Goal: Task Accomplishment & Management: Use online tool/utility

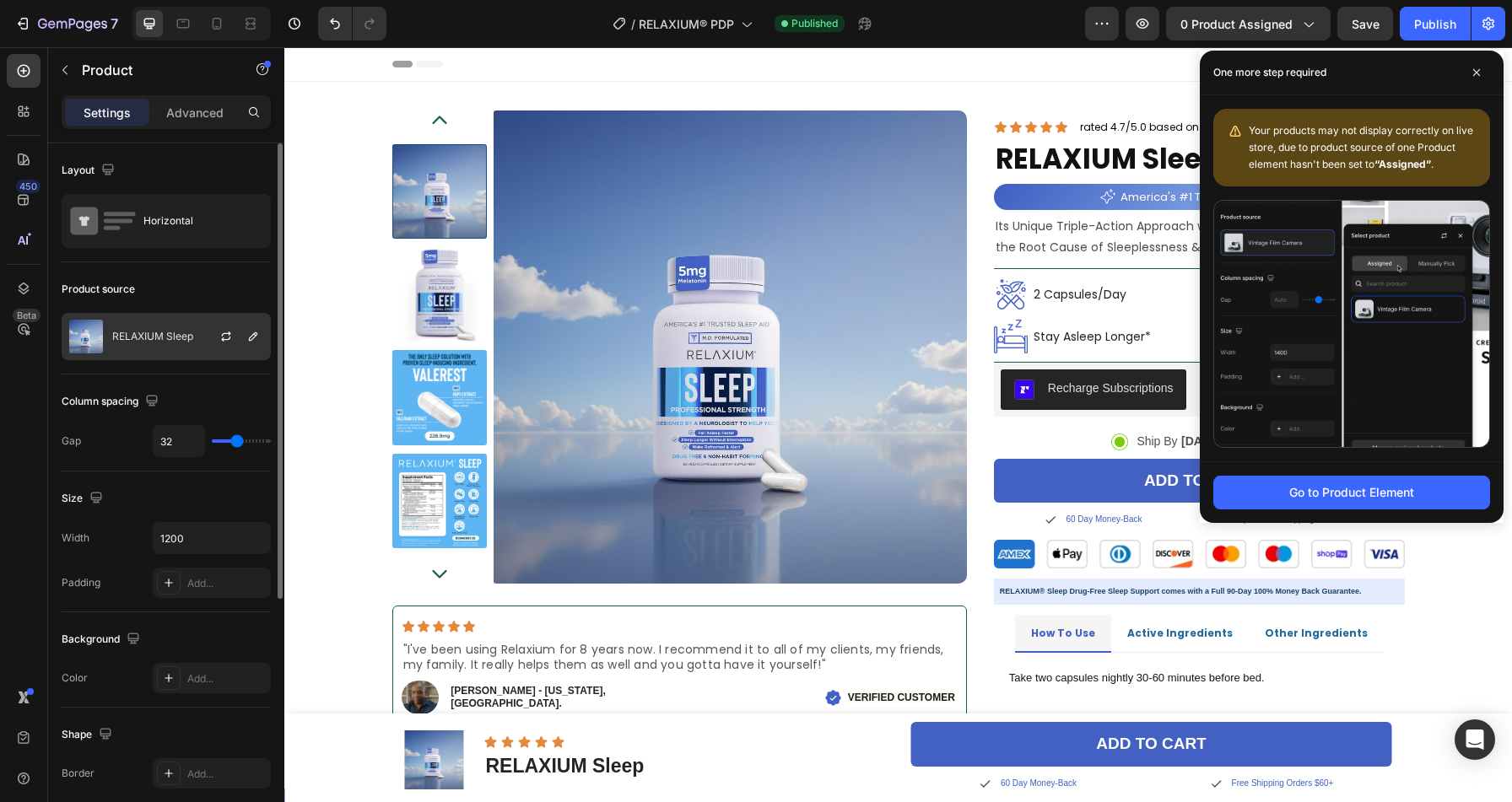
click at [162, 340] on p "RELAXIUM Sleep" at bounding box center [152, 337] width 81 height 12
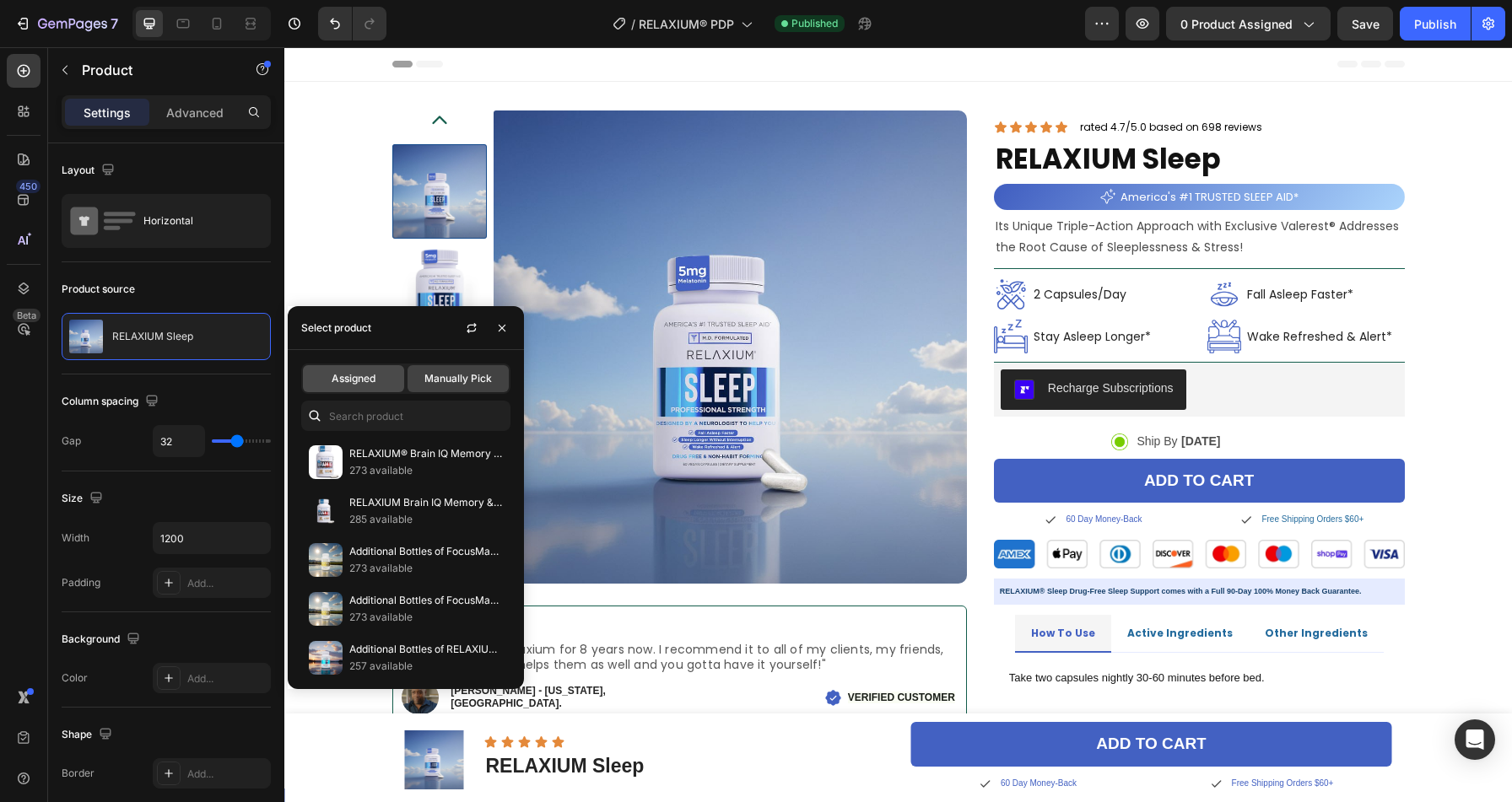
click at [372, 381] on span "Assigned" at bounding box center [353, 378] width 44 height 15
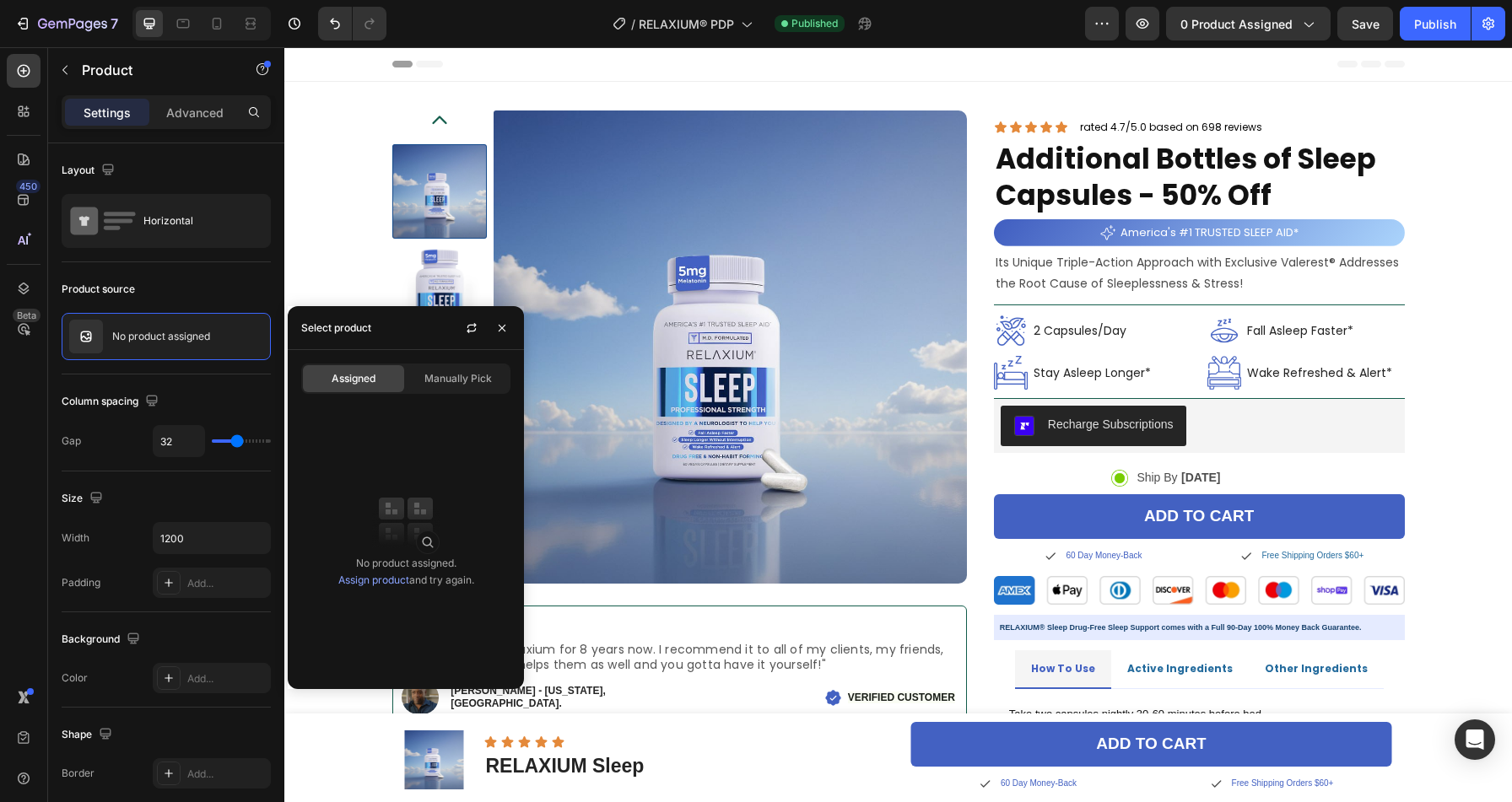
click at [380, 581] on link "Assign product" at bounding box center [374, 580] width 71 height 13
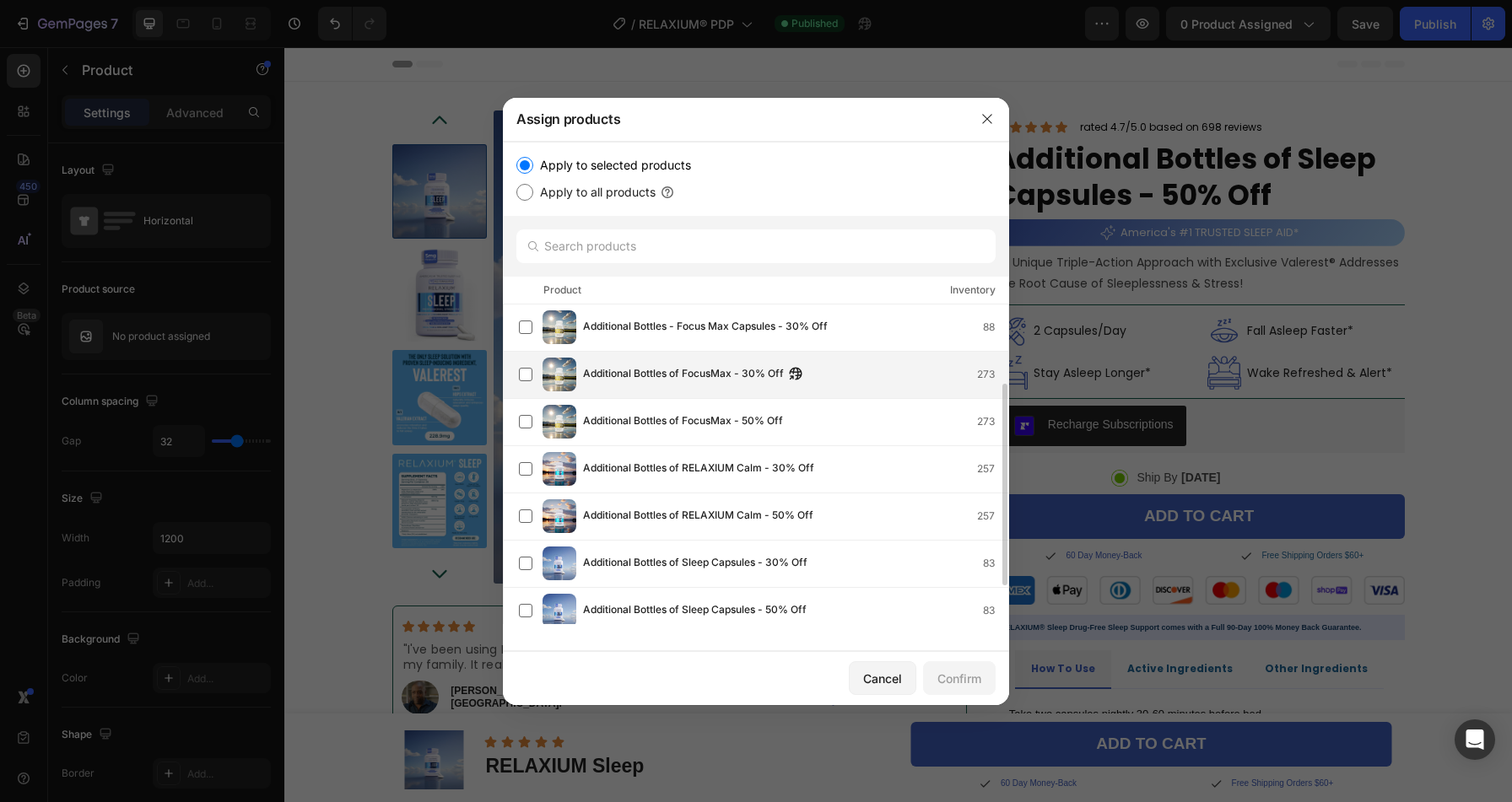
scroll to position [187, 0]
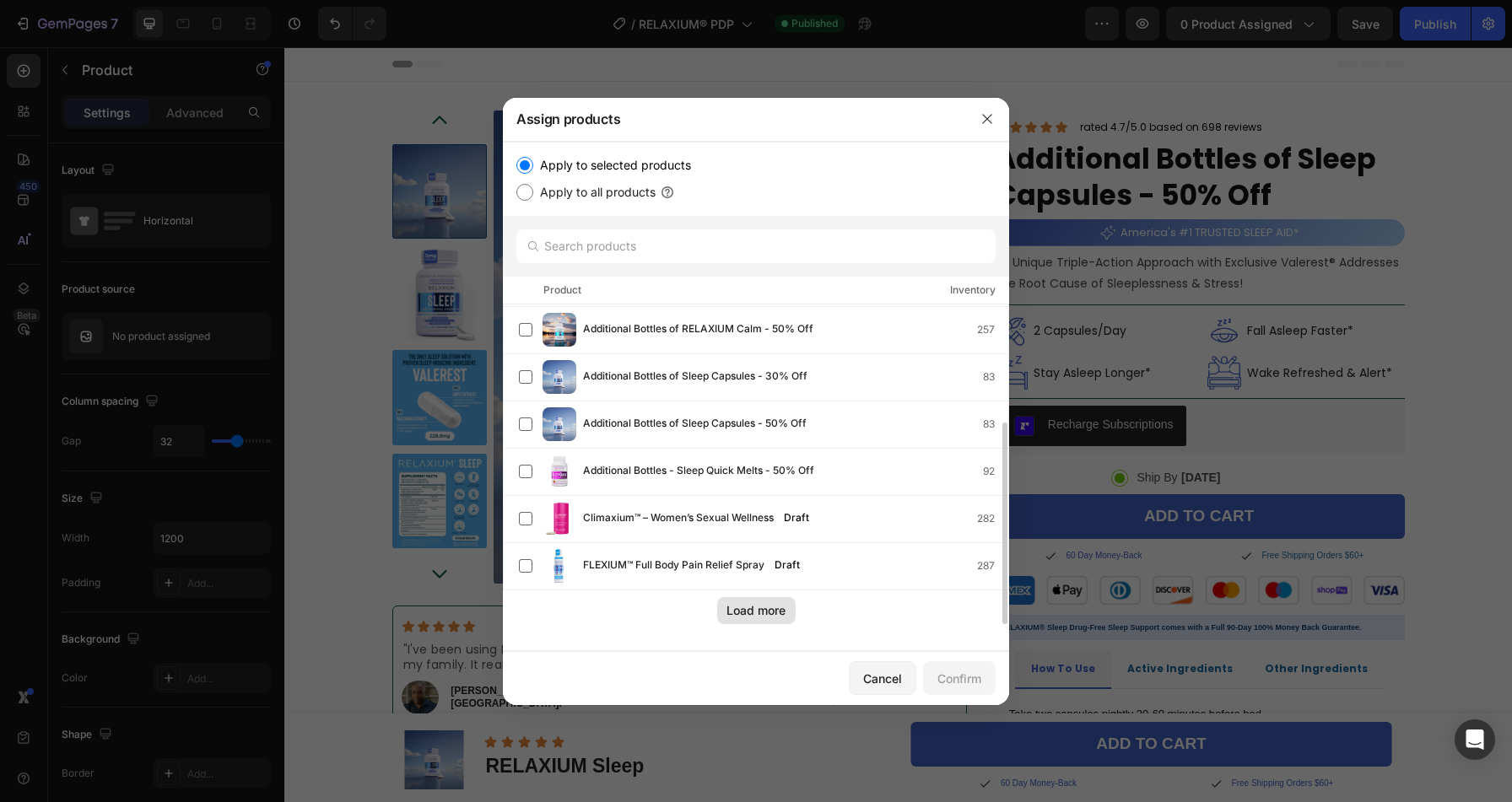
click at [765, 622] on button "Load more" at bounding box center [756, 610] width 78 height 27
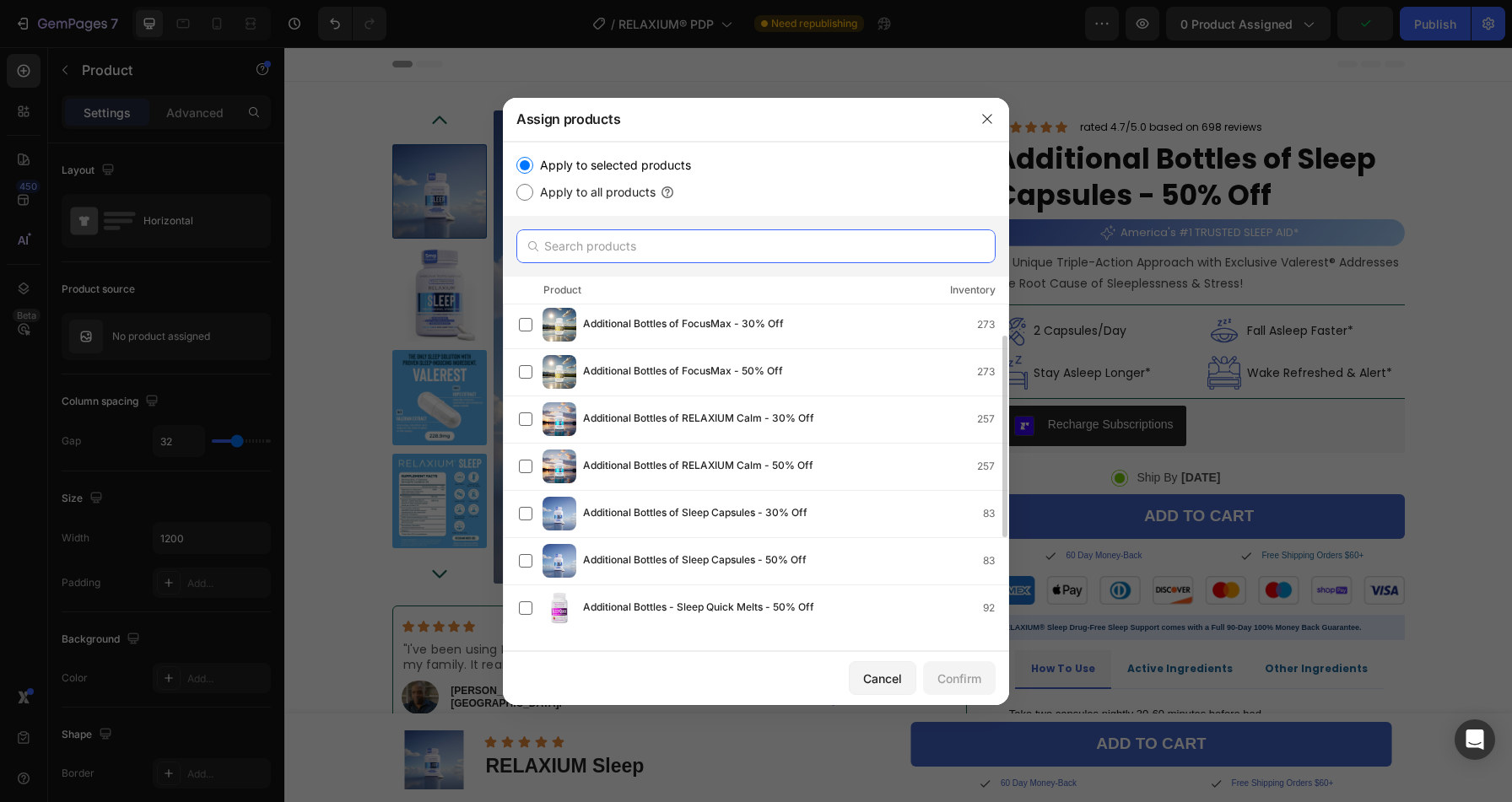
click at [614, 247] on input "text" at bounding box center [756, 246] width 479 height 34
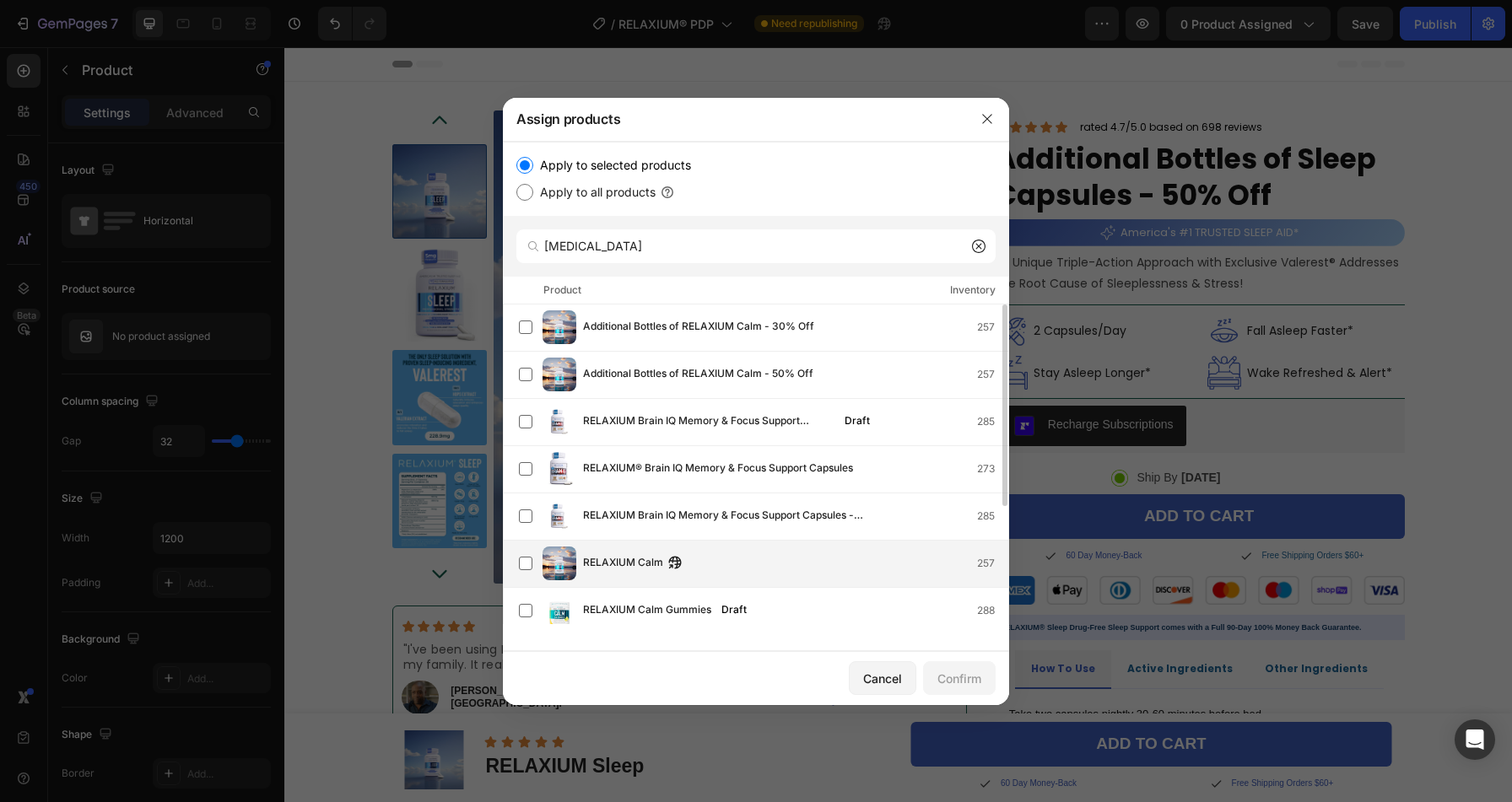
click at [618, 560] on span "RELAXIUM Calm" at bounding box center [623, 562] width 80 height 18
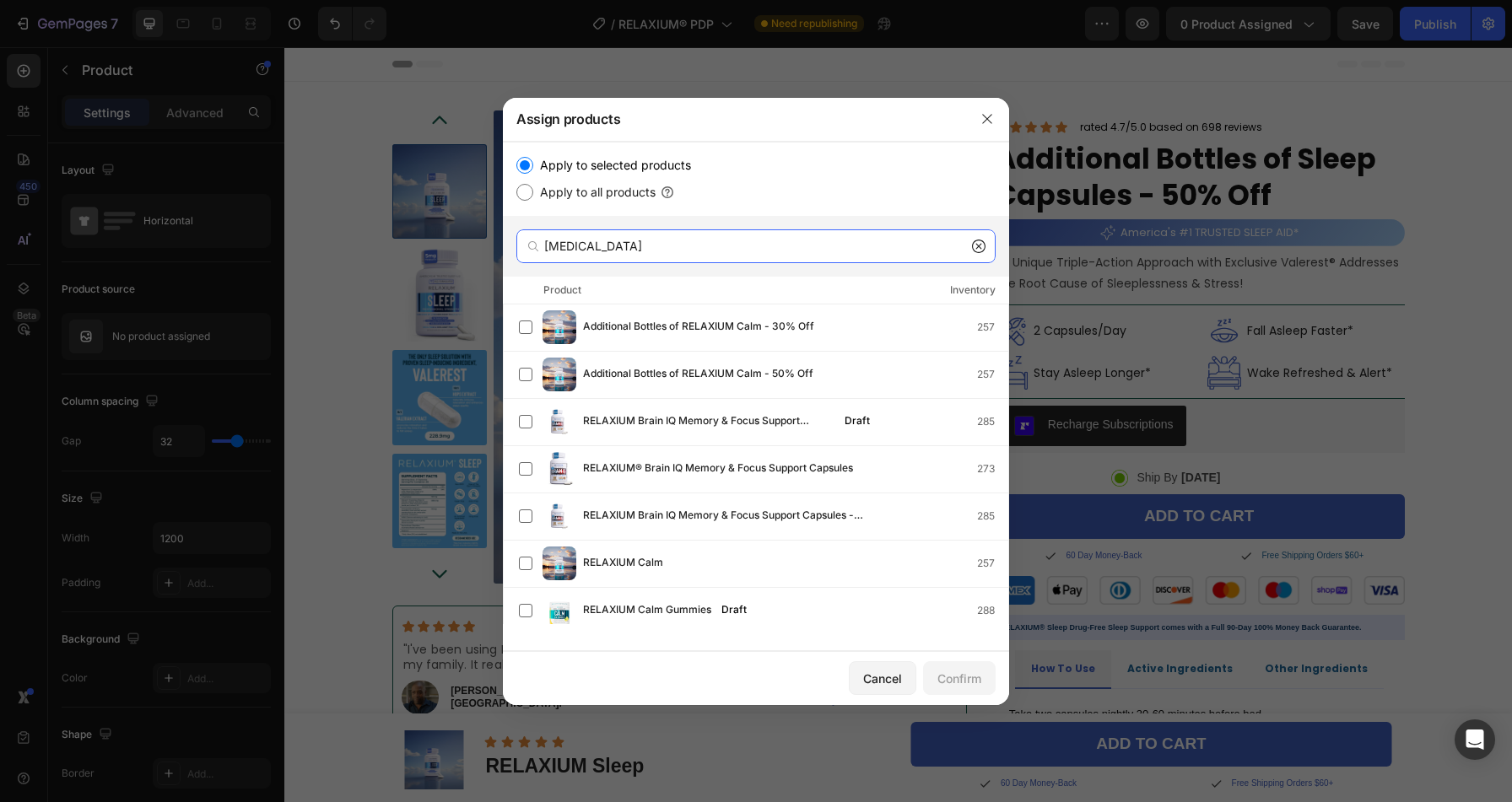
click at [611, 237] on input "rela" at bounding box center [756, 246] width 479 height 34
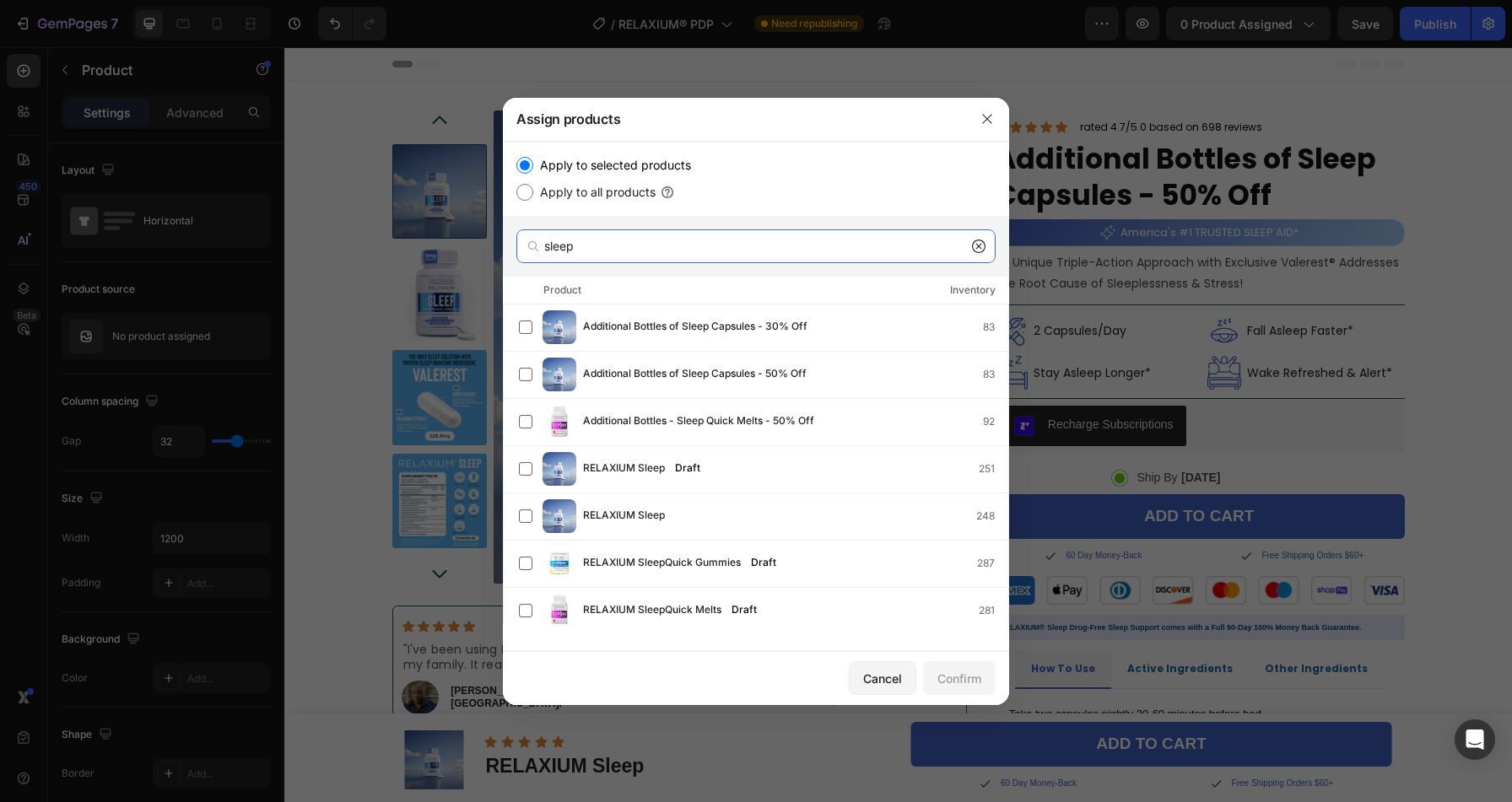
type input "sleep"
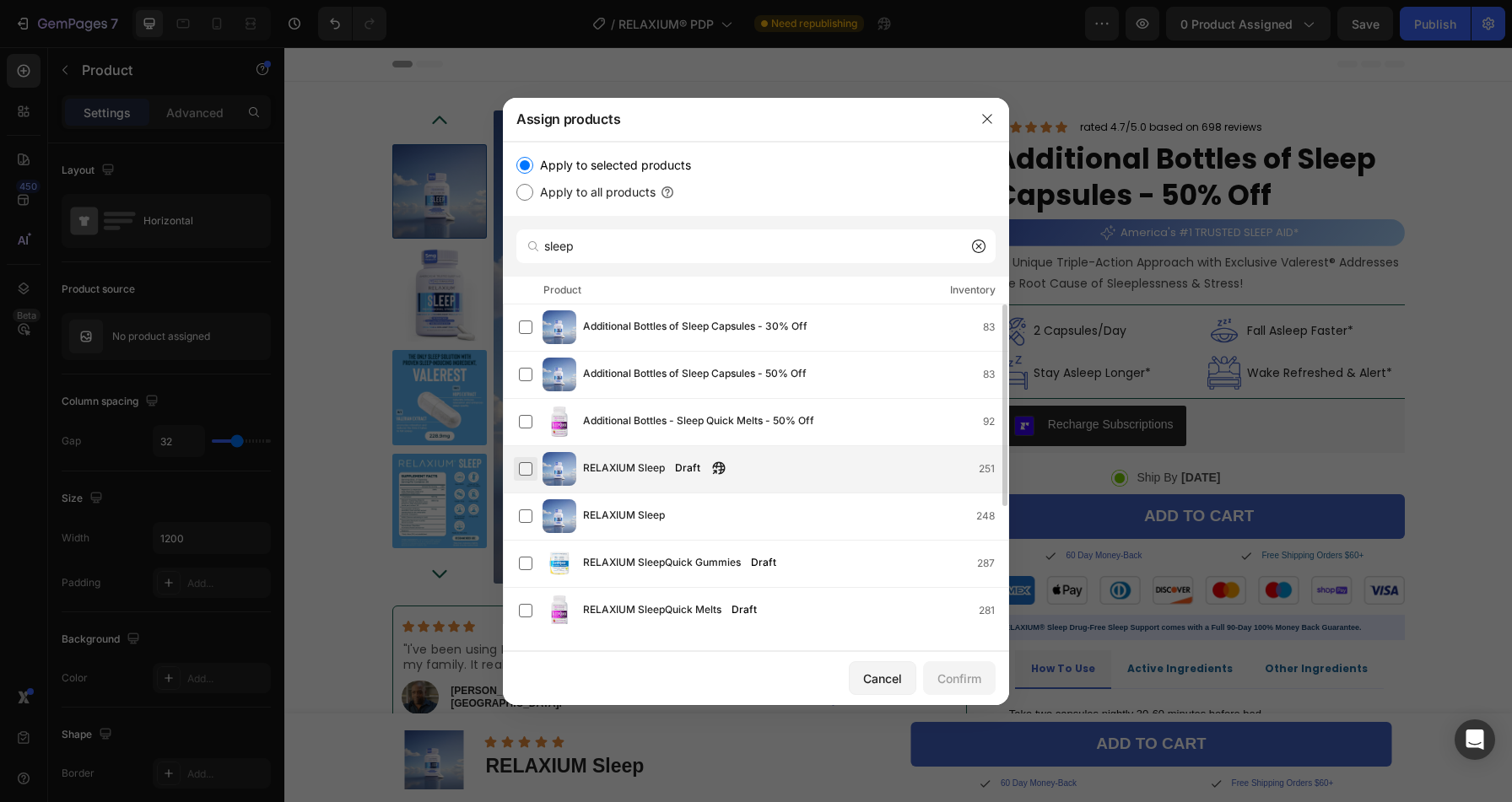
click at [530, 466] on label at bounding box center [525, 469] width 14 height 14
click at [951, 663] on button "Confirm" at bounding box center [960, 678] width 73 height 34
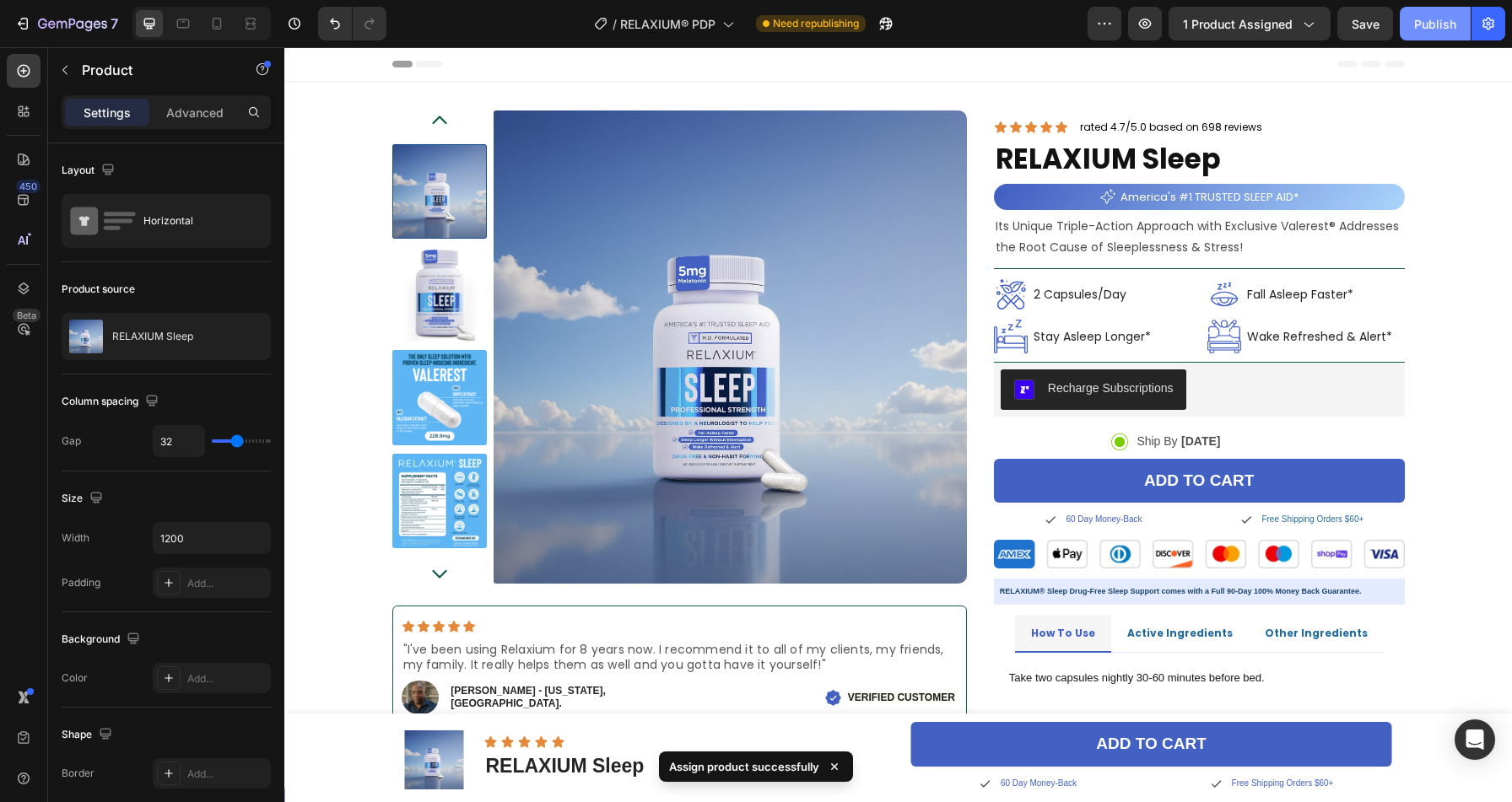
click at [1437, 29] on div "Publish" at bounding box center [1435, 23] width 43 height 17
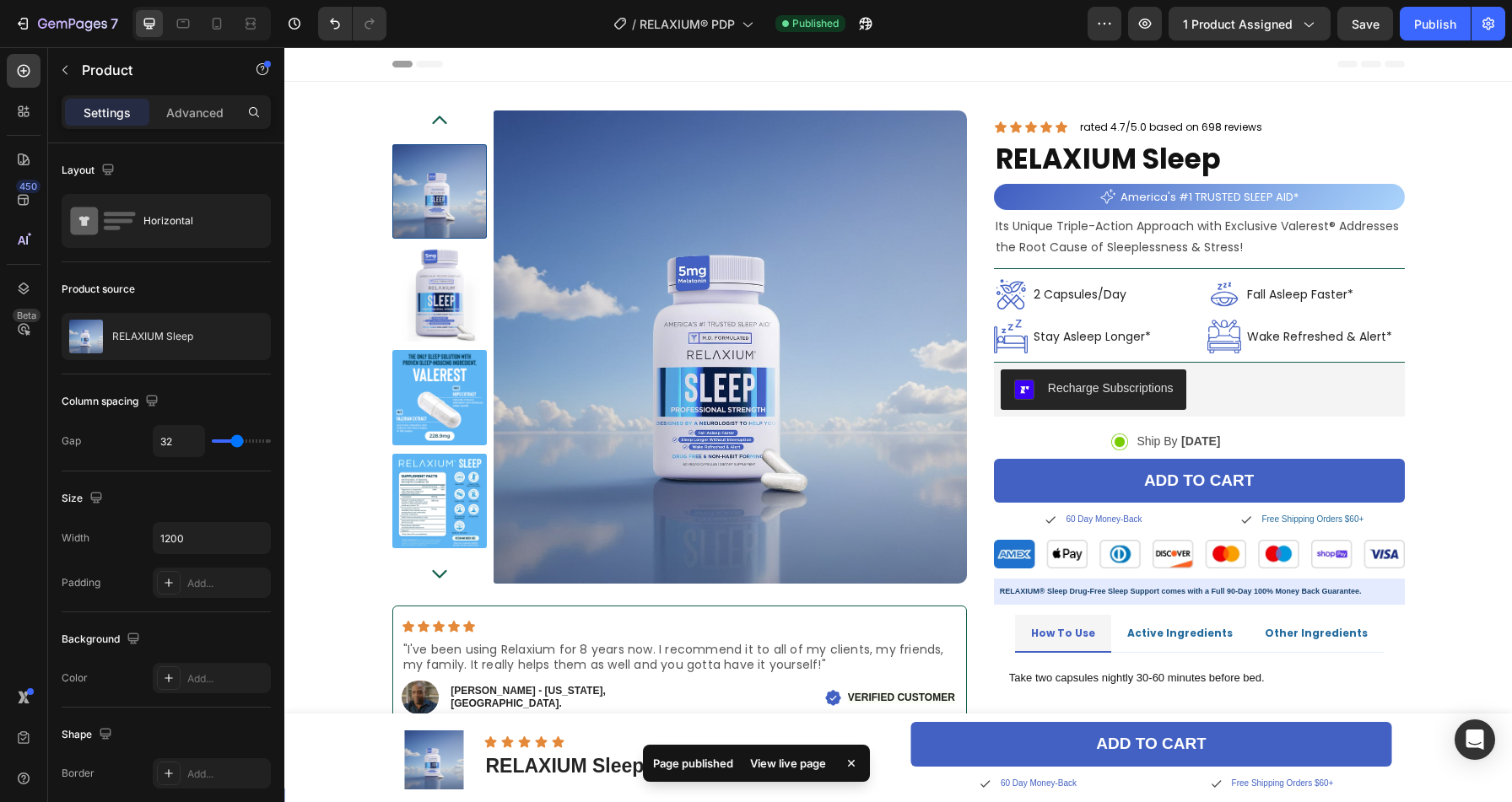
click at [795, 764] on div "View live page" at bounding box center [788, 763] width 96 height 23
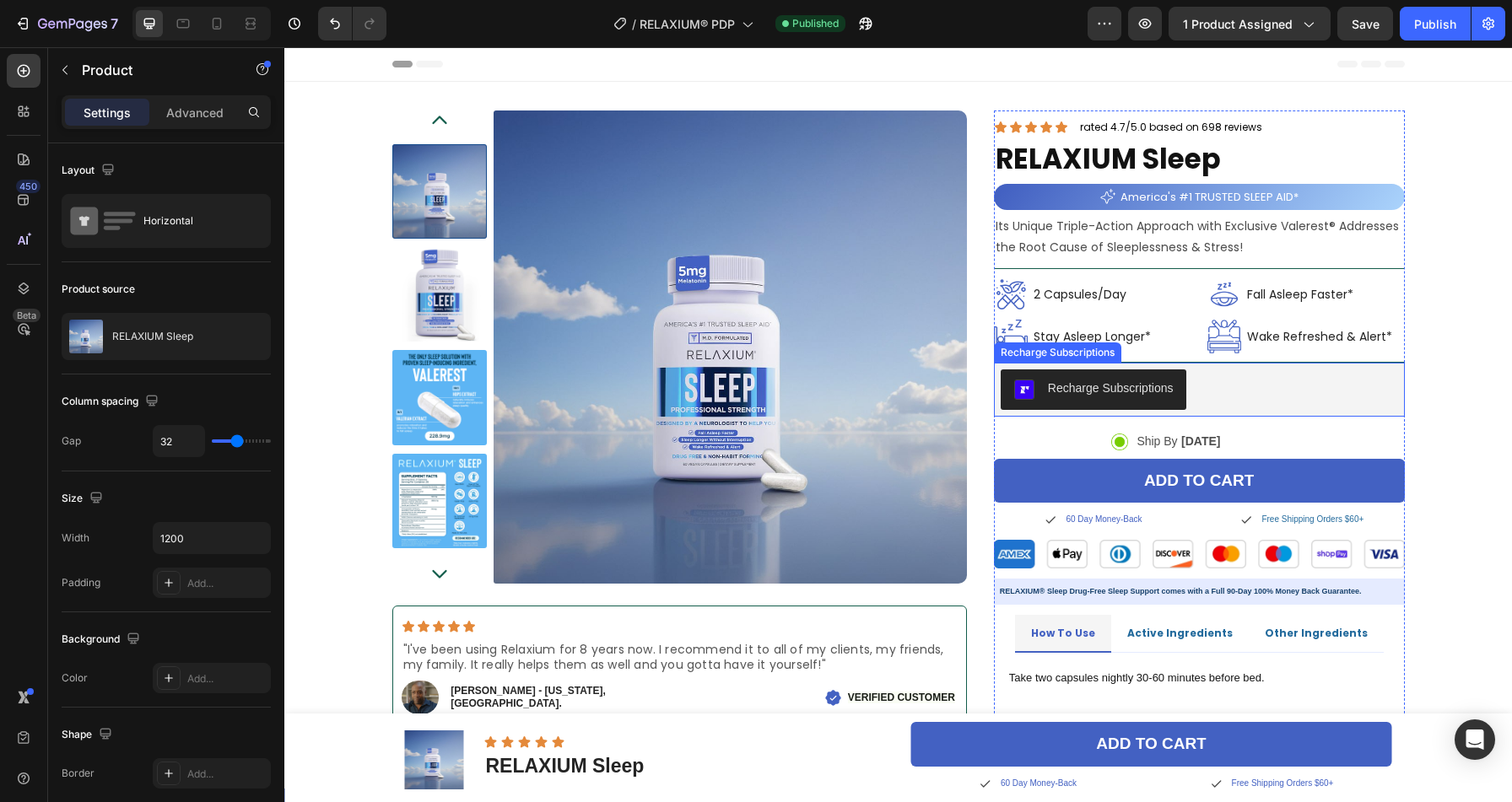
click at [1210, 376] on div "Recharge Subscriptions" at bounding box center [1199, 390] width 398 height 41
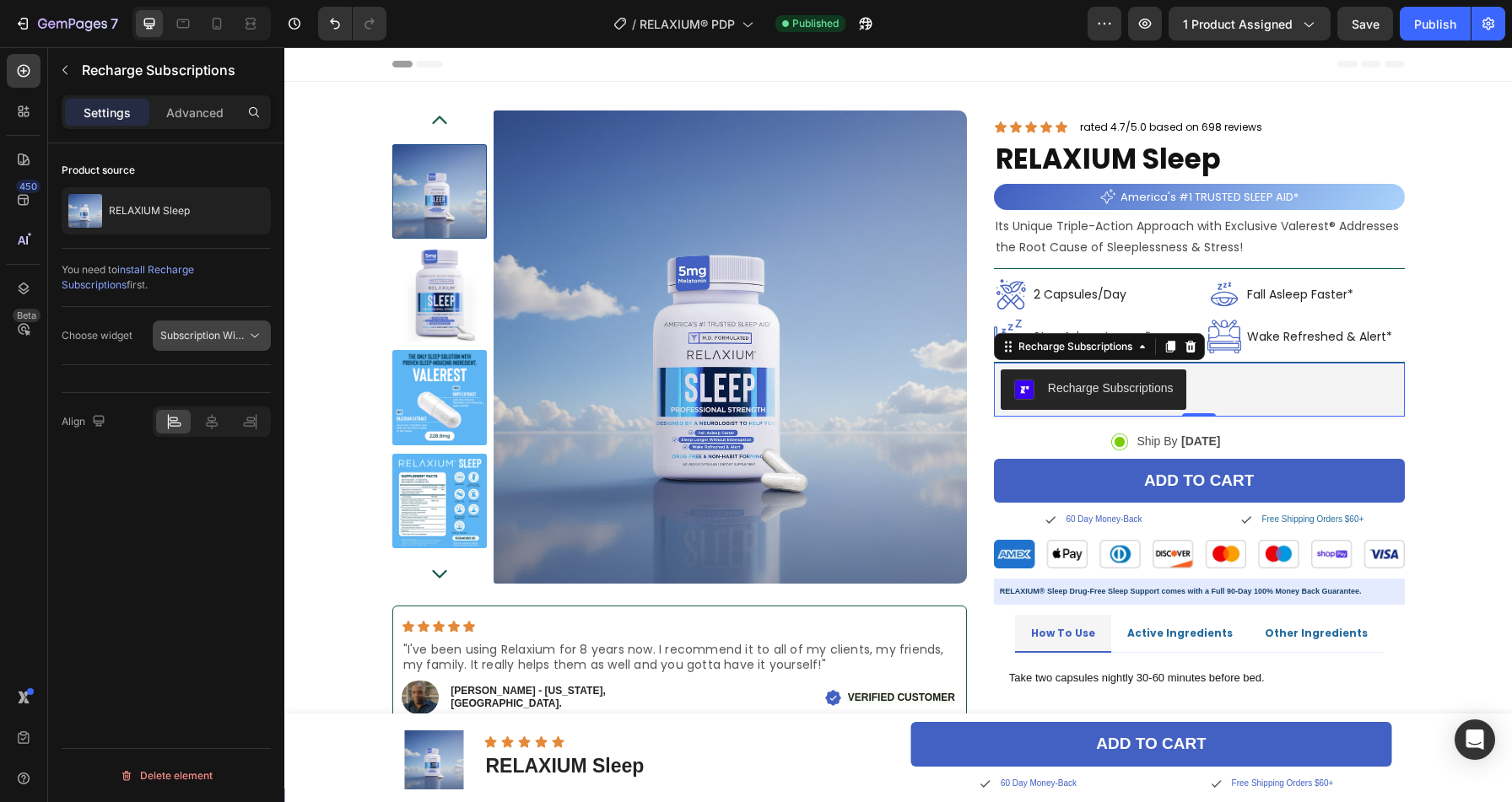
click at [201, 343] on div "Subscription Widget 2.0" at bounding box center [212, 335] width 103 height 16
click at [194, 368] on div "Subscription Widget" at bounding box center [185, 377] width 156 height 32
click at [206, 414] on icon at bounding box center [211, 421] width 17 height 16
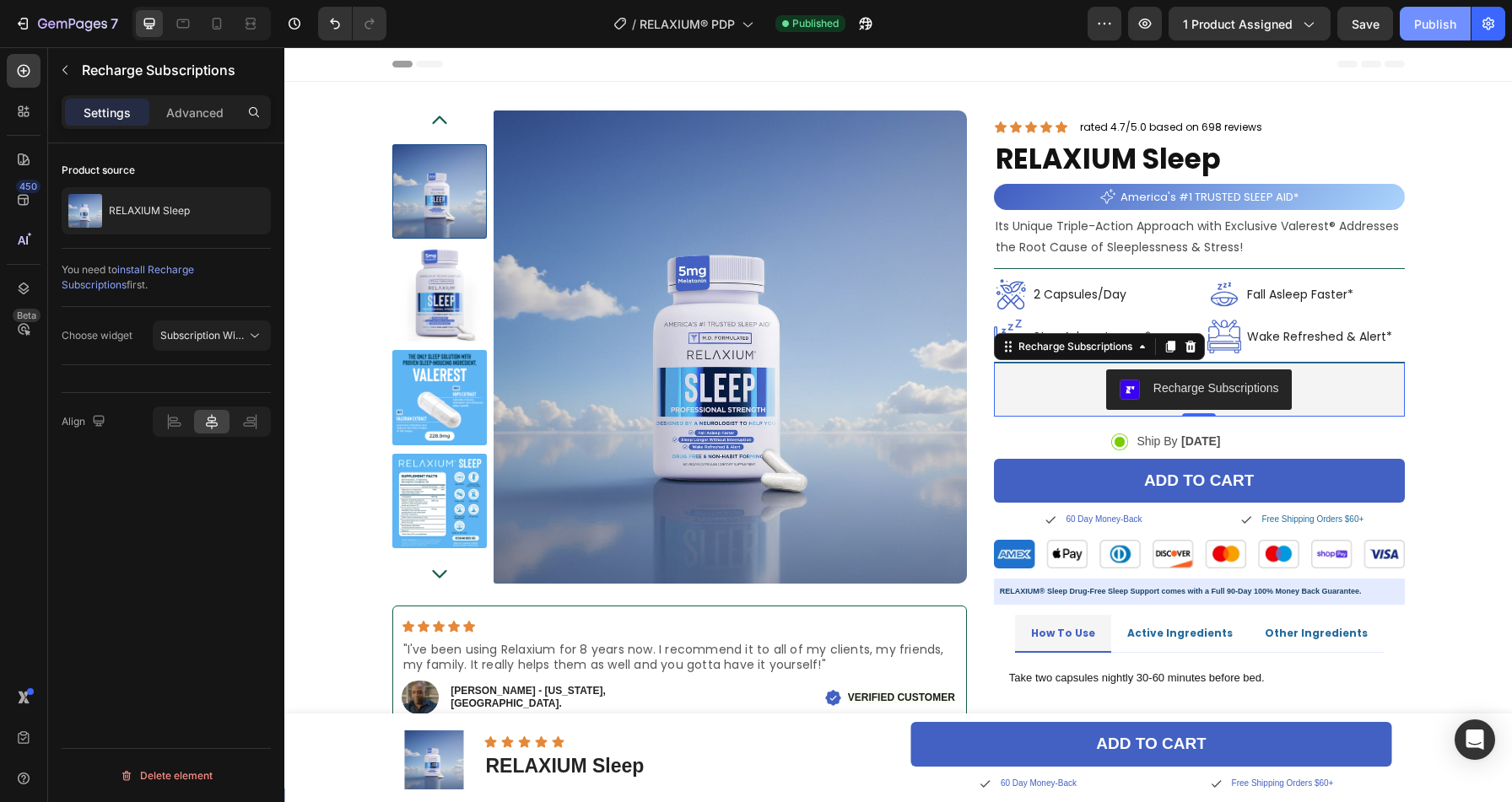
click at [1422, 27] on div "Publish" at bounding box center [1435, 23] width 43 height 17
click at [1269, 19] on span "1 product assigned" at bounding box center [1238, 23] width 109 height 17
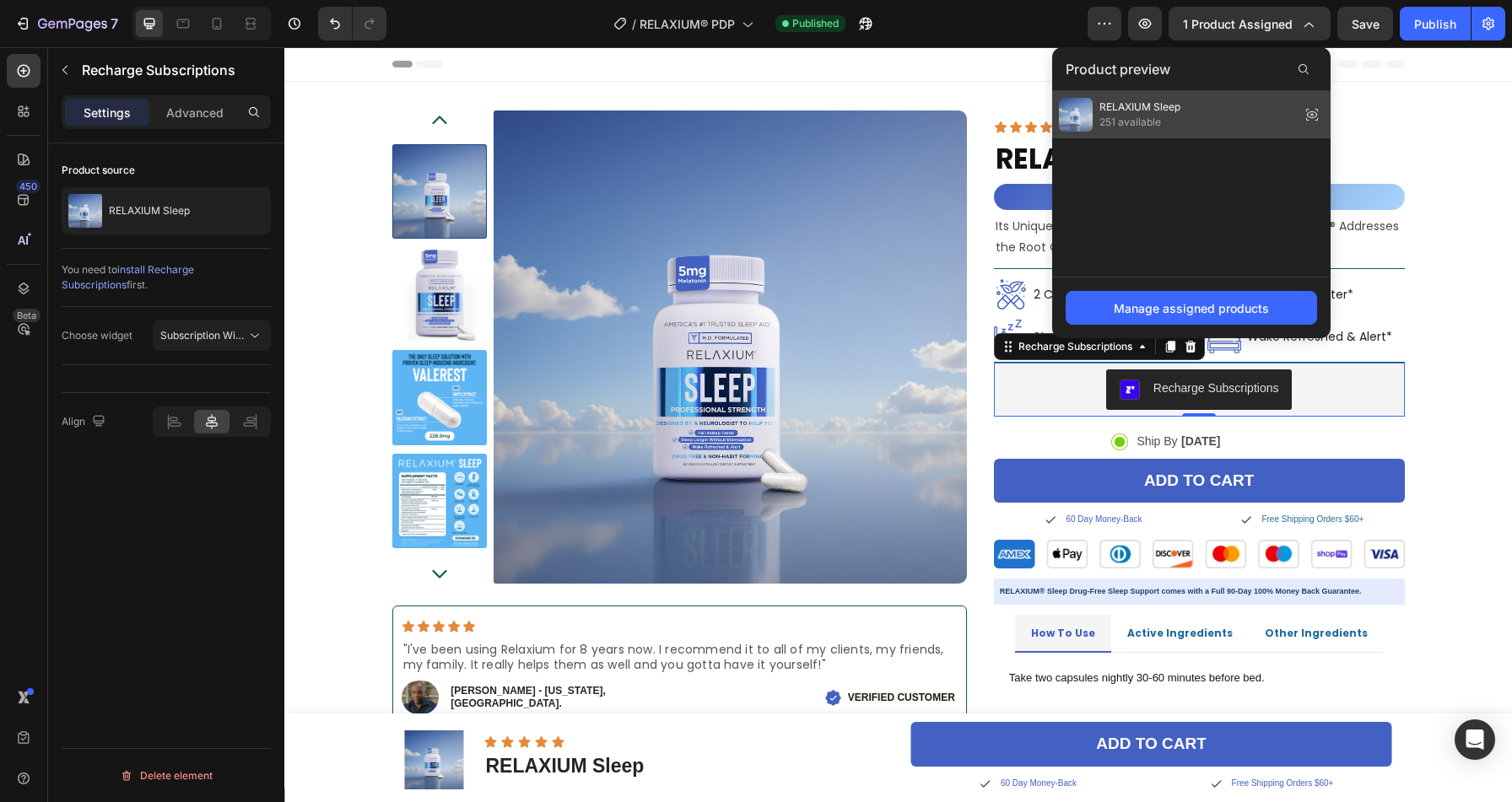
click at [1317, 110] on icon at bounding box center [1311, 115] width 23 height 23
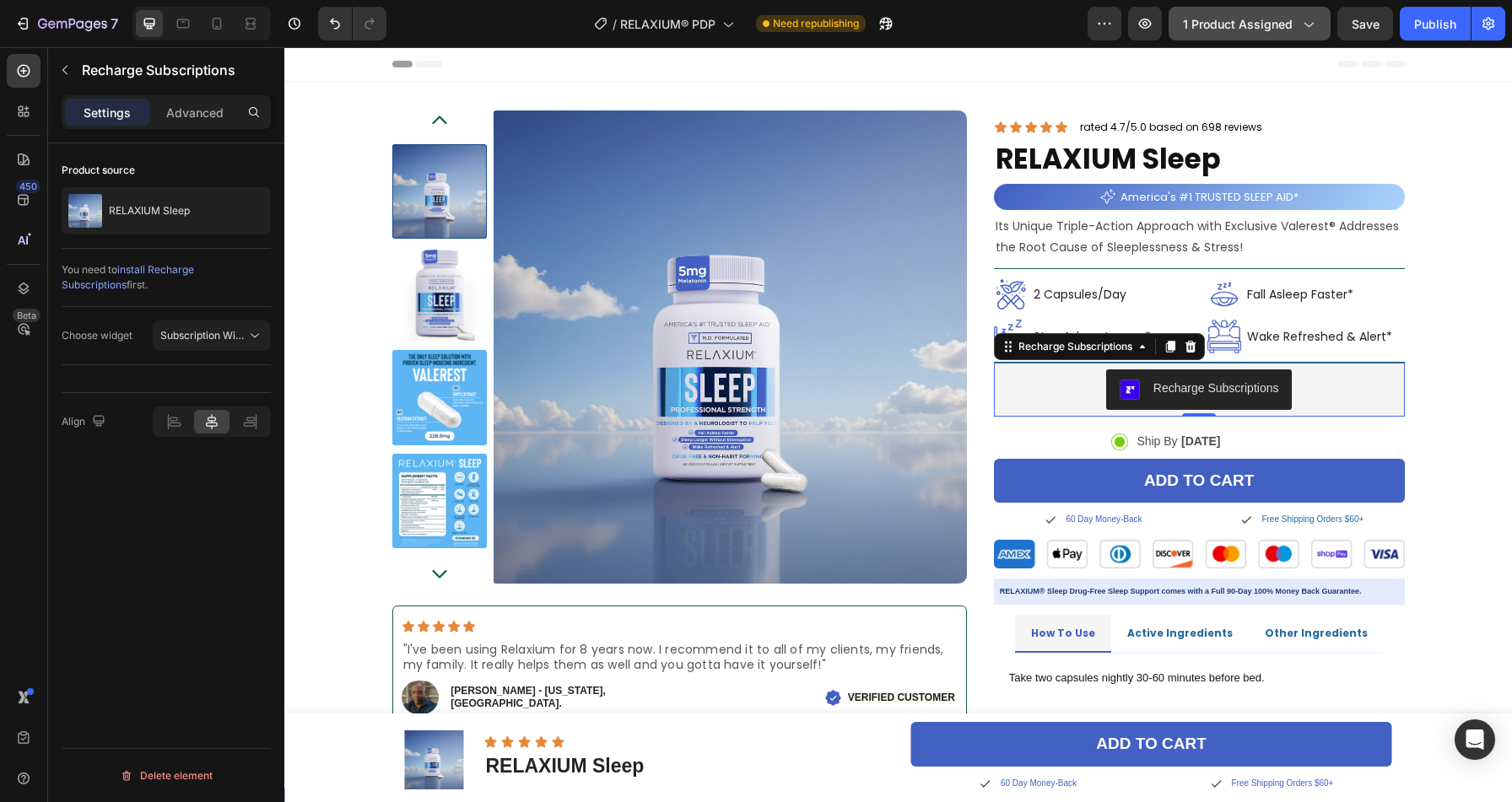
click at [1283, 25] on span "1 product assigned" at bounding box center [1238, 23] width 109 height 17
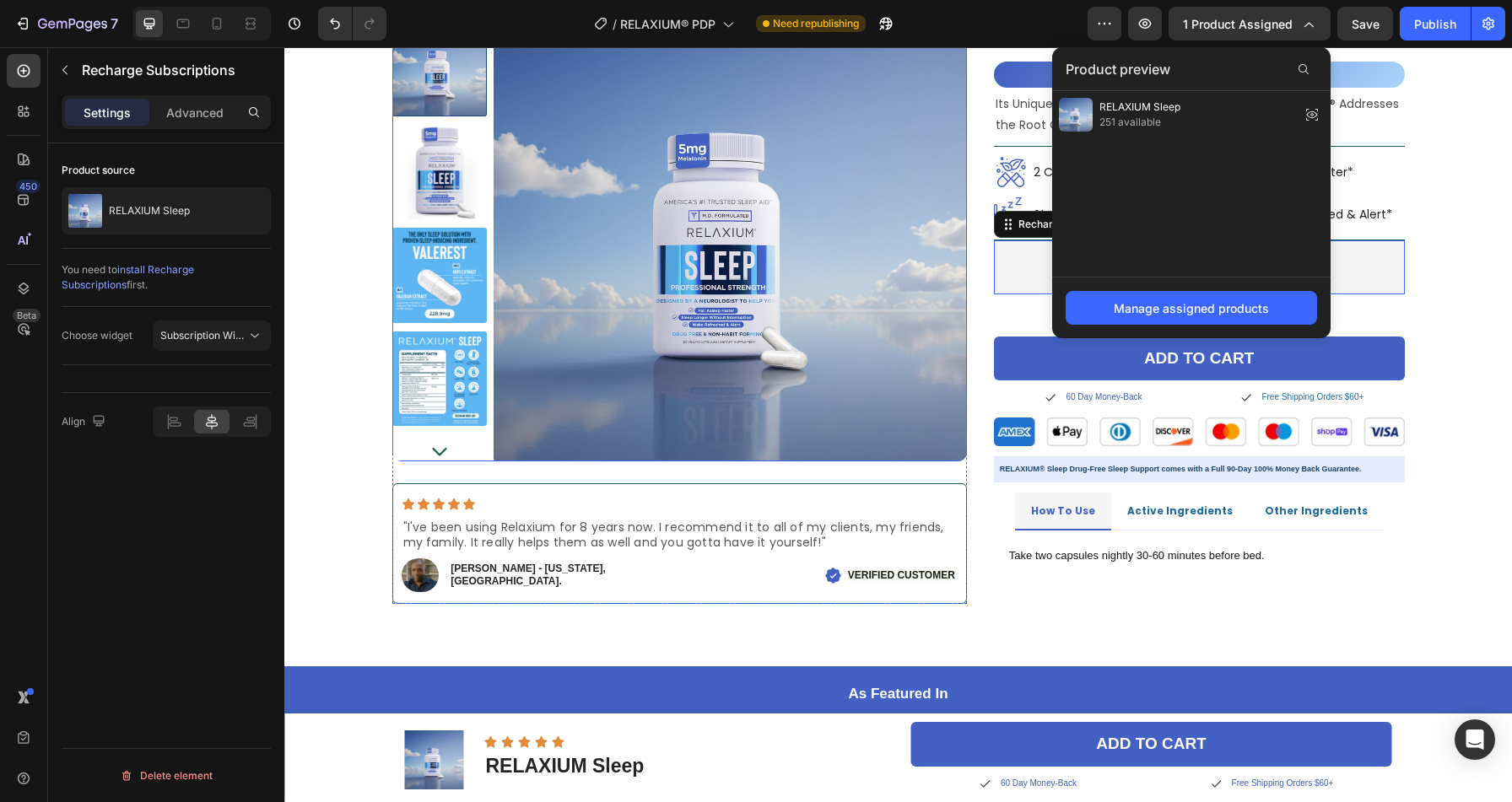
scroll to position [138, 0]
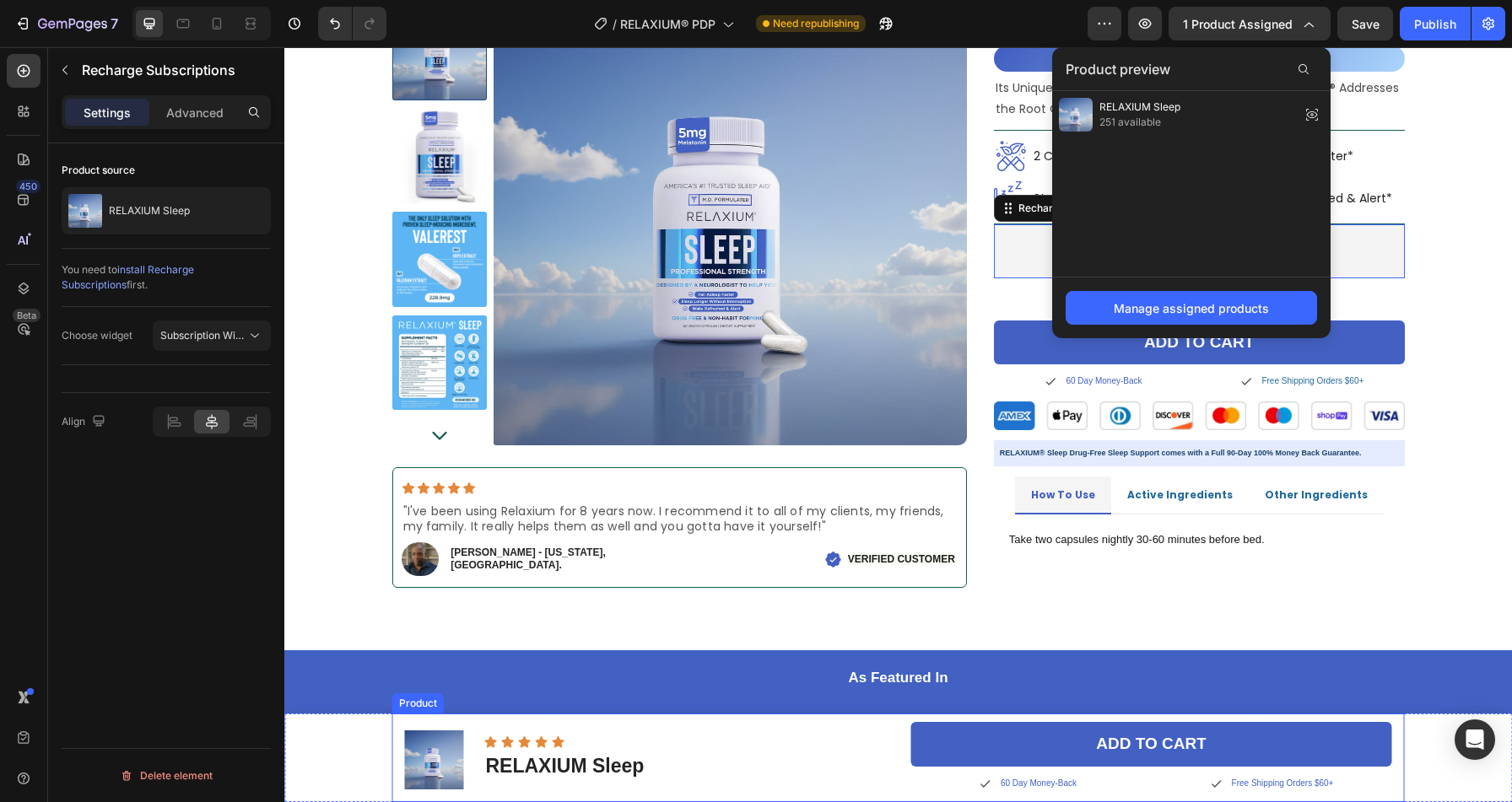
click at [393, 763] on div "Product Images Icon Icon Icon Icon Icon Icon List RELAXIUM Sleep Product Title …" at bounding box center [899, 758] width 1013 height 89
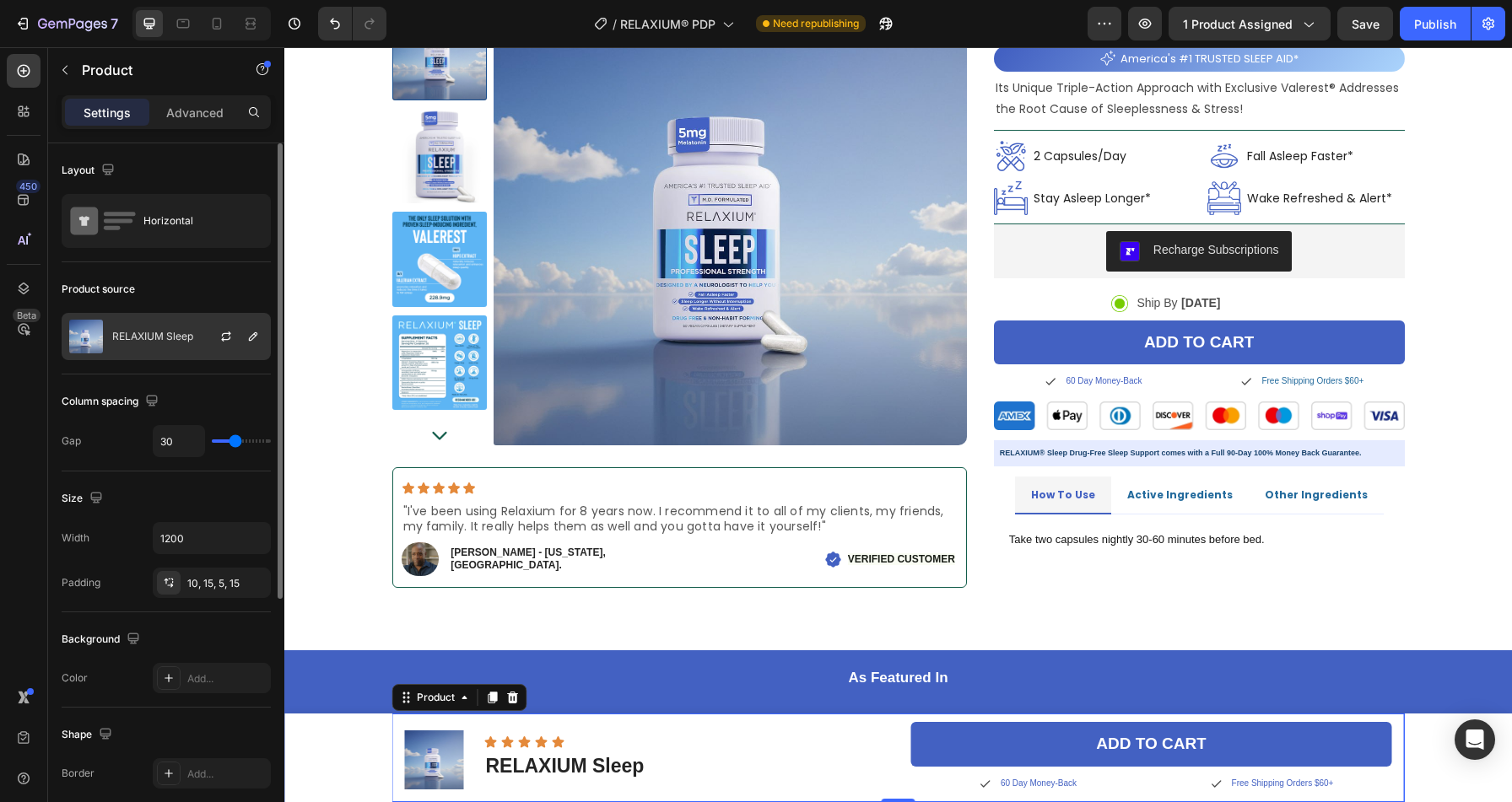
click at [188, 340] on p "RELAXIUM Sleep" at bounding box center [152, 337] width 81 height 12
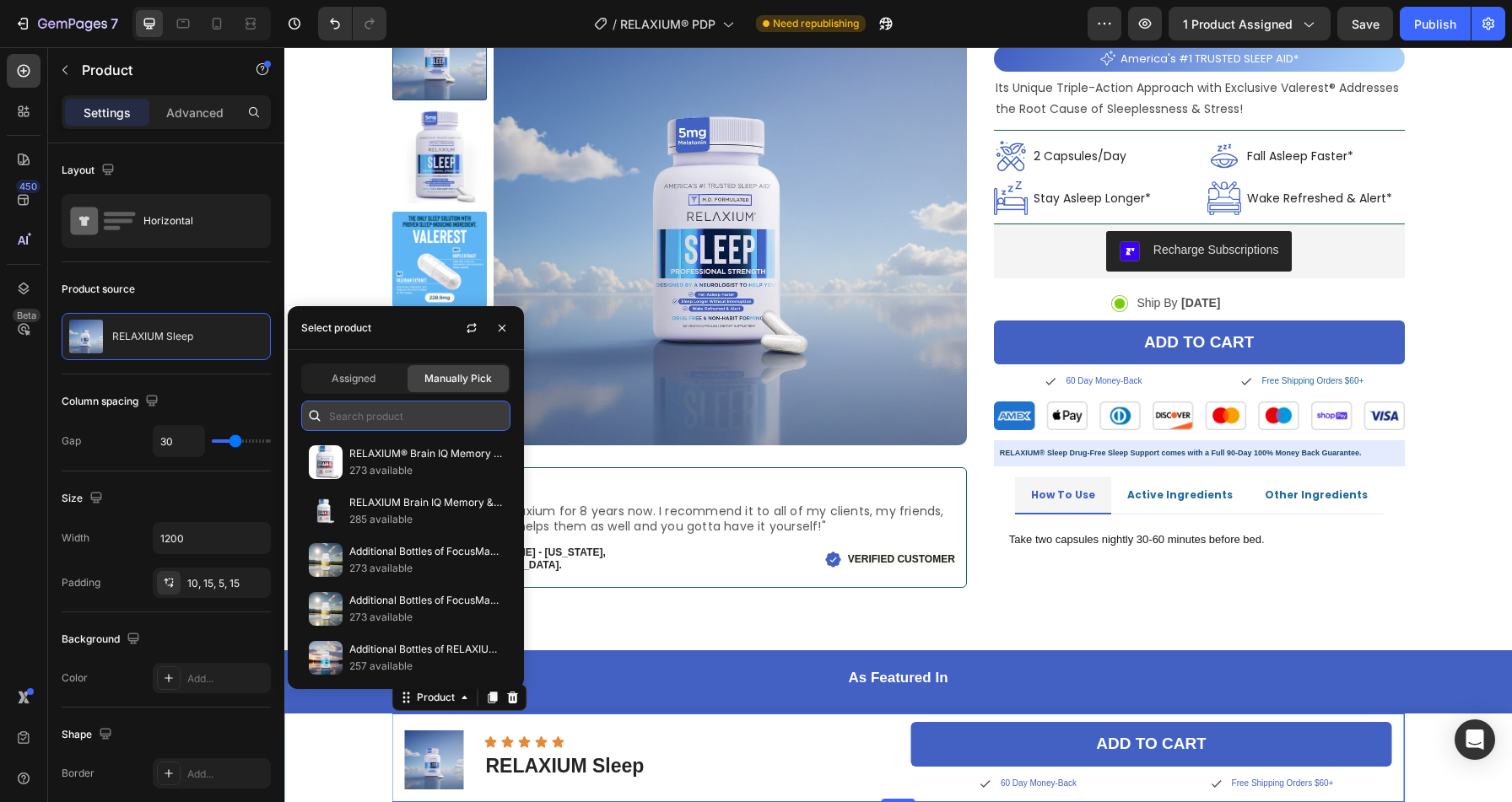
click at [377, 417] on input "text" at bounding box center [406, 415] width 209 height 30
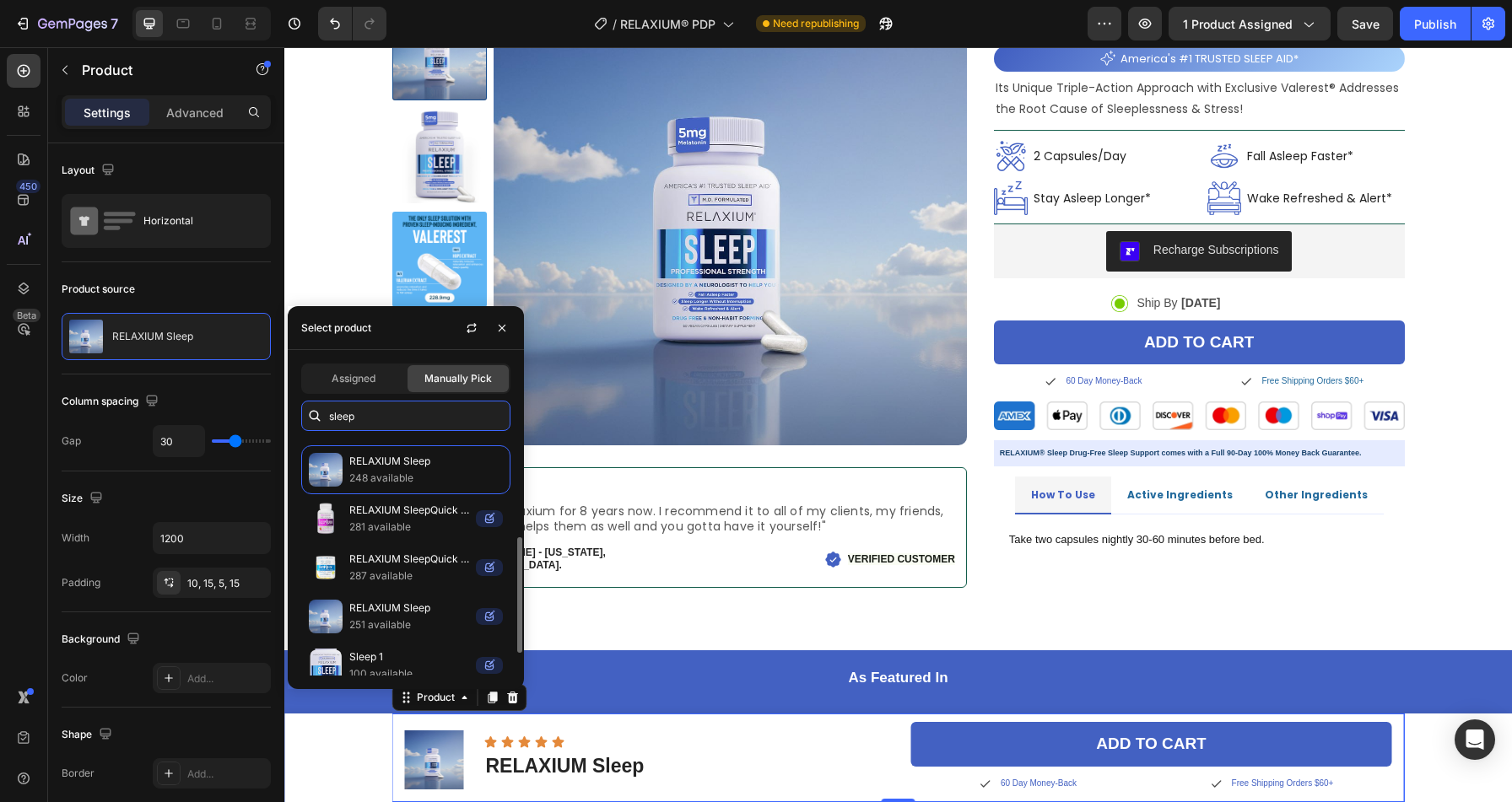
scroll to position [194, 0]
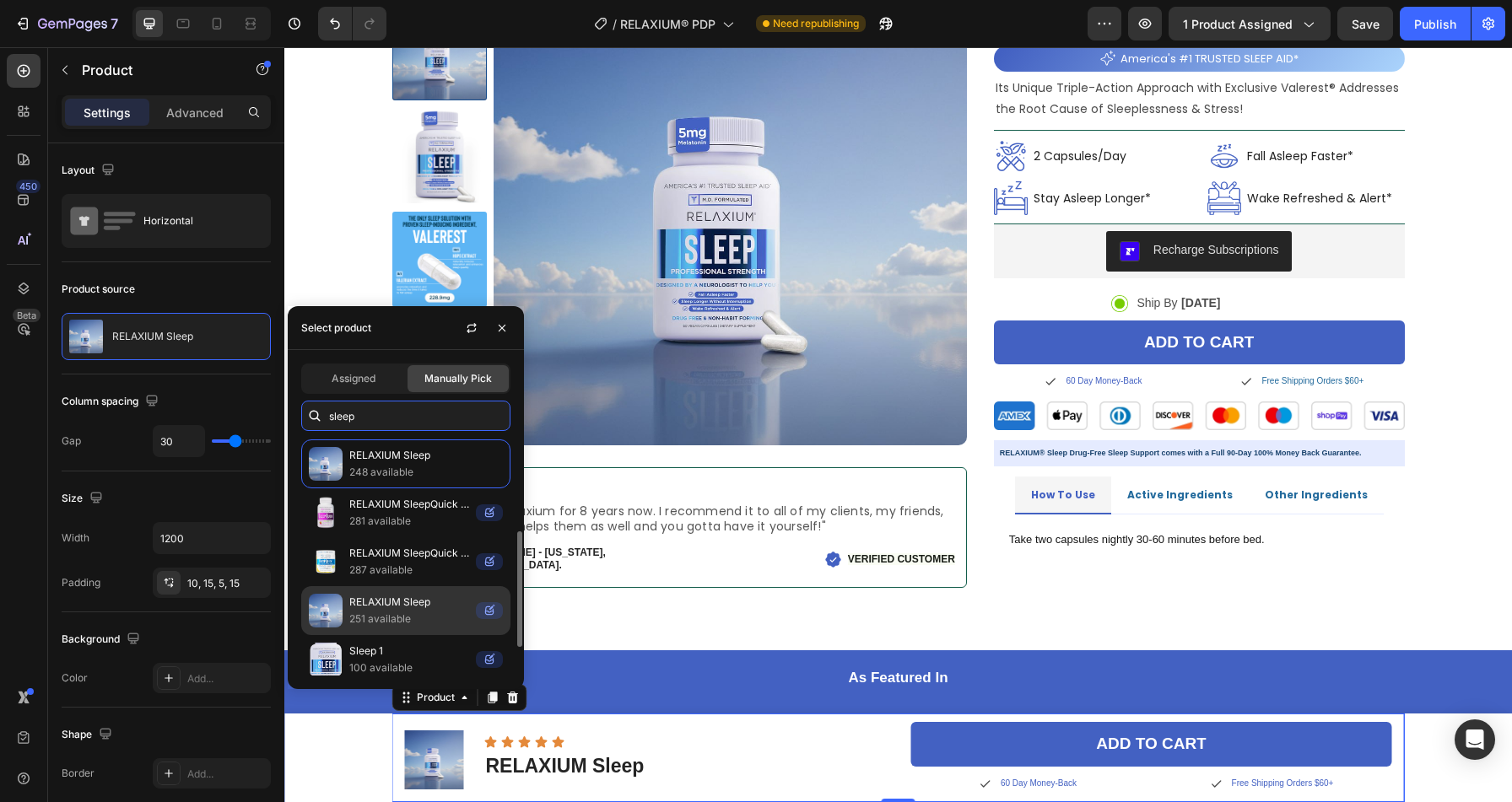
type input "sleep"
click at [391, 601] on p "RELAXIUM Sleep" at bounding box center [409, 602] width 120 height 16
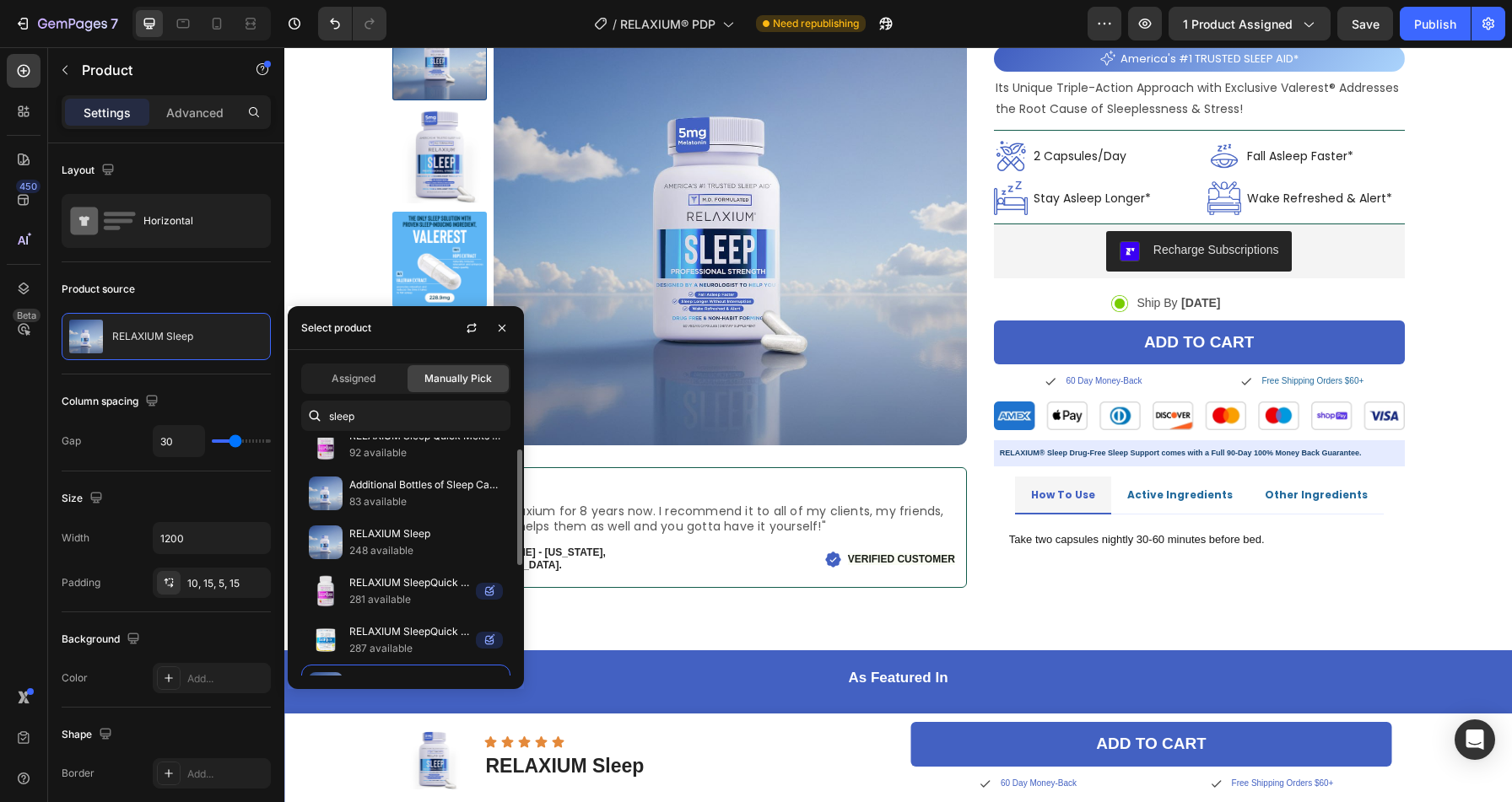
scroll to position [65, 0]
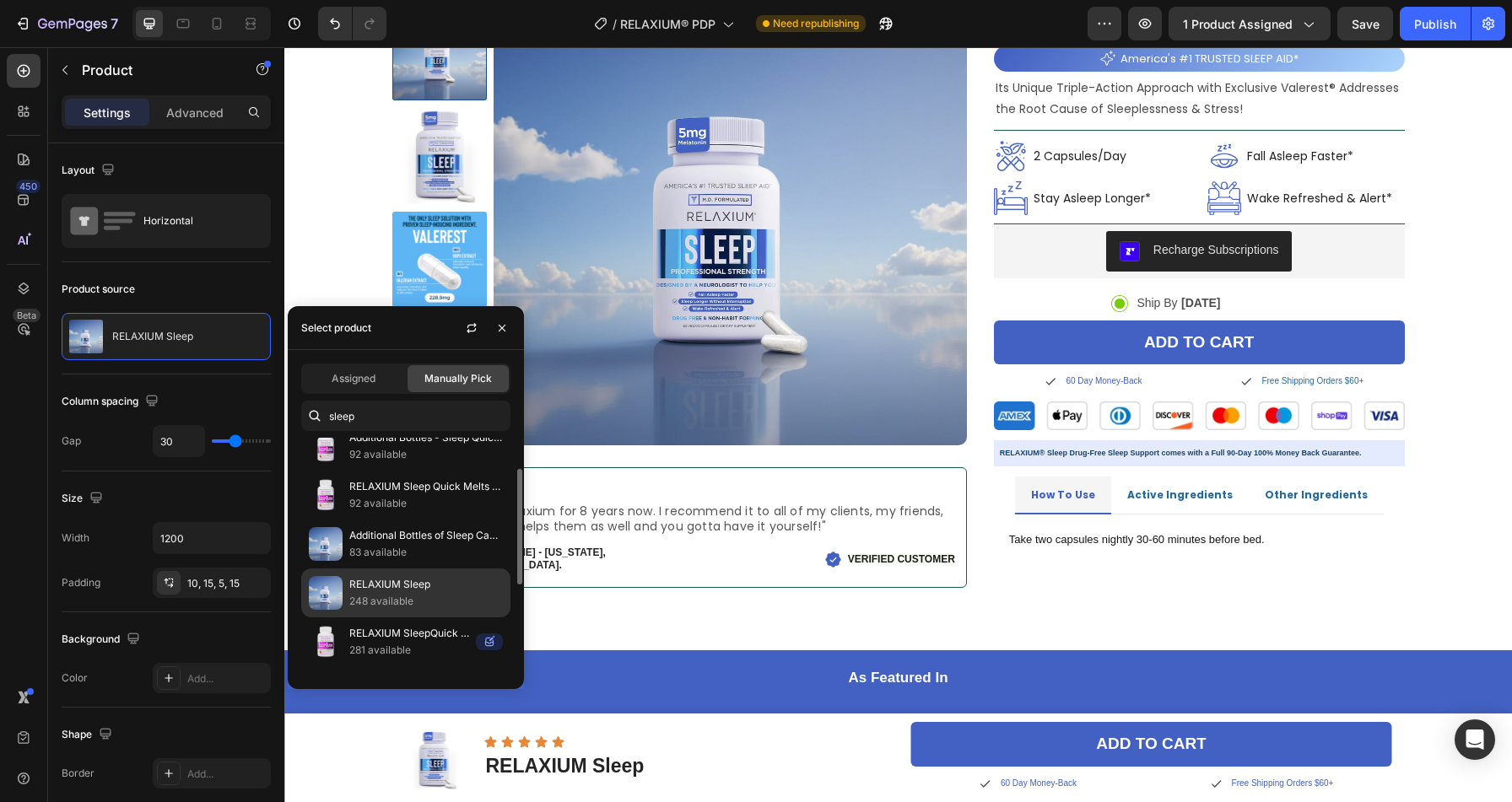
click at [386, 596] on p "248 available" at bounding box center [426, 601] width 154 height 16
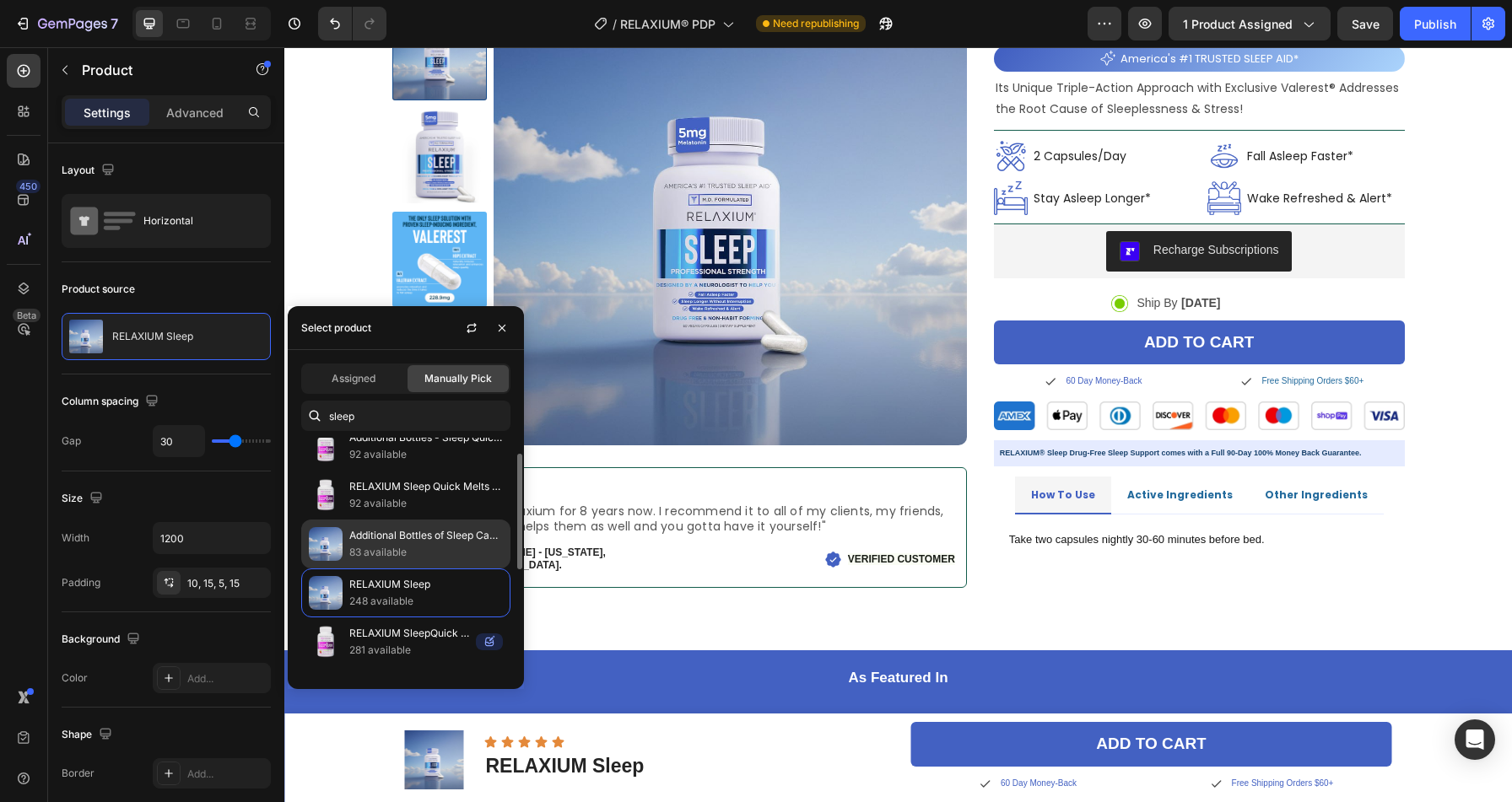
scroll to position [0, 0]
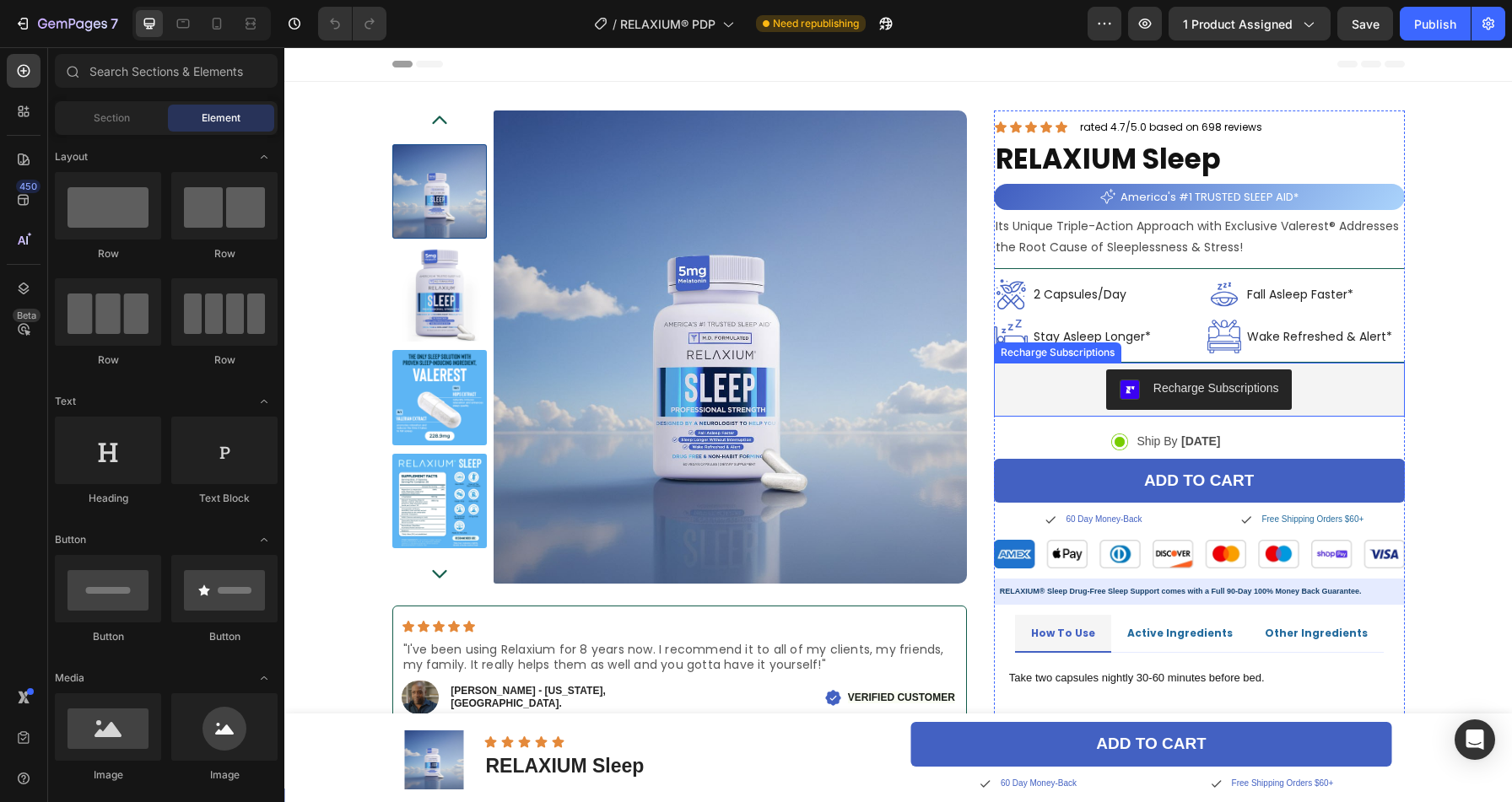
click at [1168, 385] on div "Recharge Subscriptions" at bounding box center [1216, 388] width 126 height 17
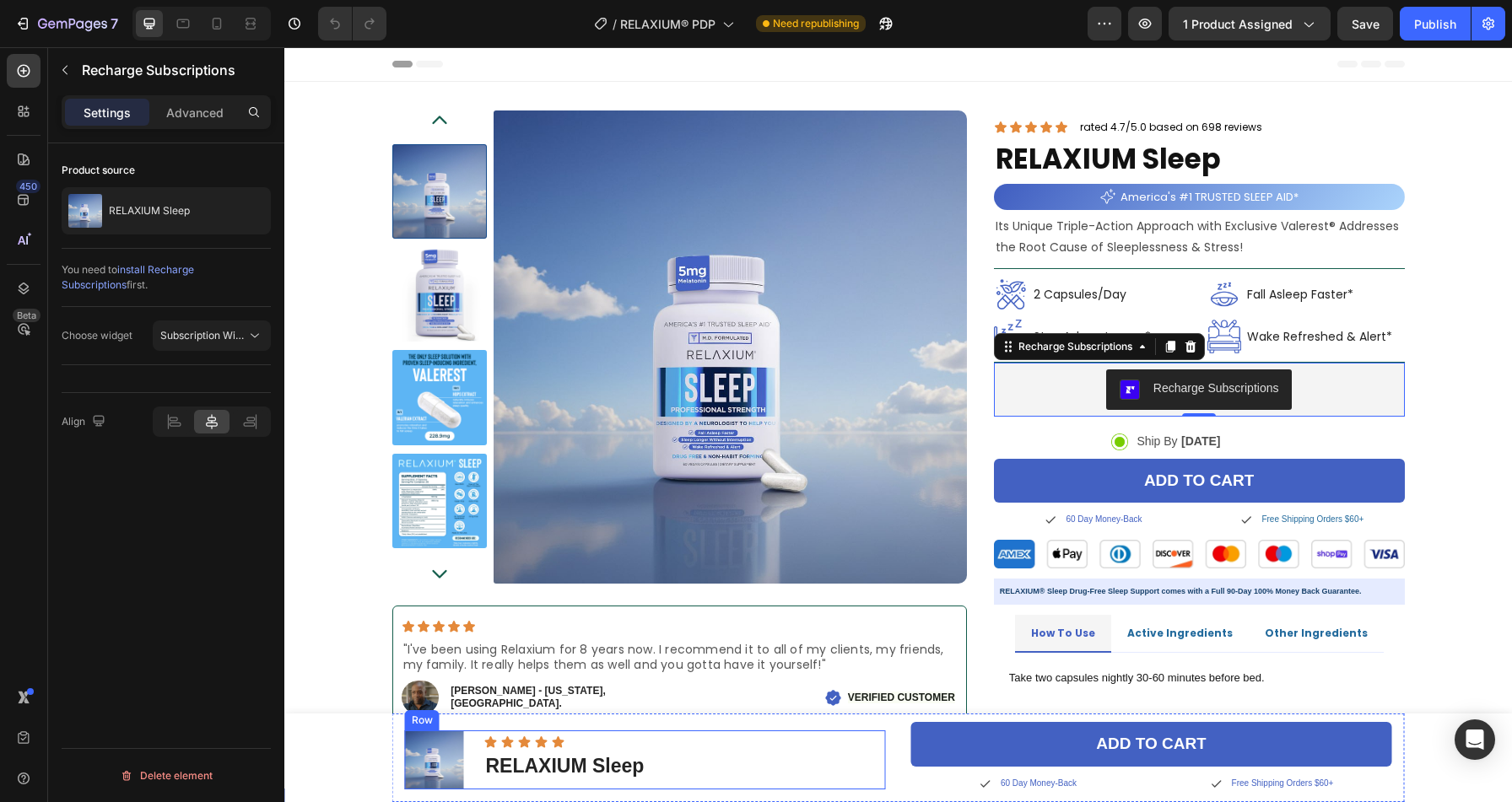
click at [461, 741] on div "Product Images Icon Icon Icon Icon Icon Icon List RELAXIUM Sleep Product Title …" at bounding box center [645, 759] width 481 height 59
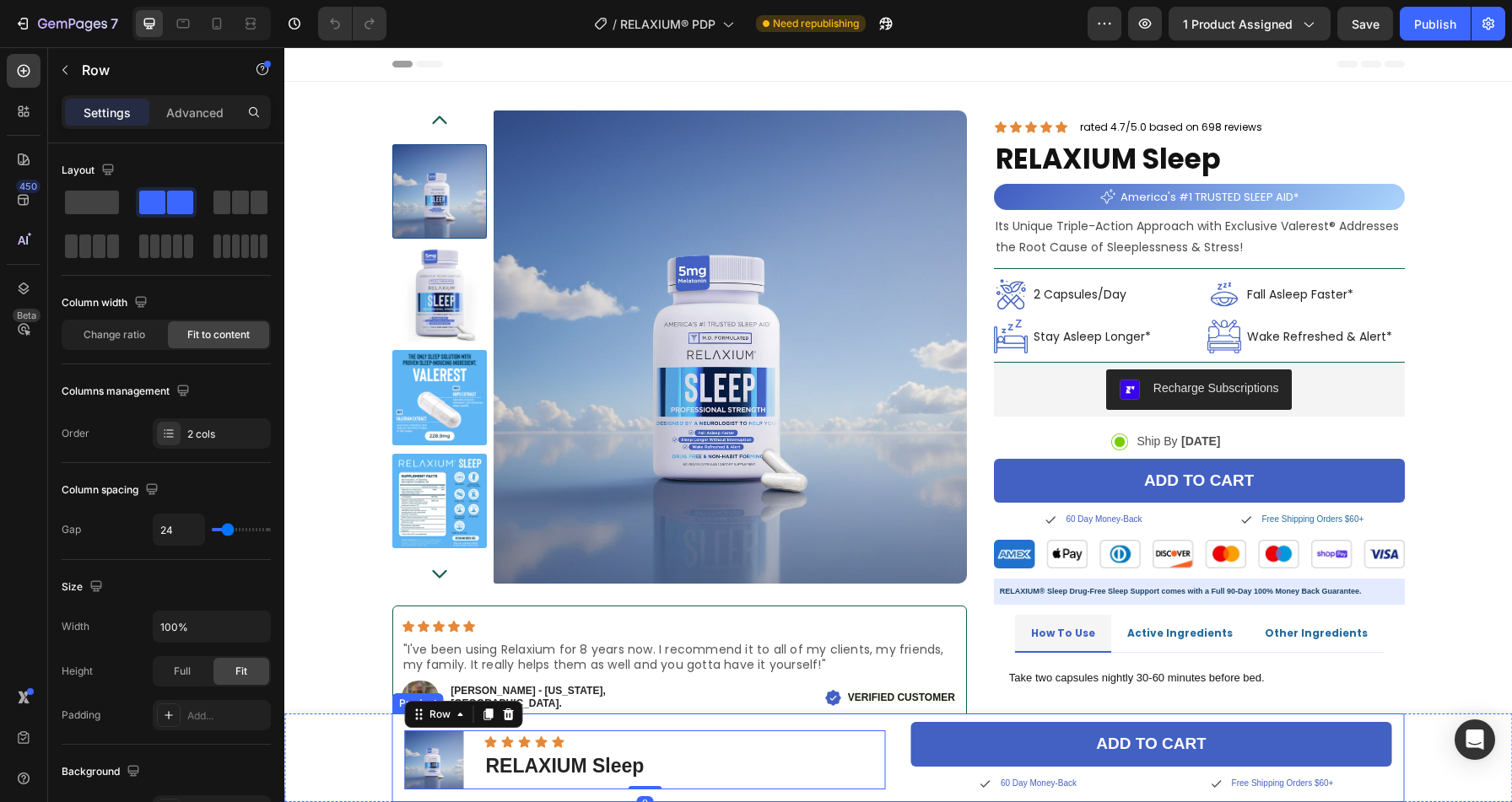
click at [393, 736] on div "Product Images Icon Icon Icon Icon Icon Icon List RELAXIUM Sleep Product Title …" at bounding box center [899, 758] width 1013 height 89
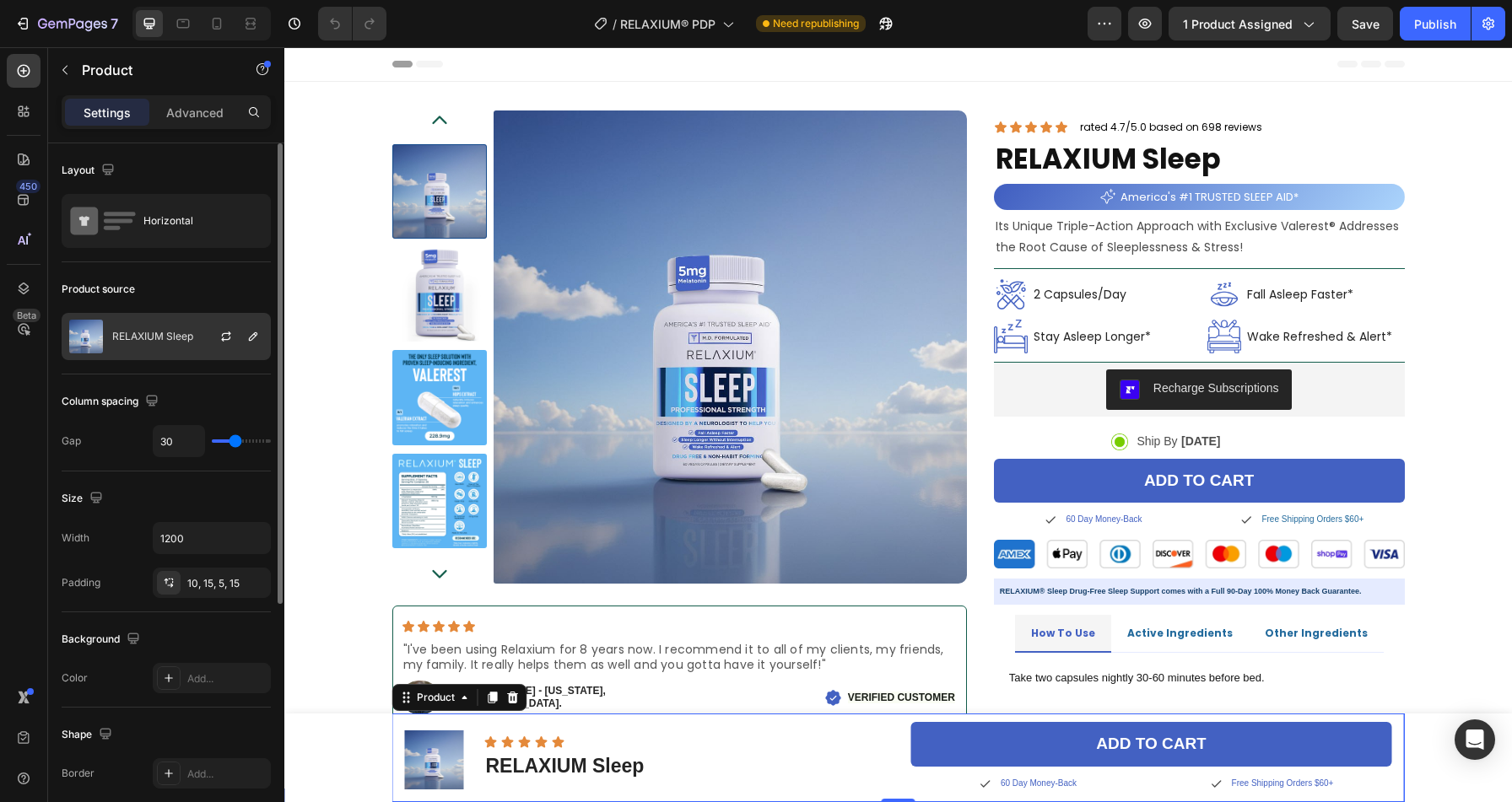
click at [195, 339] on div at bounding box center [232, 336] width 74 height 45
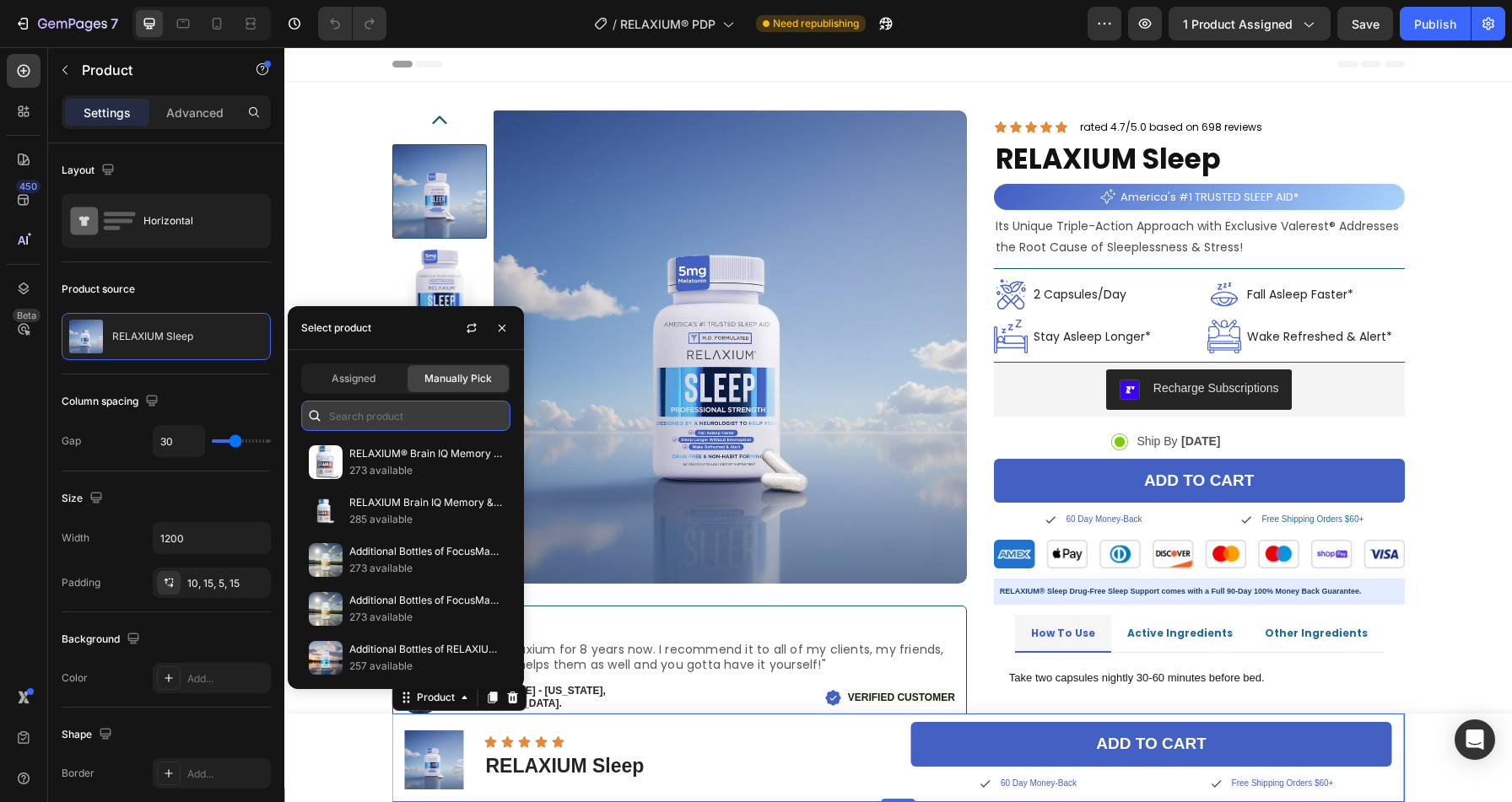
click at [373, 424] on input "text" at bounding box center [406, 415] width 209 height 30
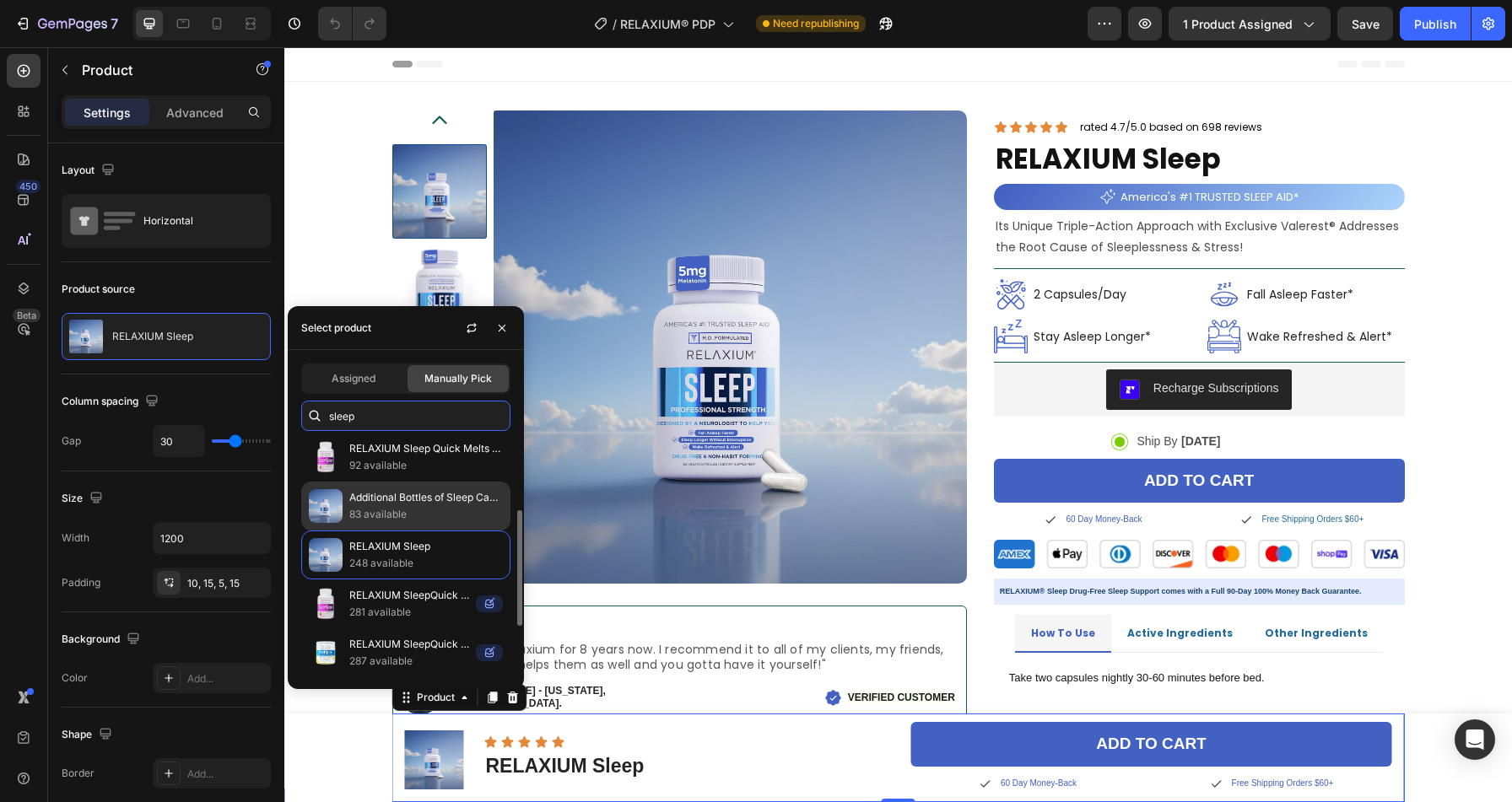
scroll to position [170, 0]
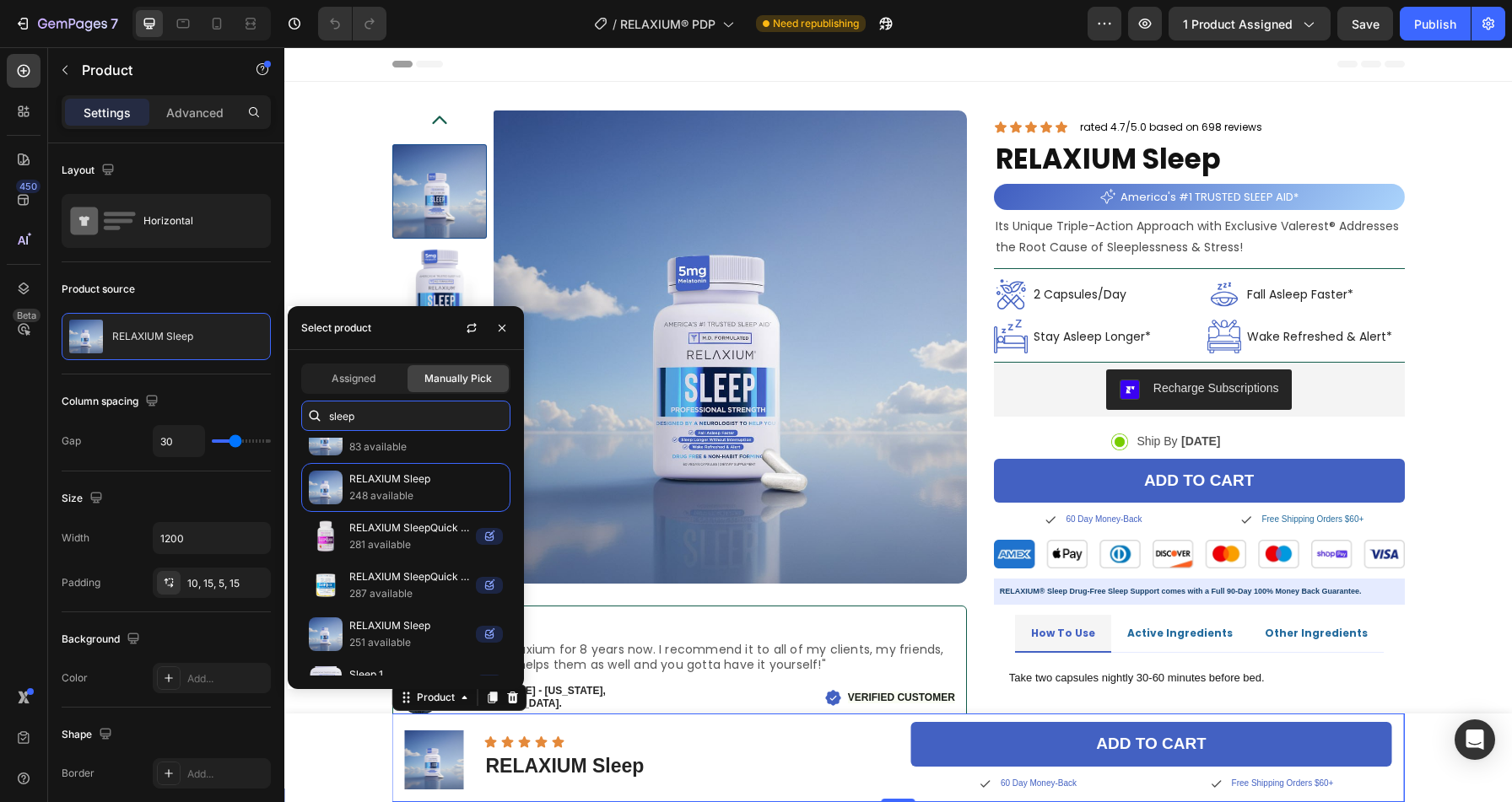
type input "sleep"
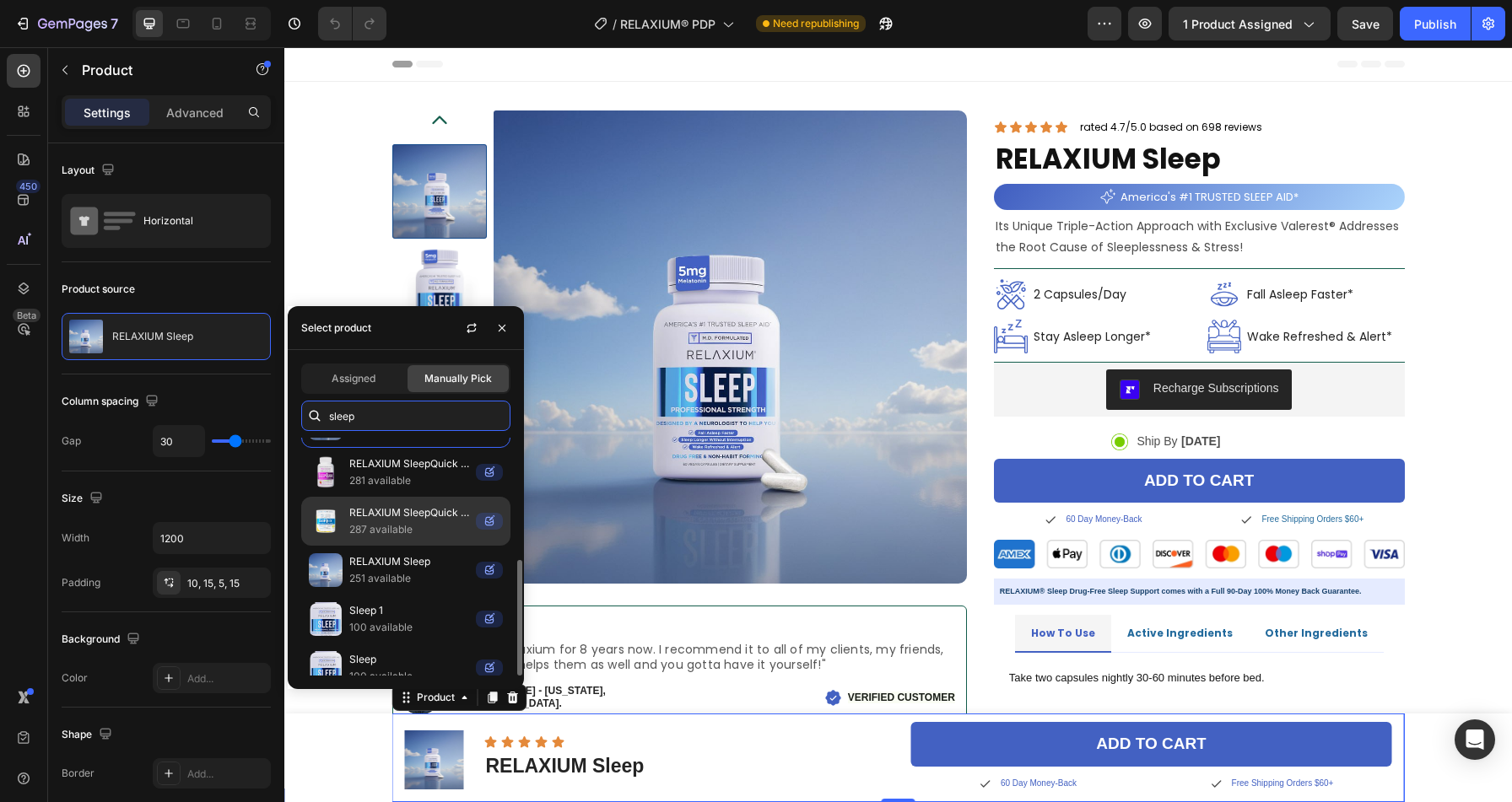
scroll to position [240, 0]
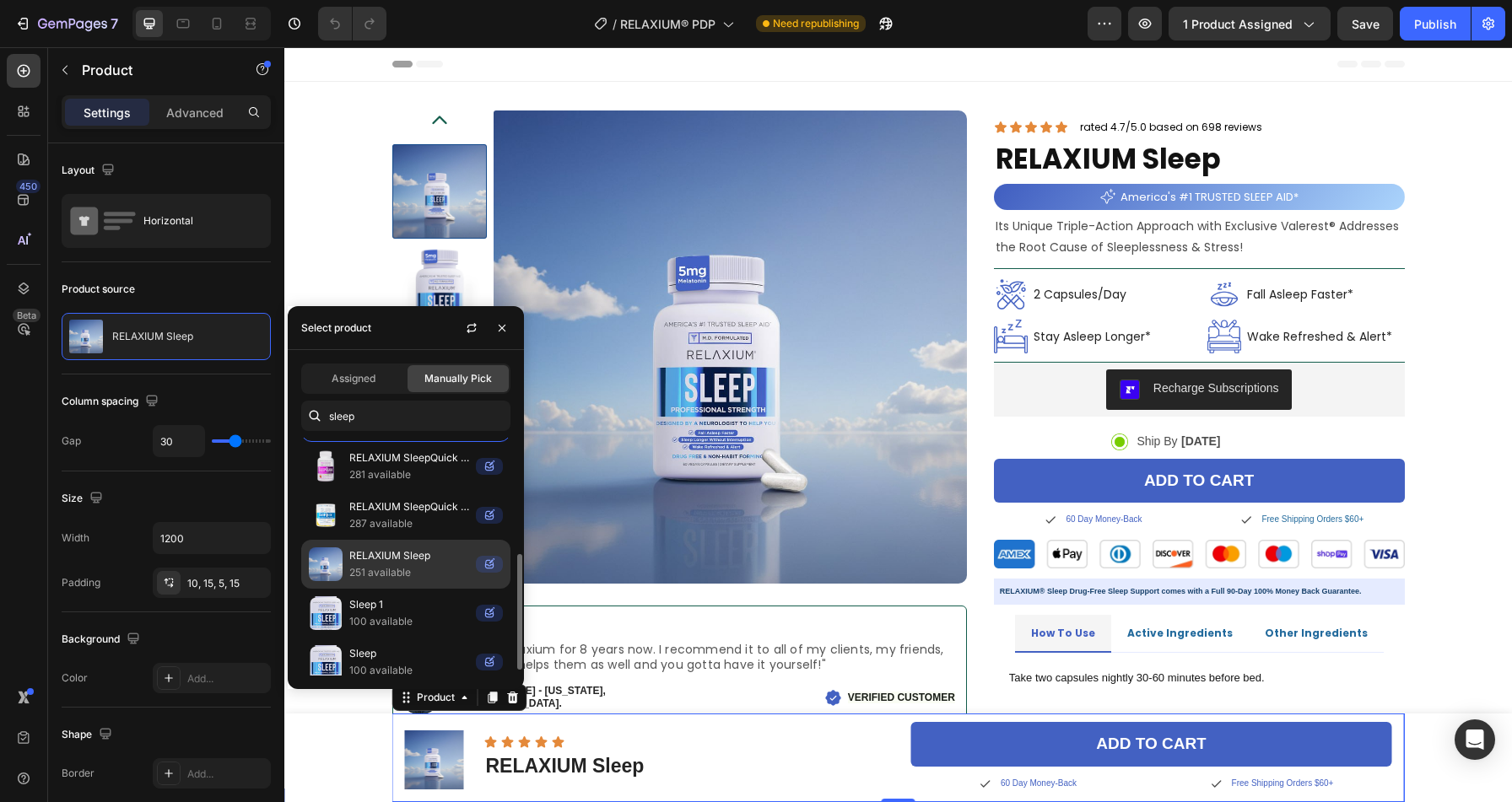
click at [396, 558] on p "RELAXIUM Sleep" at bounding box center [409, 555] width 120 height 16
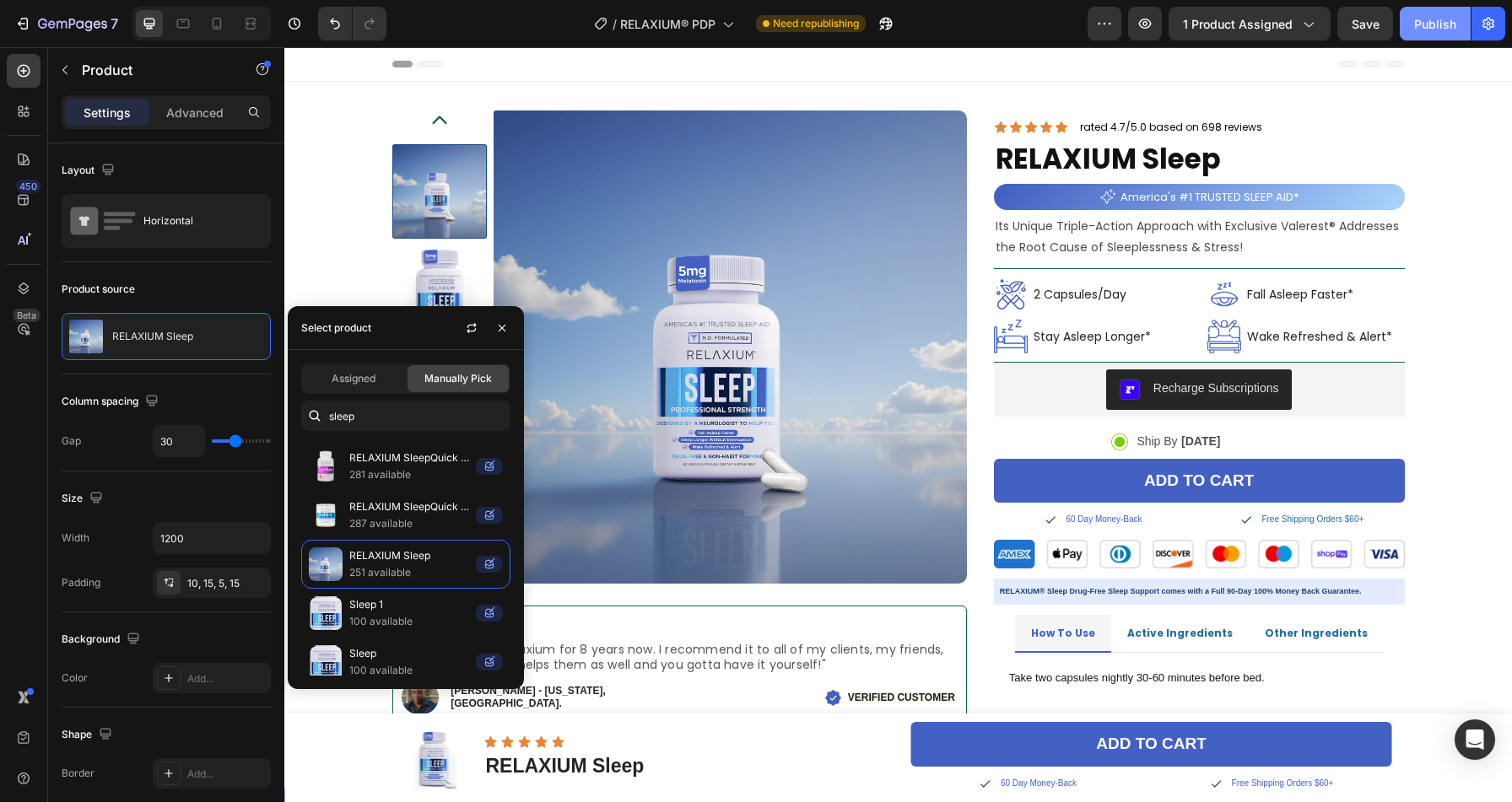
click at [1423, 20] on div "Publish" at bounding box center [1435, 23] width 43 height 17
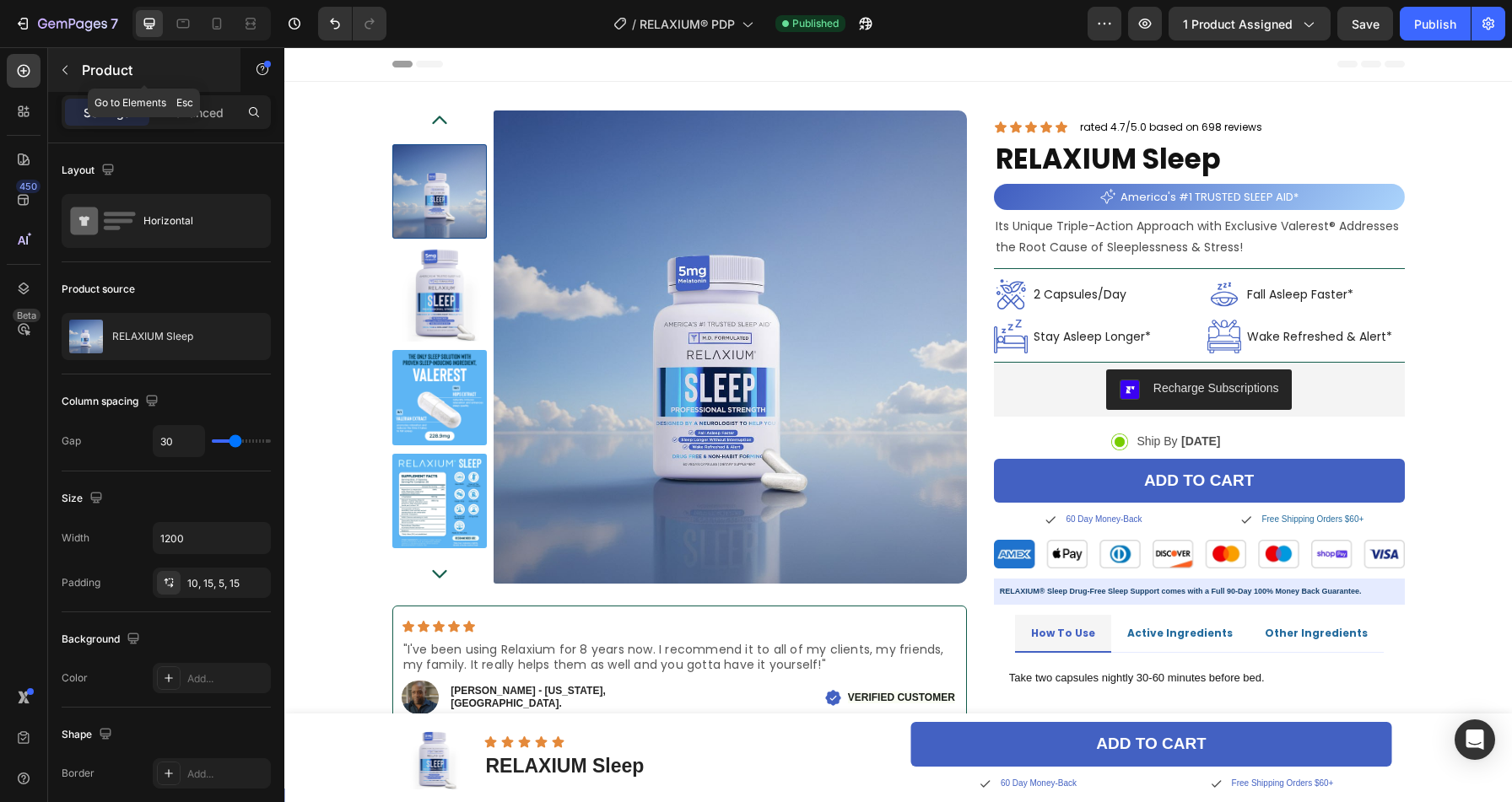
click at [65, 74] on icon "button" at bounding box center [65, 70] width 14 height 14
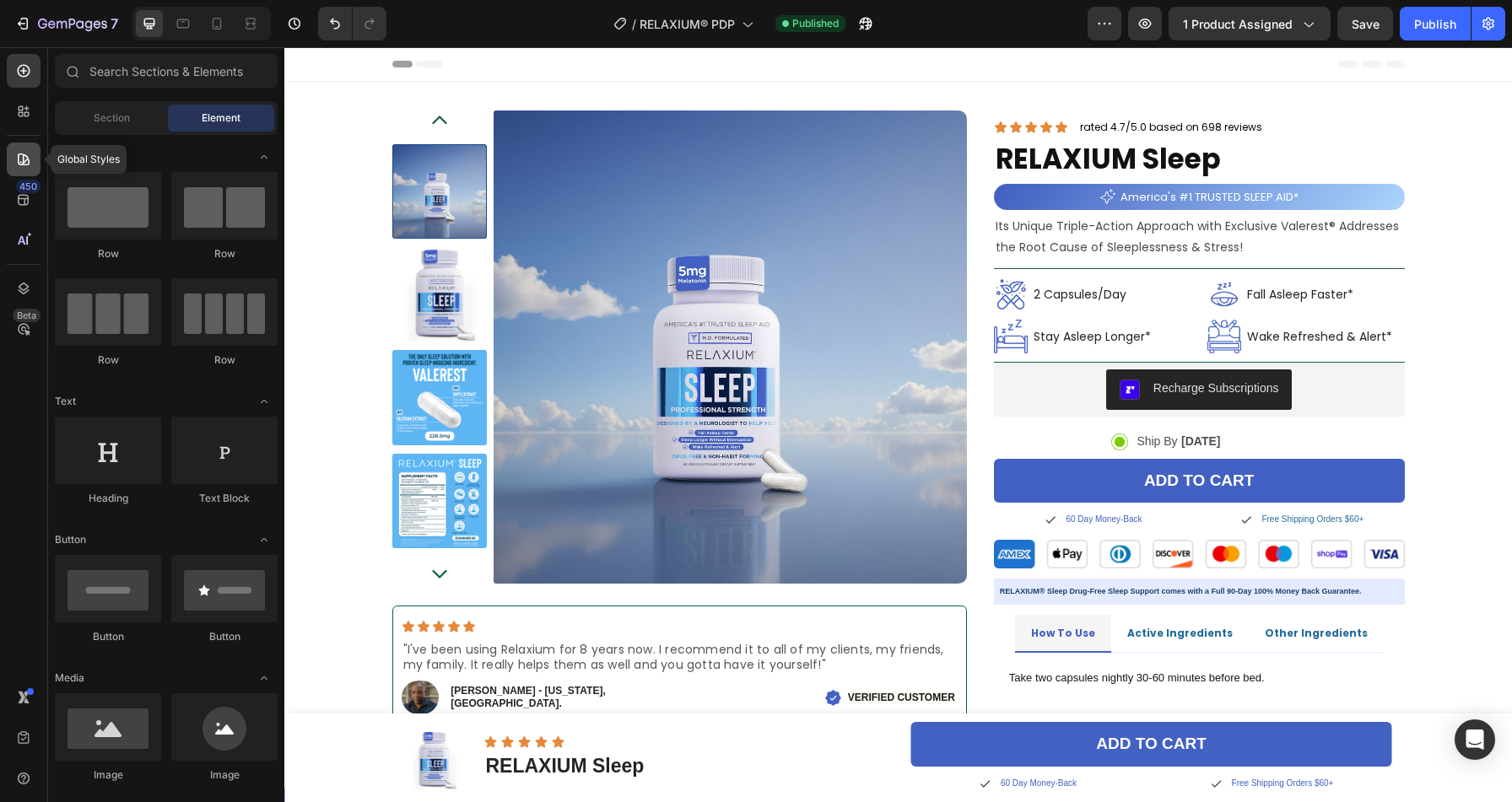
click at [19, 171] on div at bounding box center [23, 159] width 34 height 34
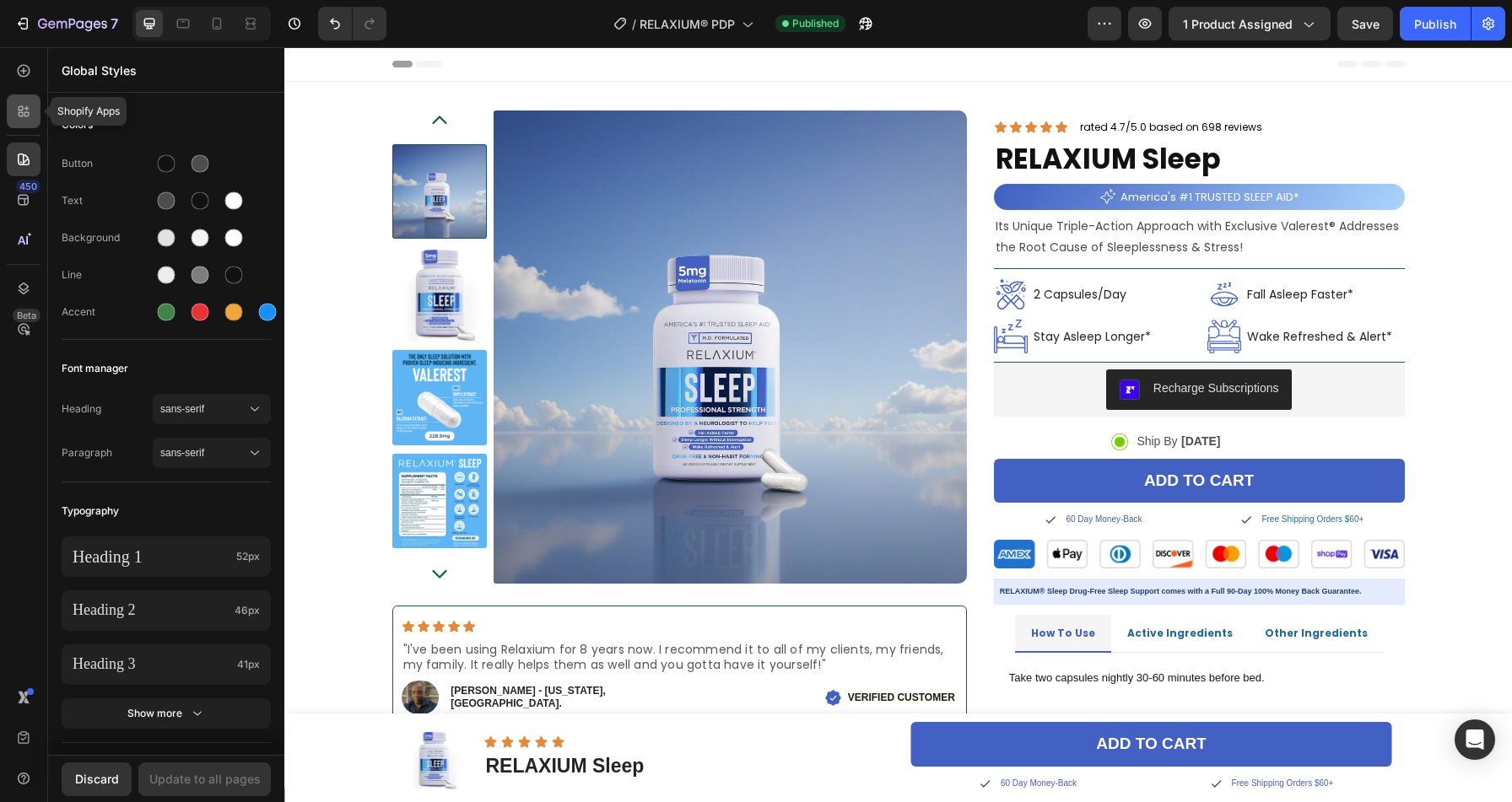
click at [26, 99] on div at bounding box center [23, 111] width 34 height 34
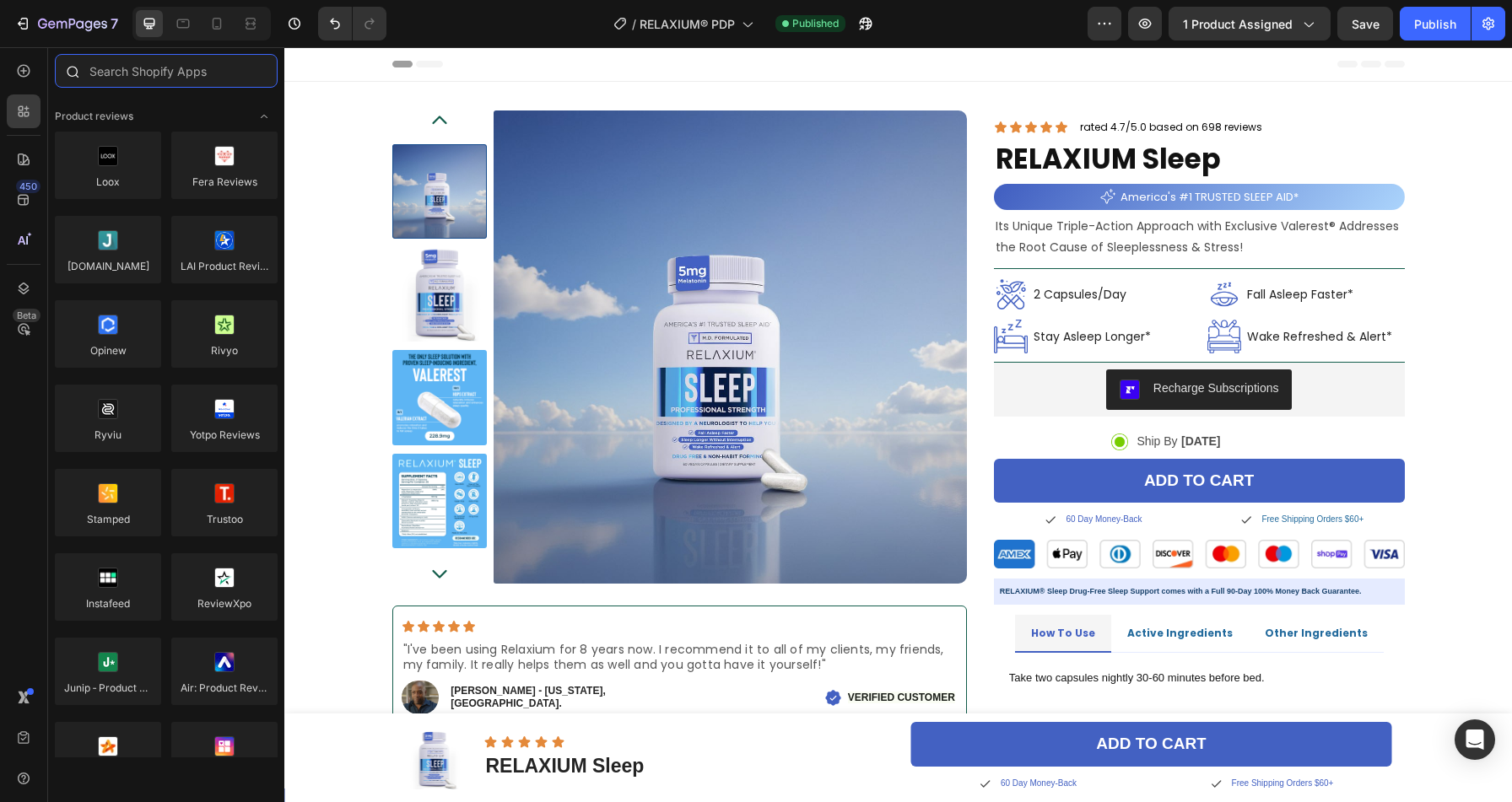
click at [135, 75] on input "text" at bounding box center [166, 70] width 222 height 34
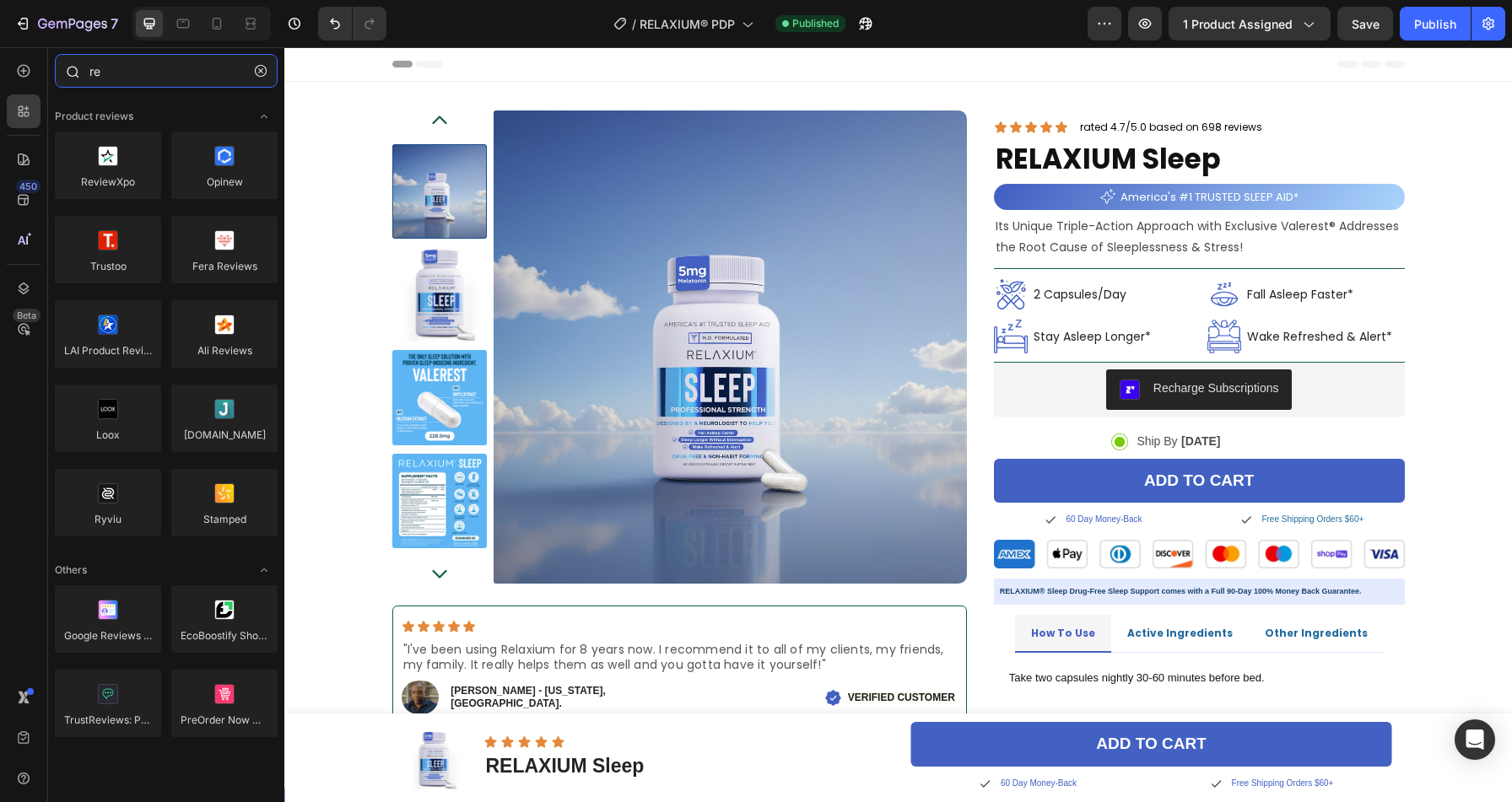
type input "r"
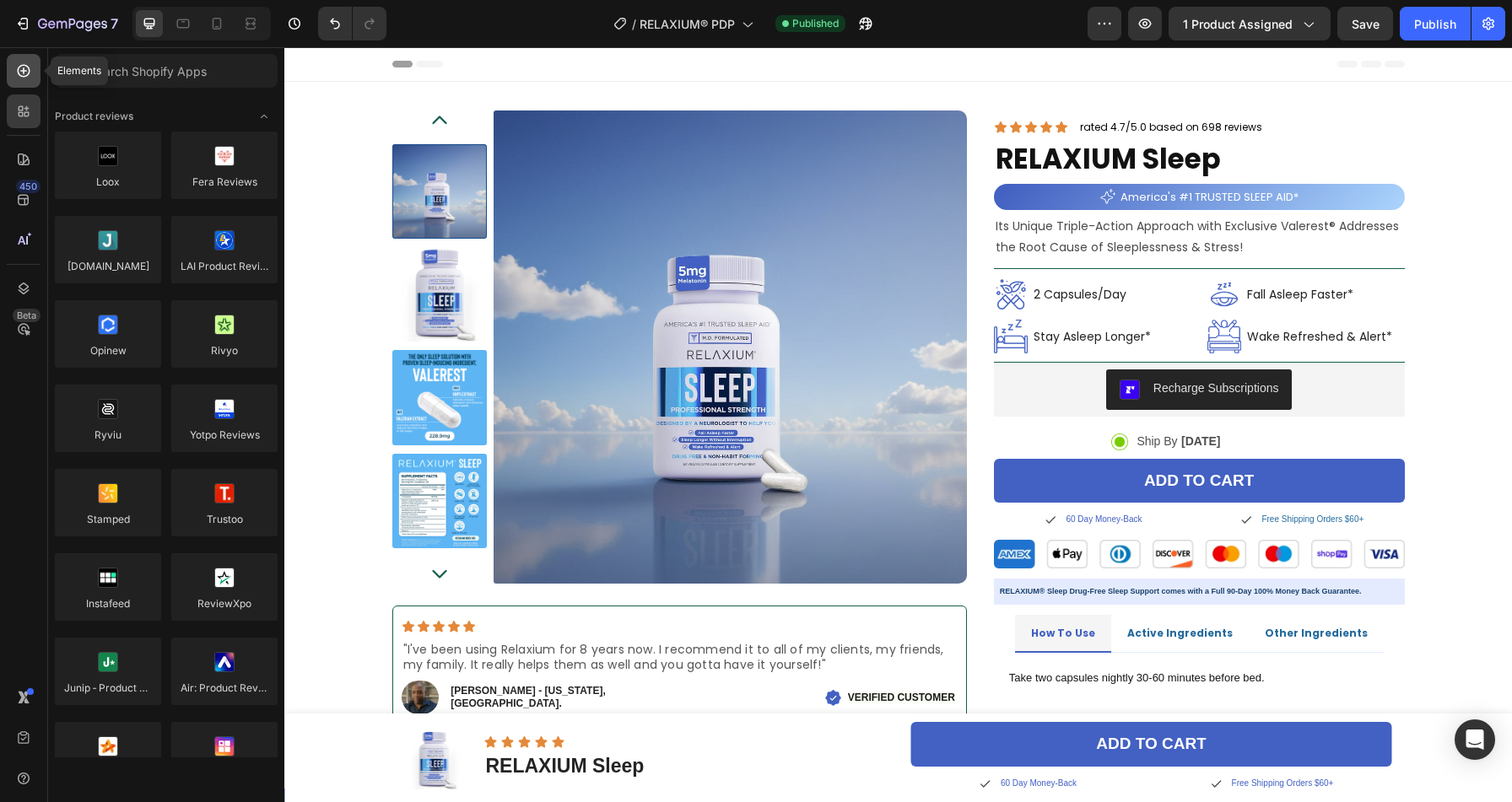
click at [27, 68] on icon at bounding box center [23, 70] width 17 height 16
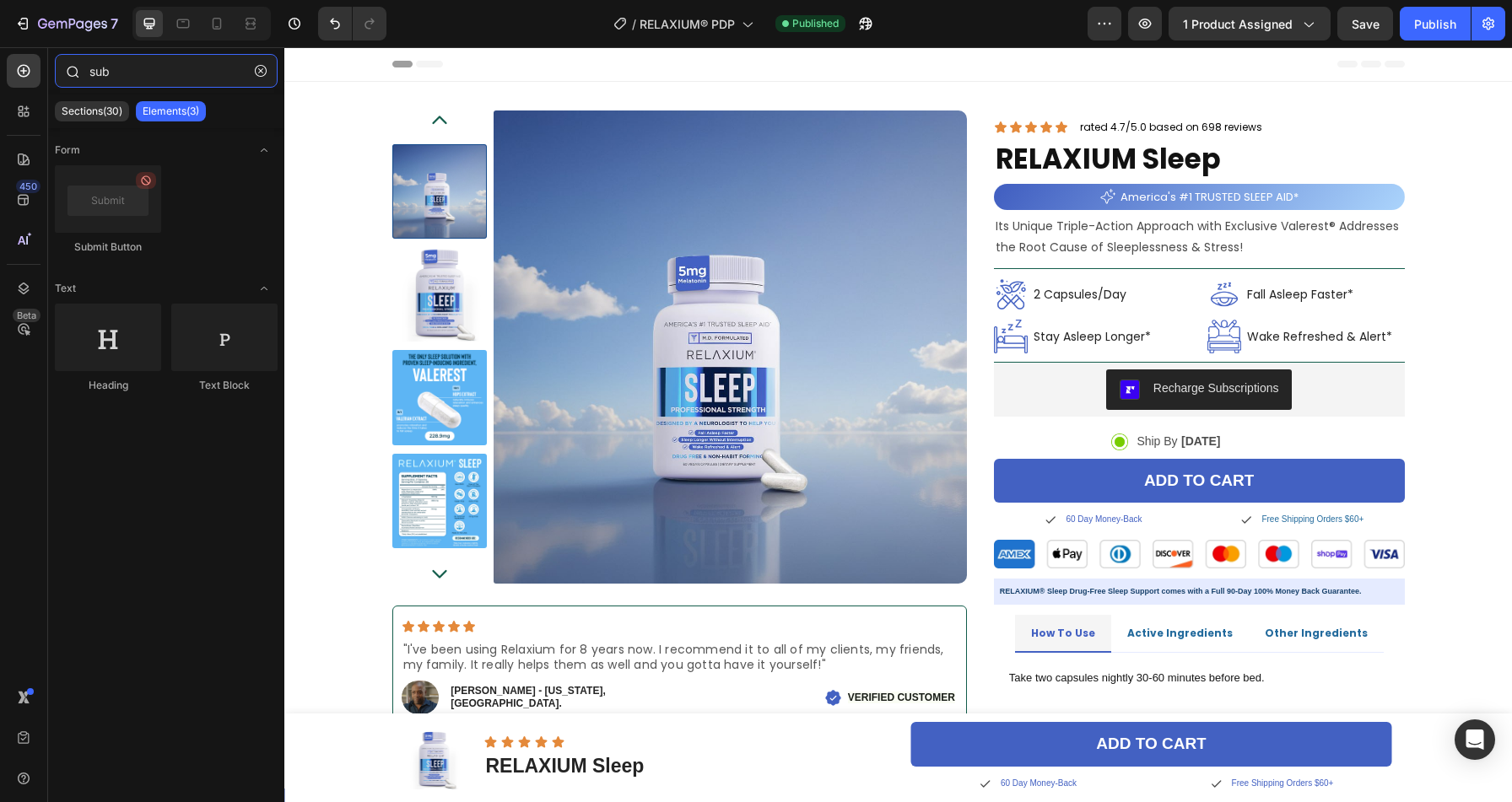
type input "subs"
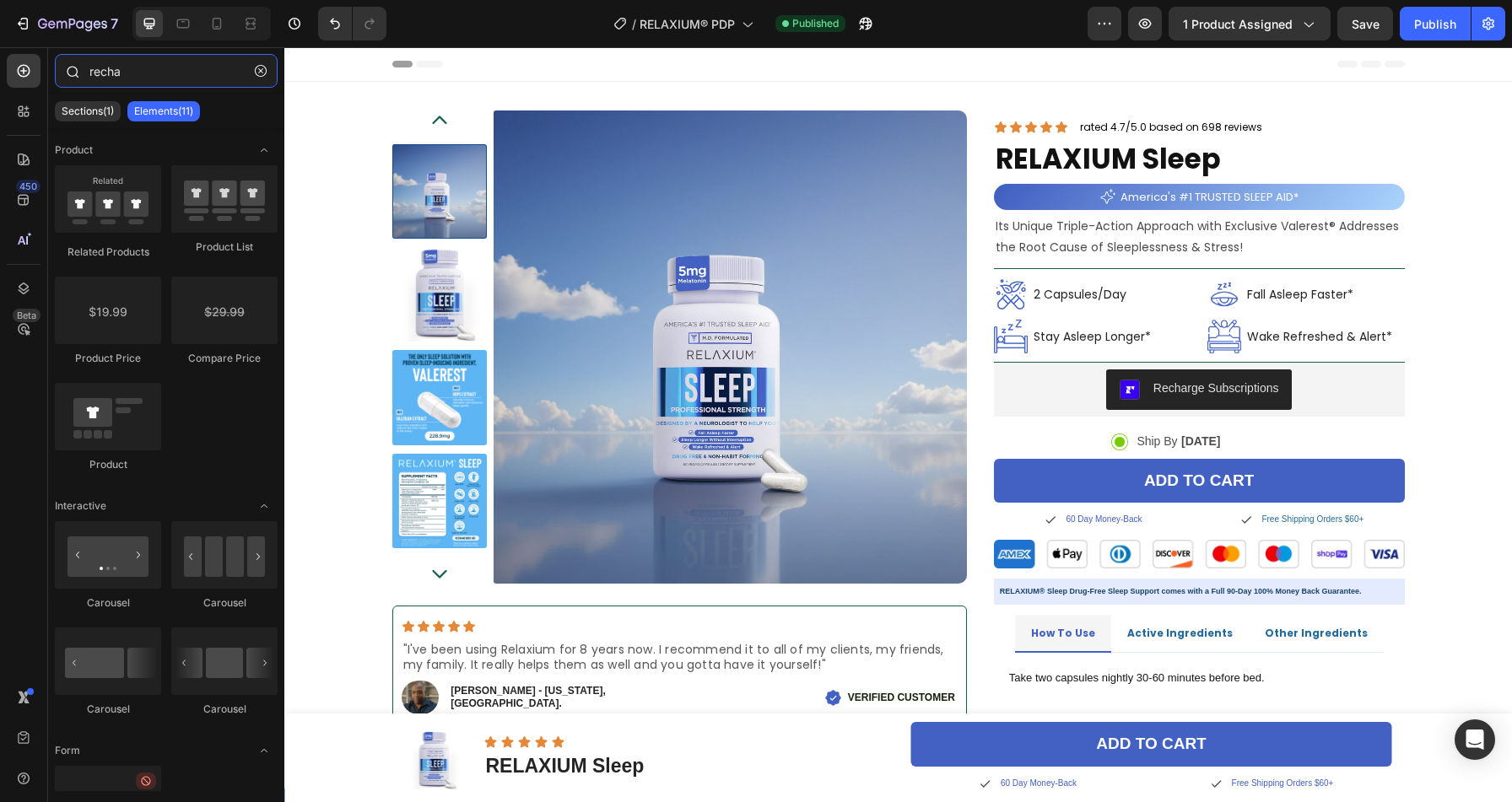
type input "rechar"
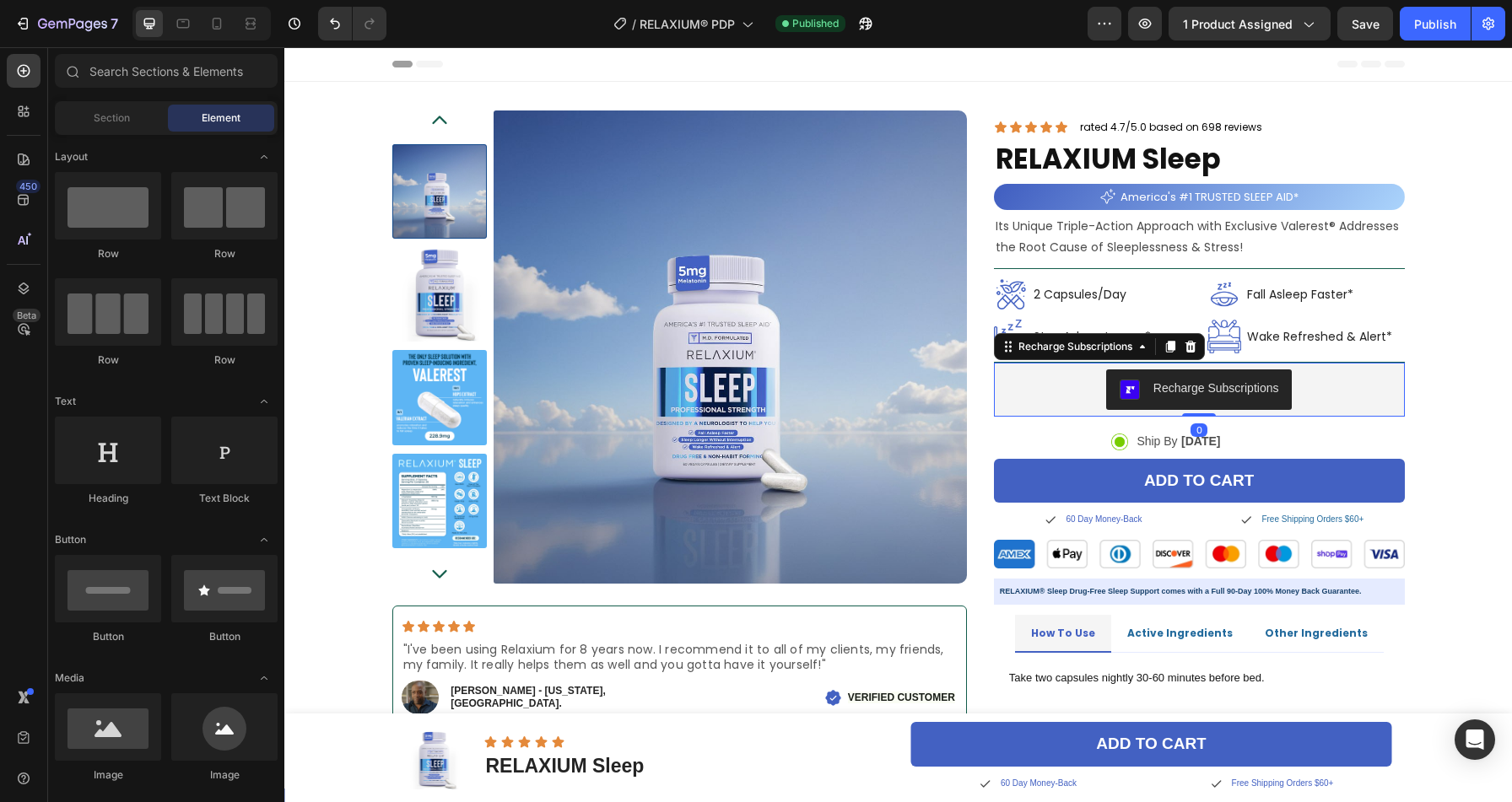
click at [1330, 379] on div "Recharge Subscriptions" at bounding box center [1199, 390] width 398 height 41
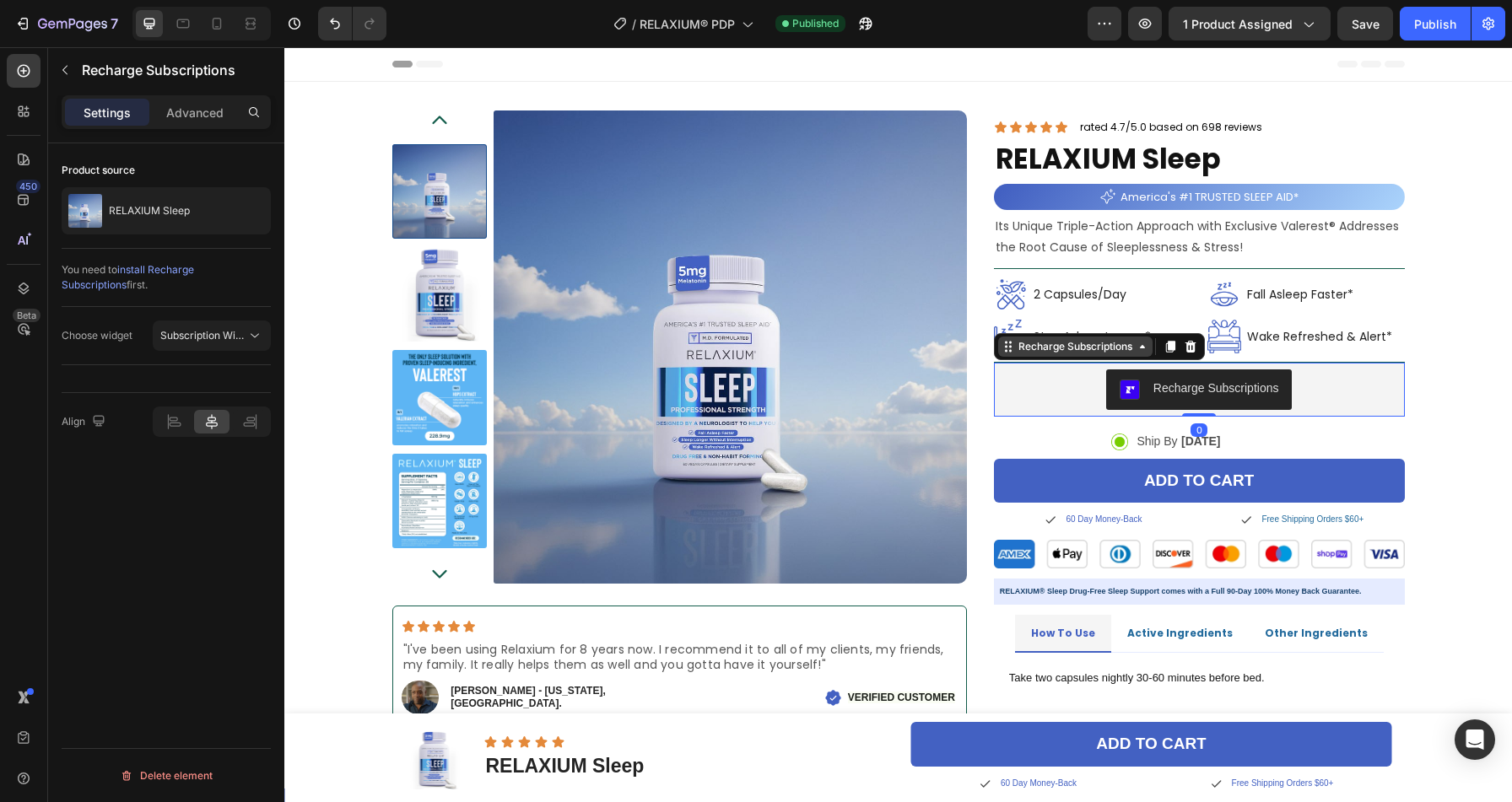
click at [1140, 347] on icon at bounding box center [1143, 346] width 5 height 3
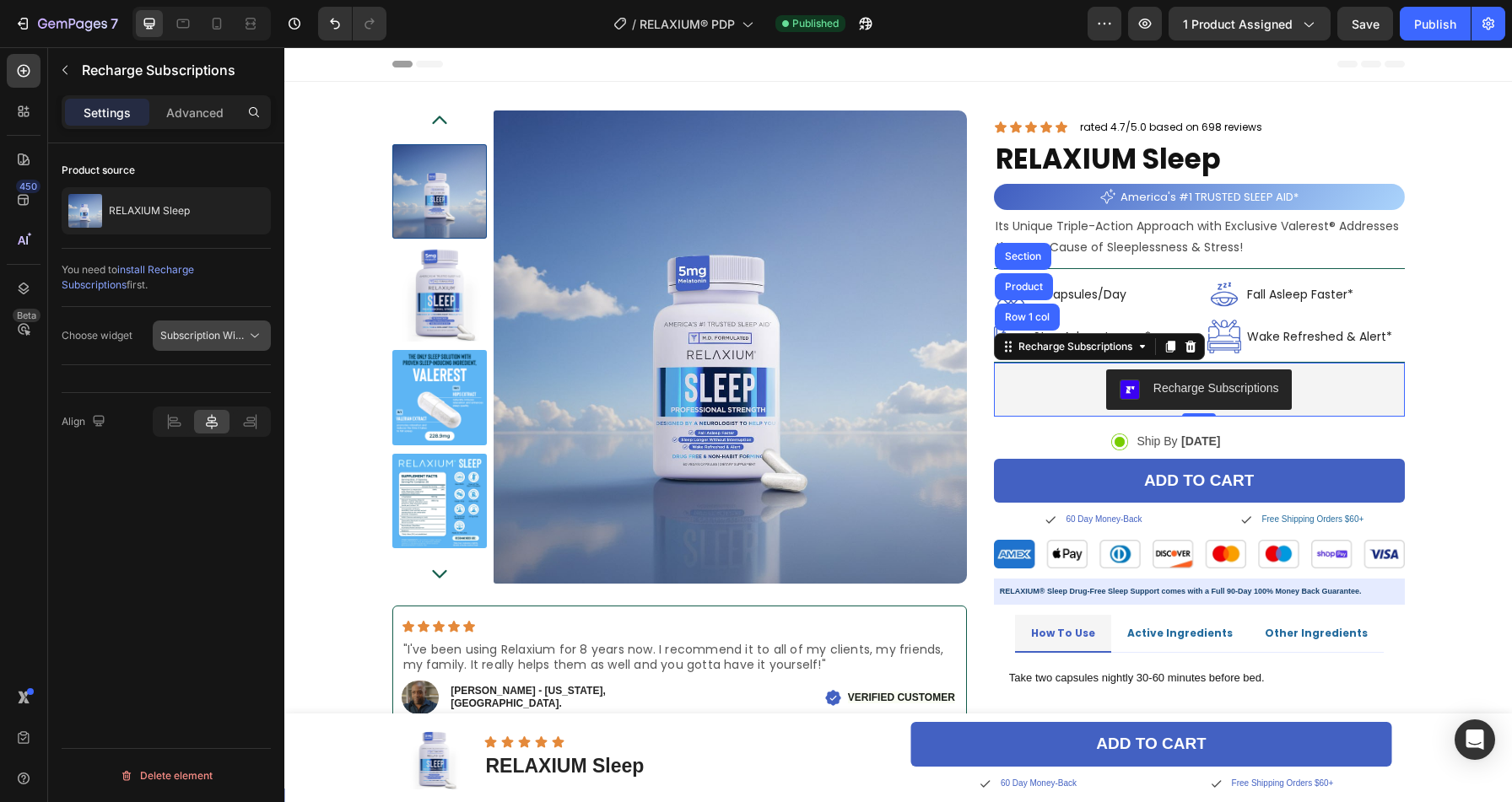
click at [164, 337] on span "Subscription Widget" at bounding box center [208, 335] width 96 height 13
click at [169, 404] on span "Subscription Widget 2.0" at bounding box center [198, 408] width 114 height 15
click at [1370, 31] on div "Save" at bounding box center [1365, 23] width 28 height 17
click at [1414, 23] on div "Publish" at bounding box center [1435, 23] width 43 height 17
click at [1144, 27] on icon "button" at bounding box center [1146, 23] width 13 height 10
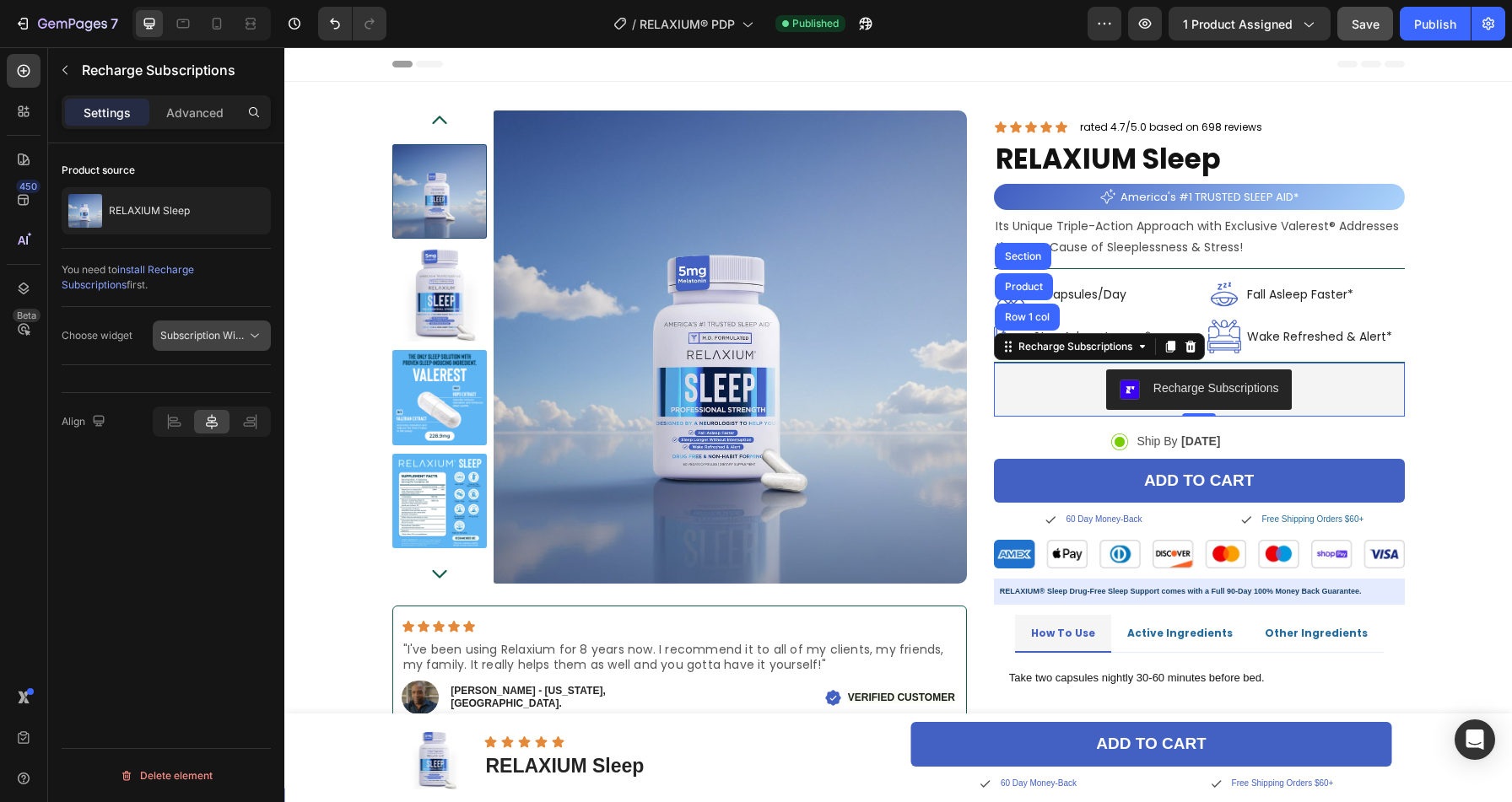
click at [201, 328] on span "Subscription Widget 2.0" at bounding box center [203, 335] width 86 height 15
click at [188, 374] on span "Subscription Widget" at bounding box center [189, 377] width 96 height 15
click at [196, 108] on p "Advanced" at bounding box center [195, 112] width 57 height 17
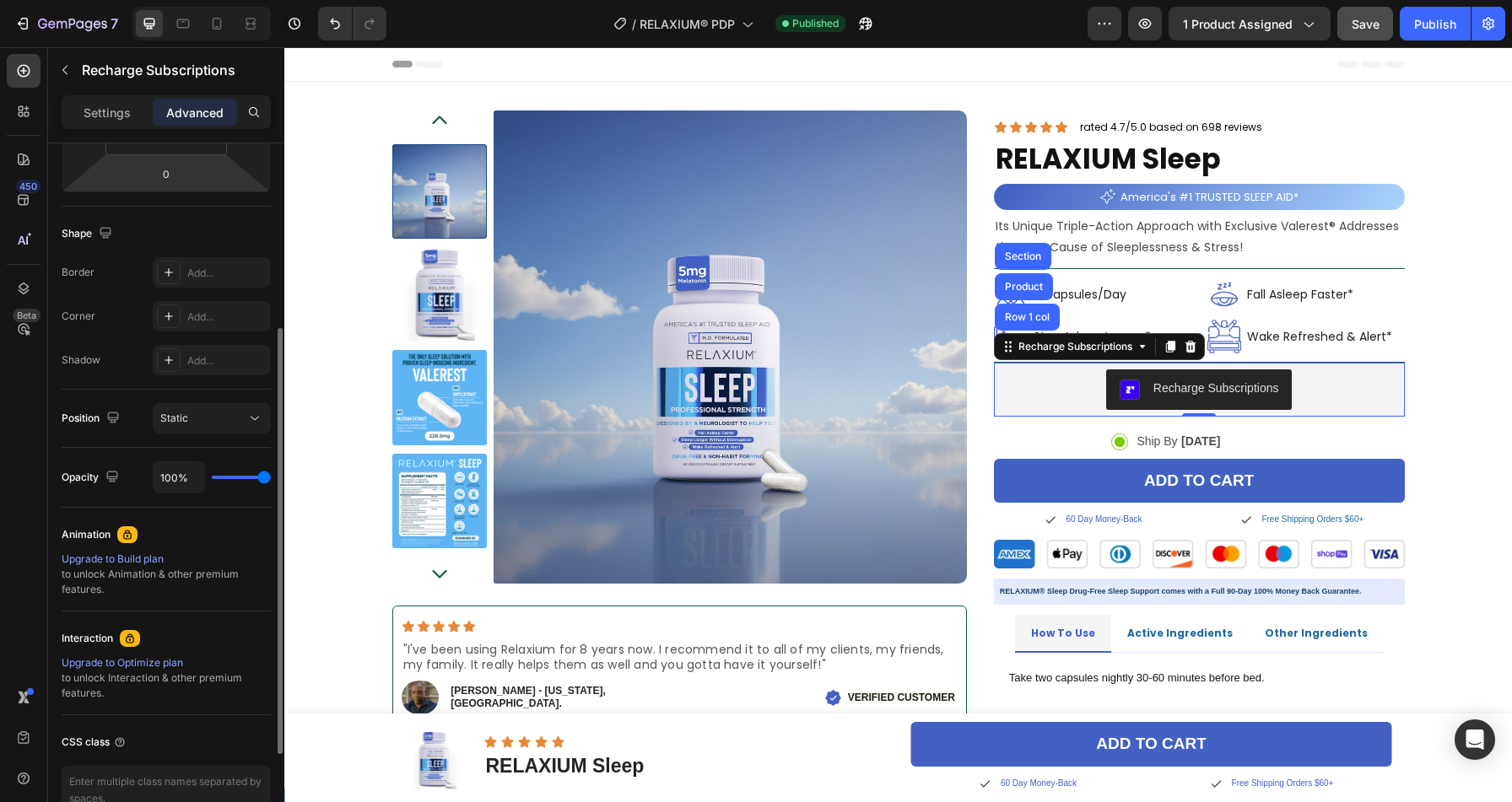
scroll to position [341, 0]
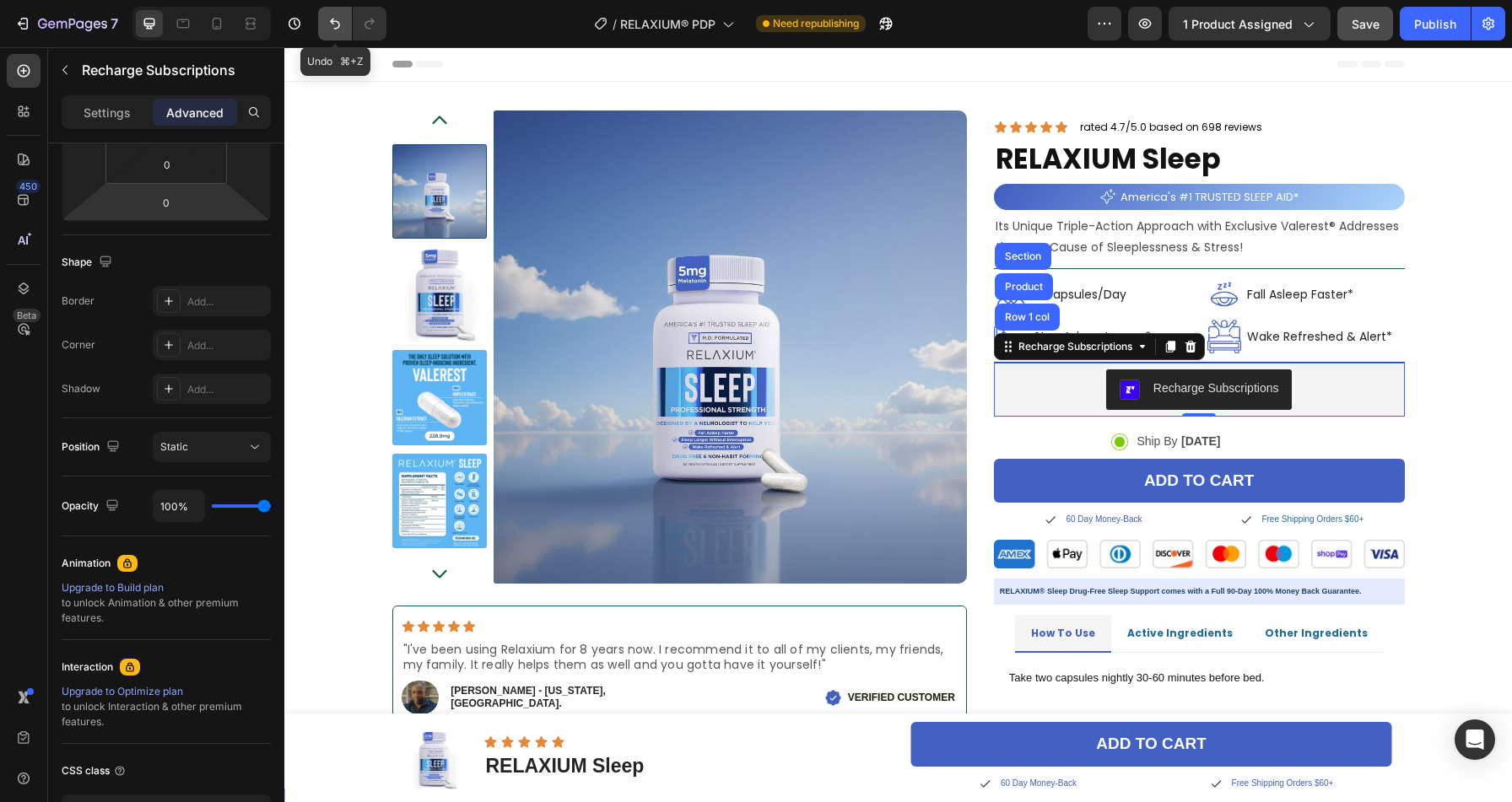
click at [337, 26] on icon "Undo/Redo" at bounding box center [334, 23] width 17 height 16
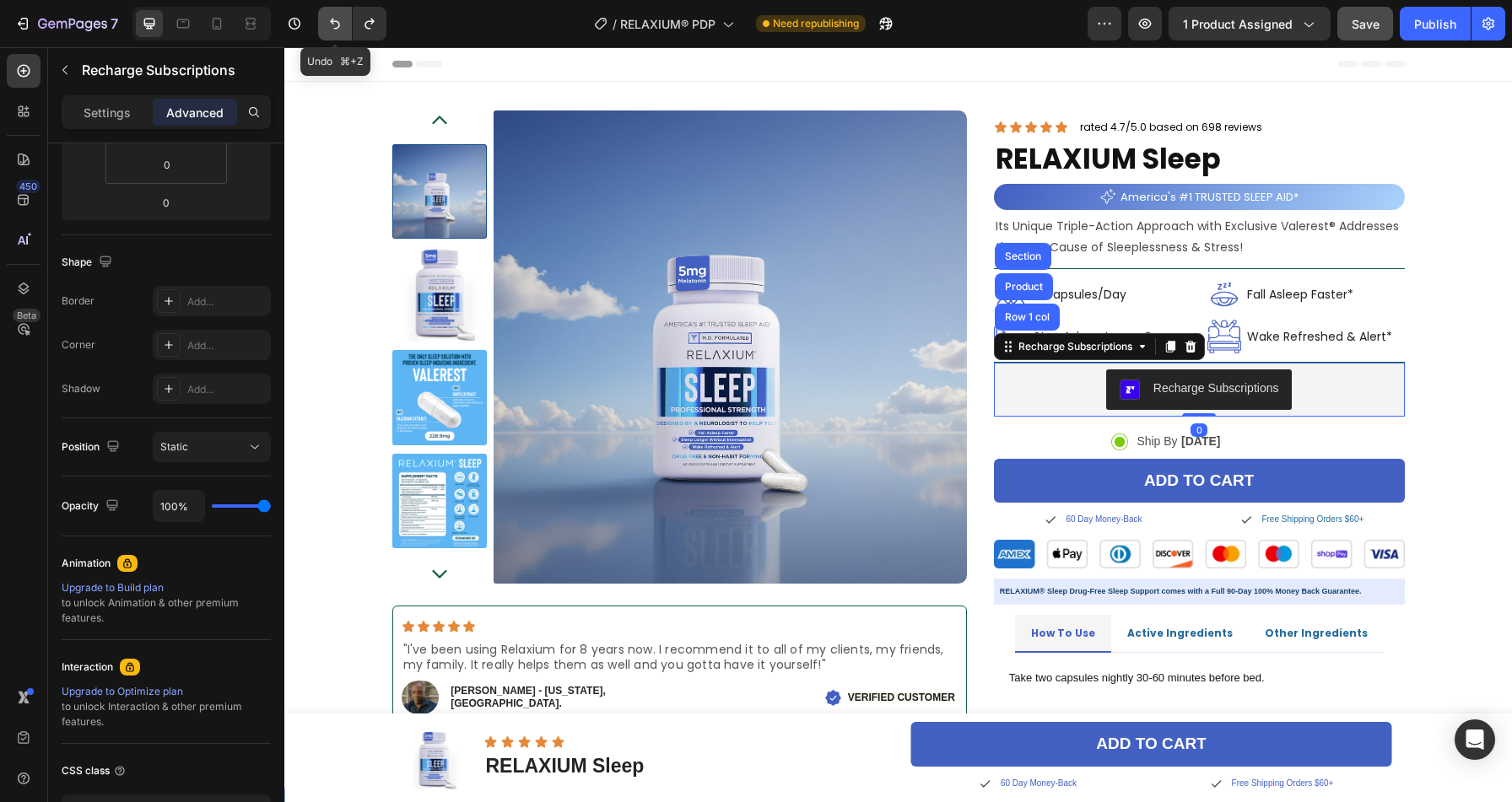
click at [337, 26] on icon "Undo/Redo" at bounding box center [334, 23] width 17 height 16
click at [316, 29] on div at bounding box center [348, 23] width 75 height 34
click at [296, 25] on icon "button" at bounding box center [294, 23] width 17 height 16
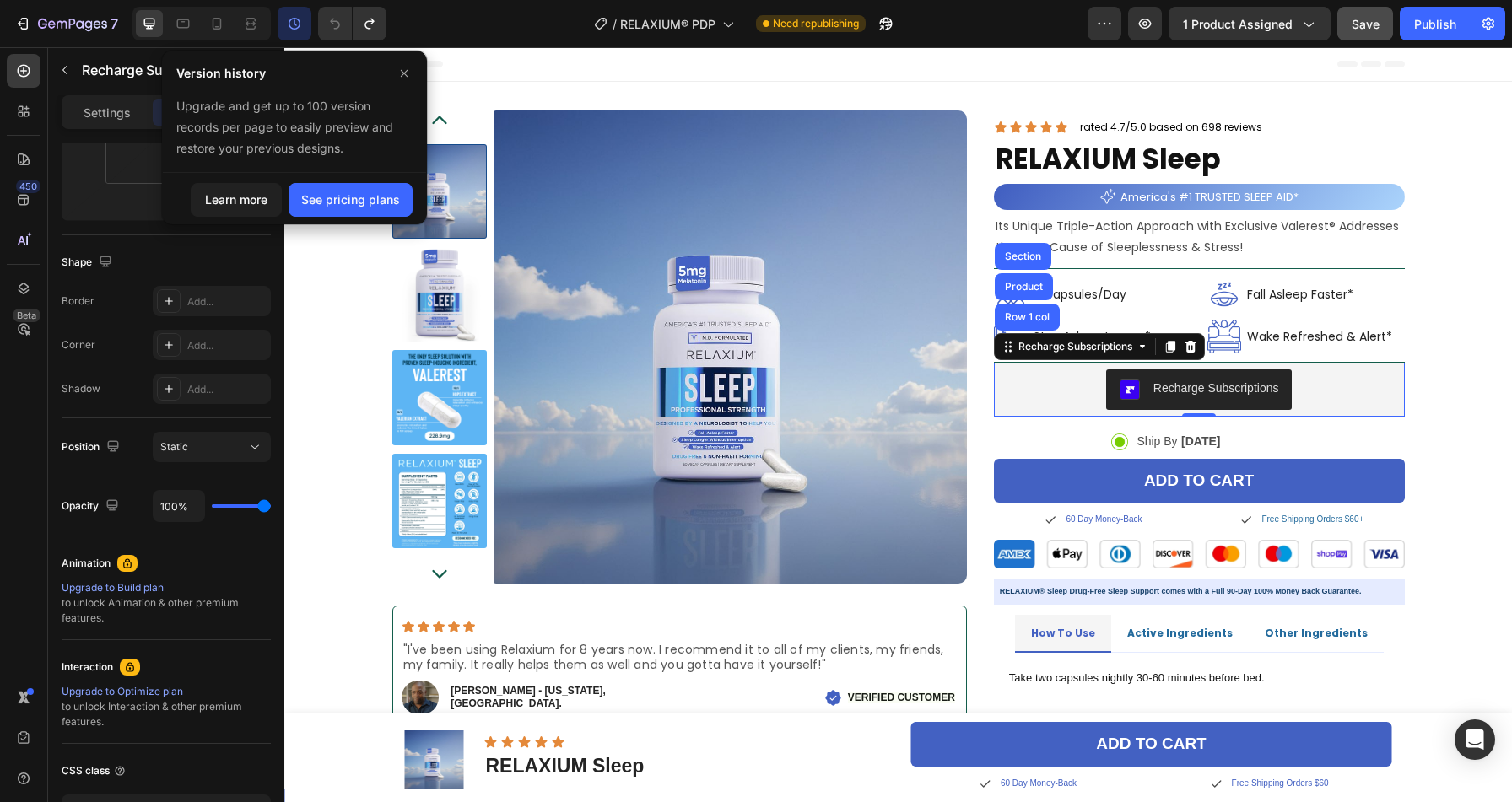
click at [291, 26] on icon "button" at bounding box center [294, 23] width 17 height 16
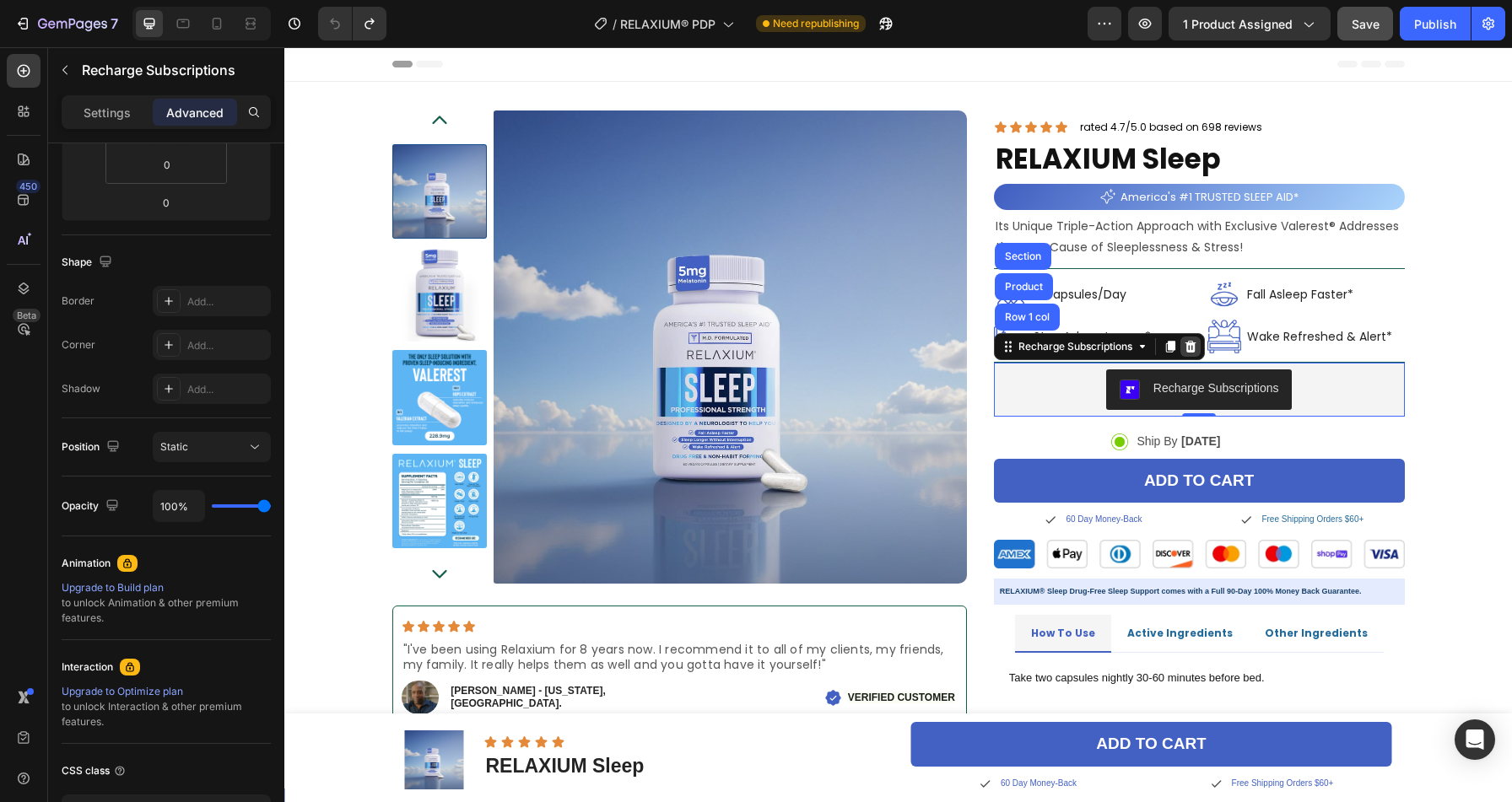
click at [1185, 343] on icon at bounding box center [1190, 347] width 11 height 12
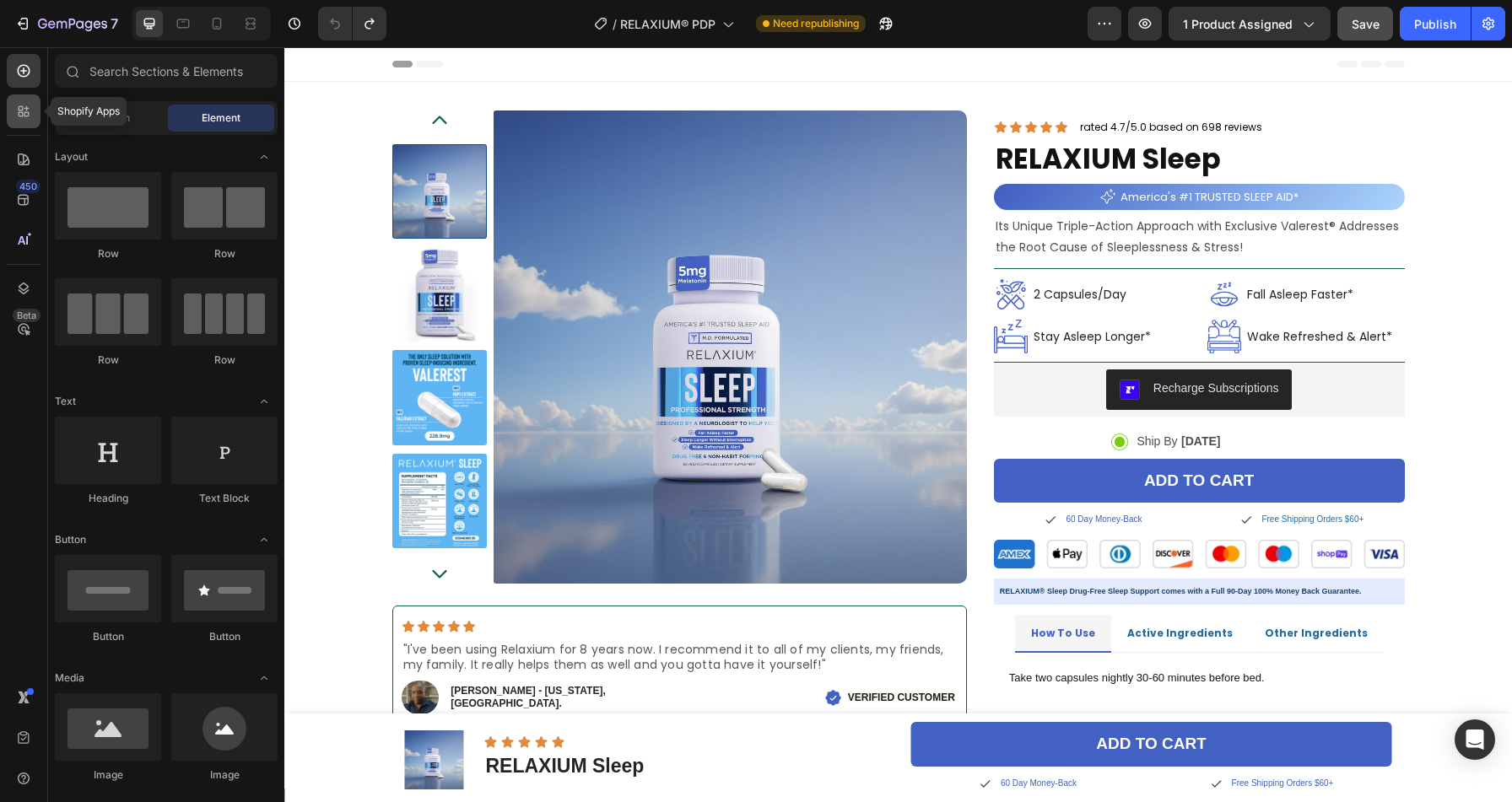
click at [19, 115] on icon at bounding box center [21, 115] width 5 height 5
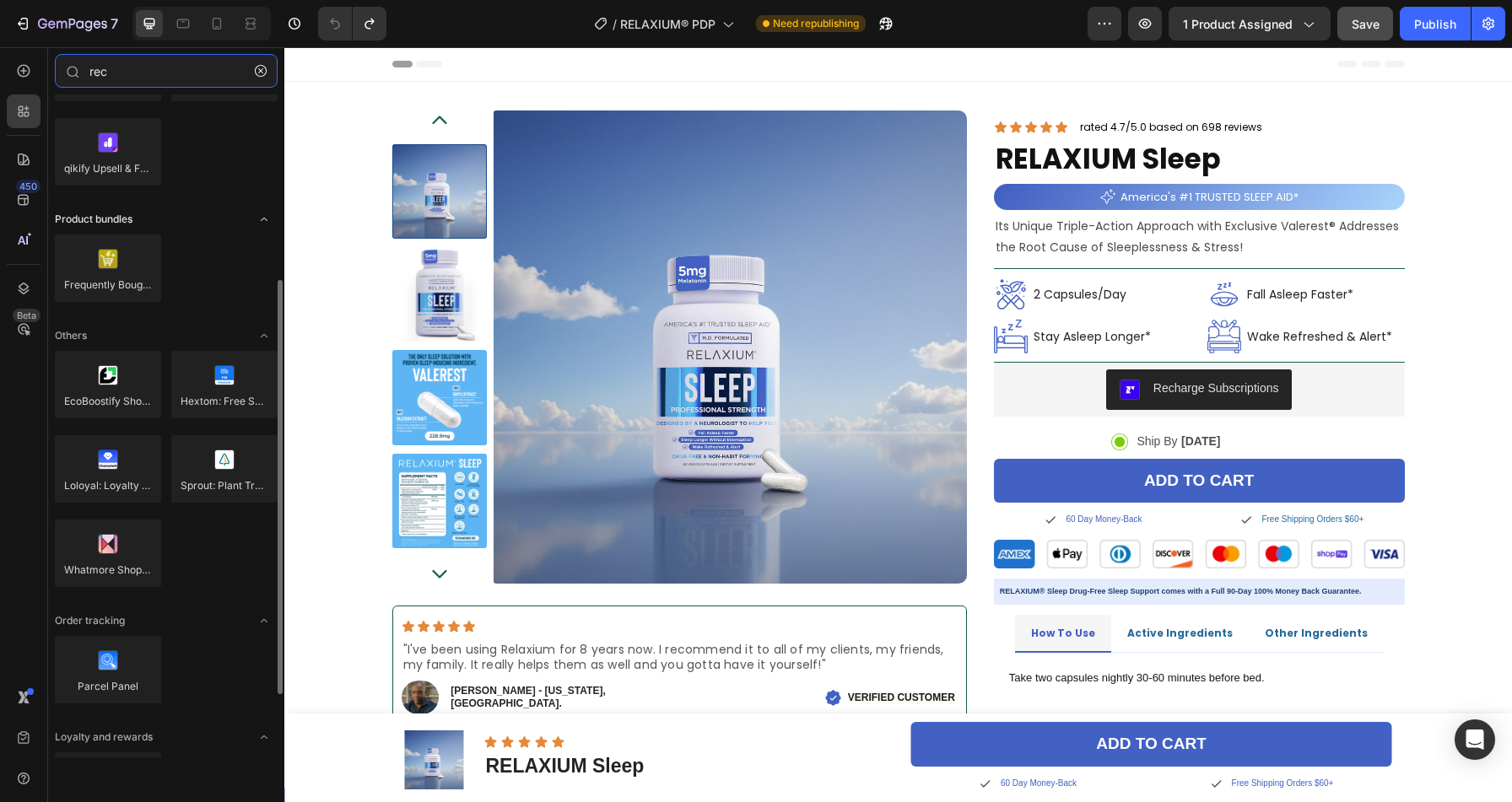
scroll to position [0, 0]
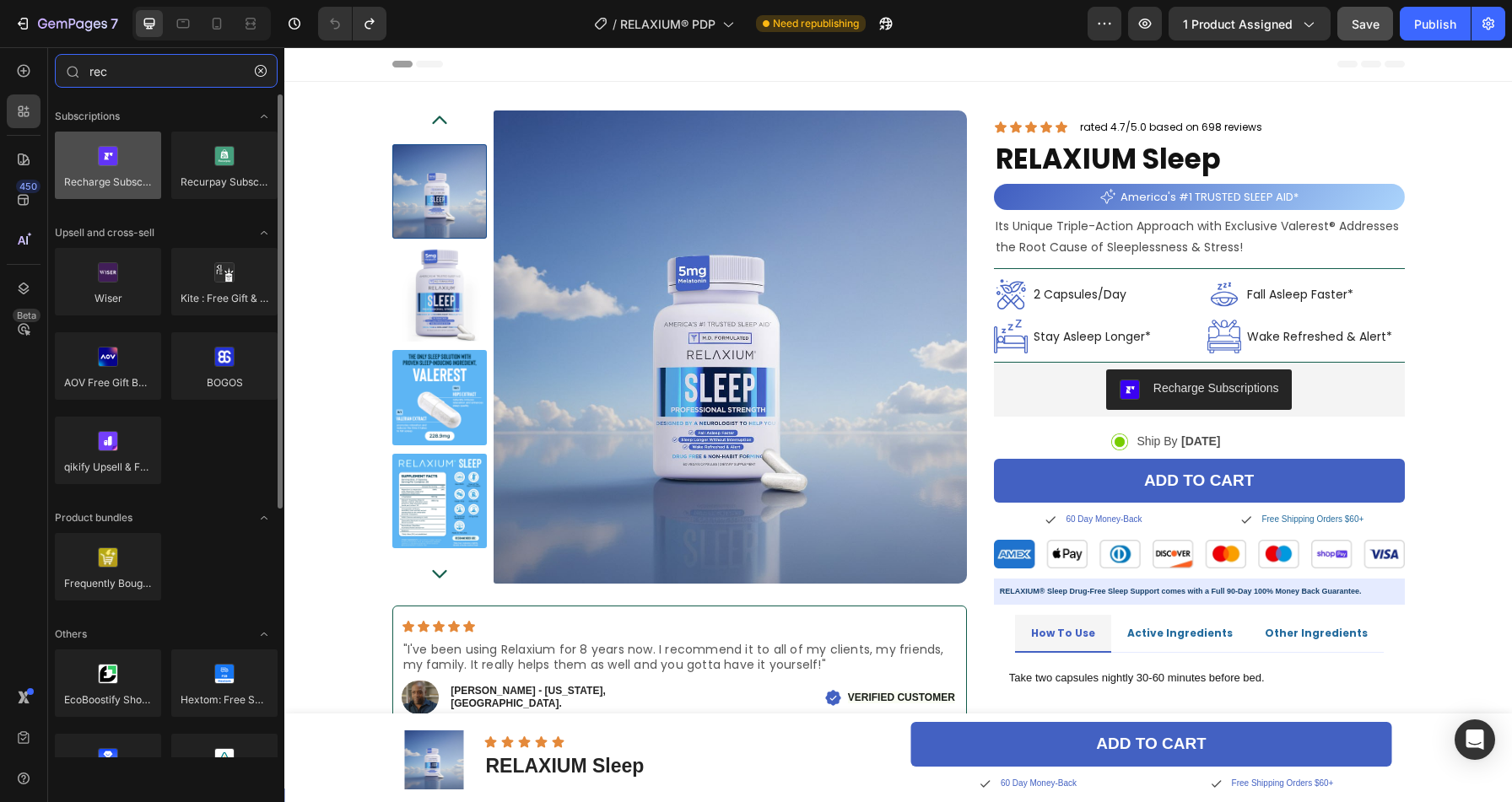
type input "rec"
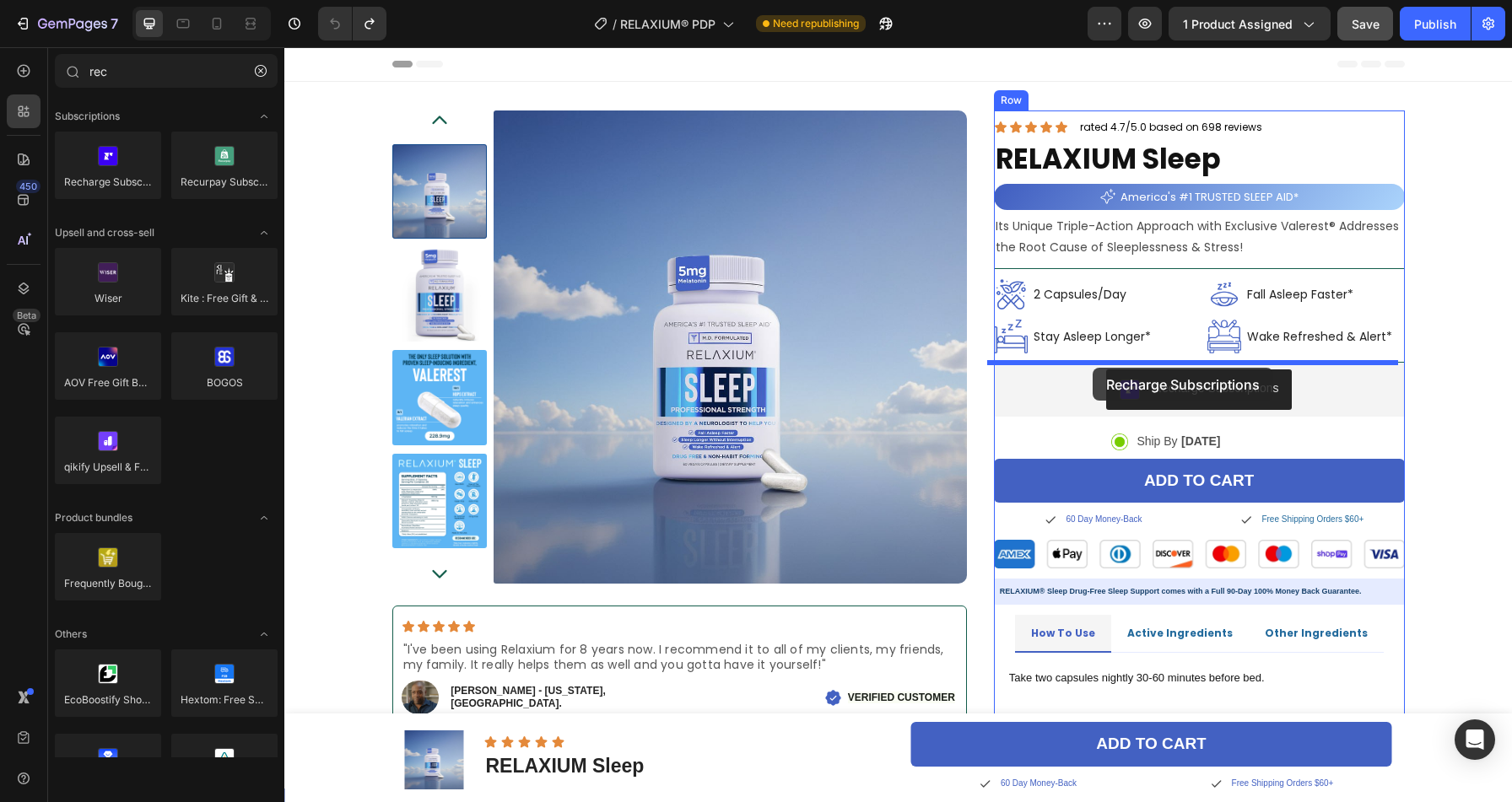
drag, startPoint x: 381, startPoint y: 213, endPoint x: 1093, endPoint y: 368, distance: 728.7
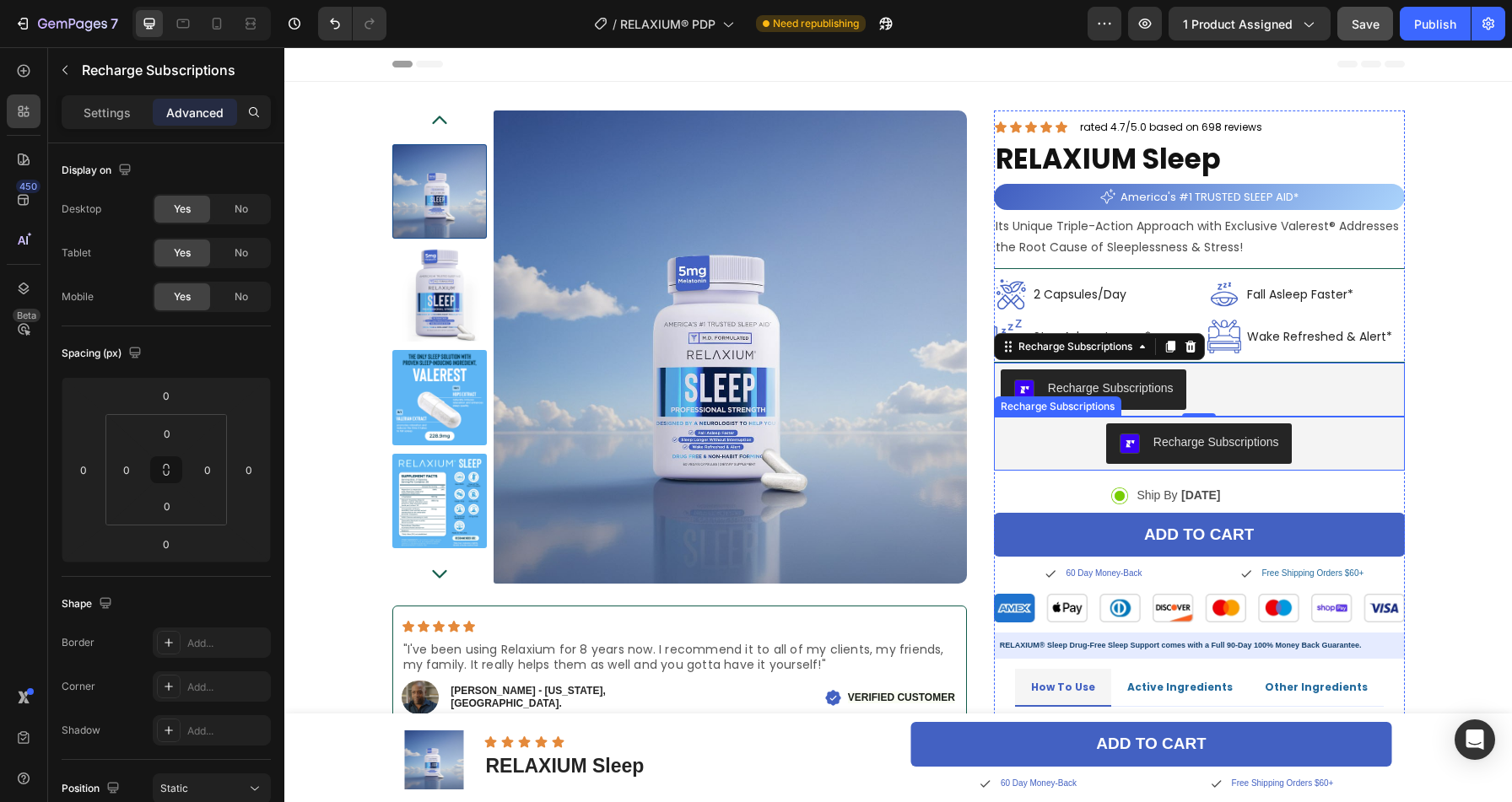
click at [1328, 445] on div "Recharge Subscriptions" at bounding box center [1199, 444] width 398 height 41
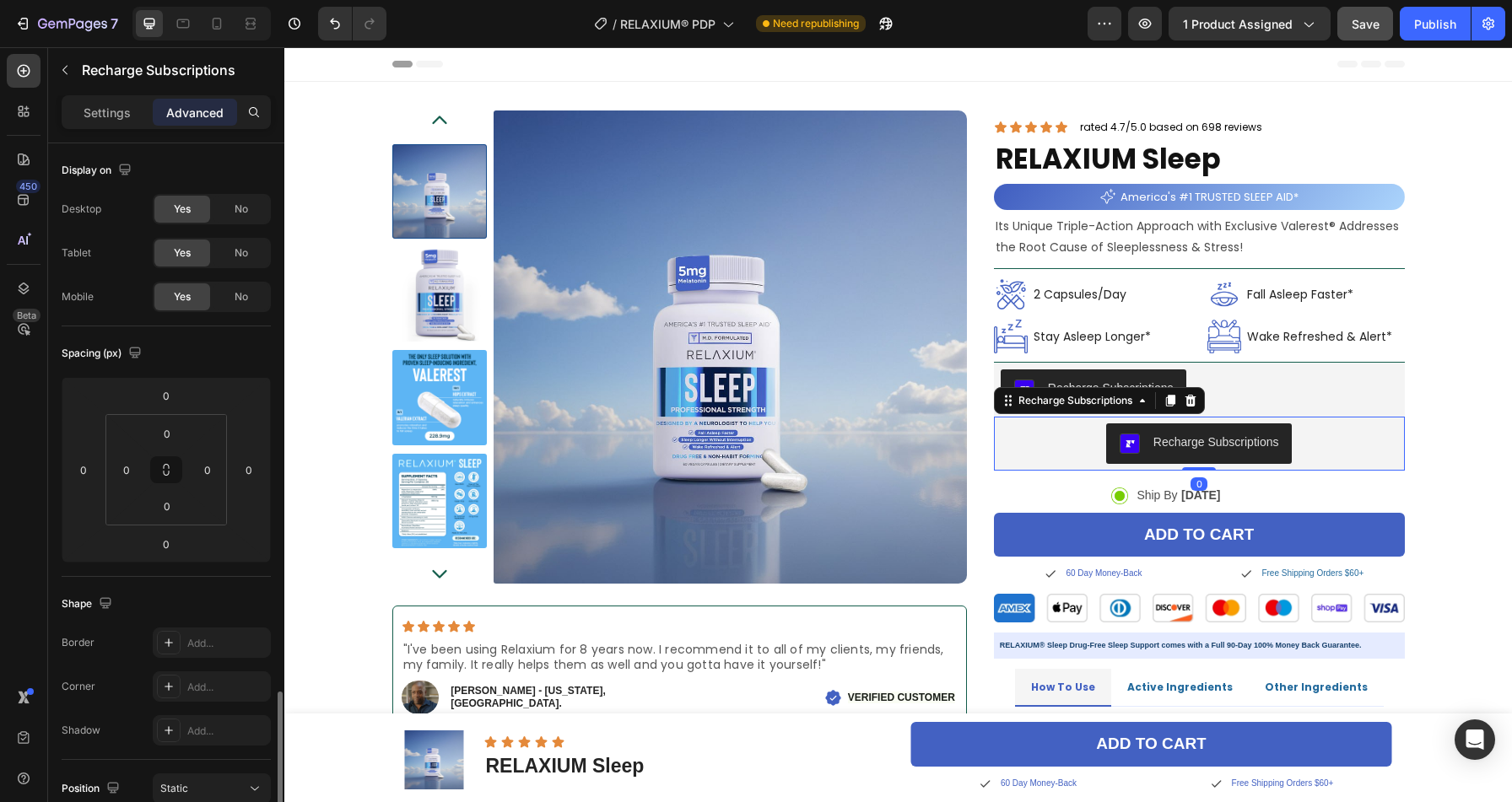
scroll to position [341, 0]
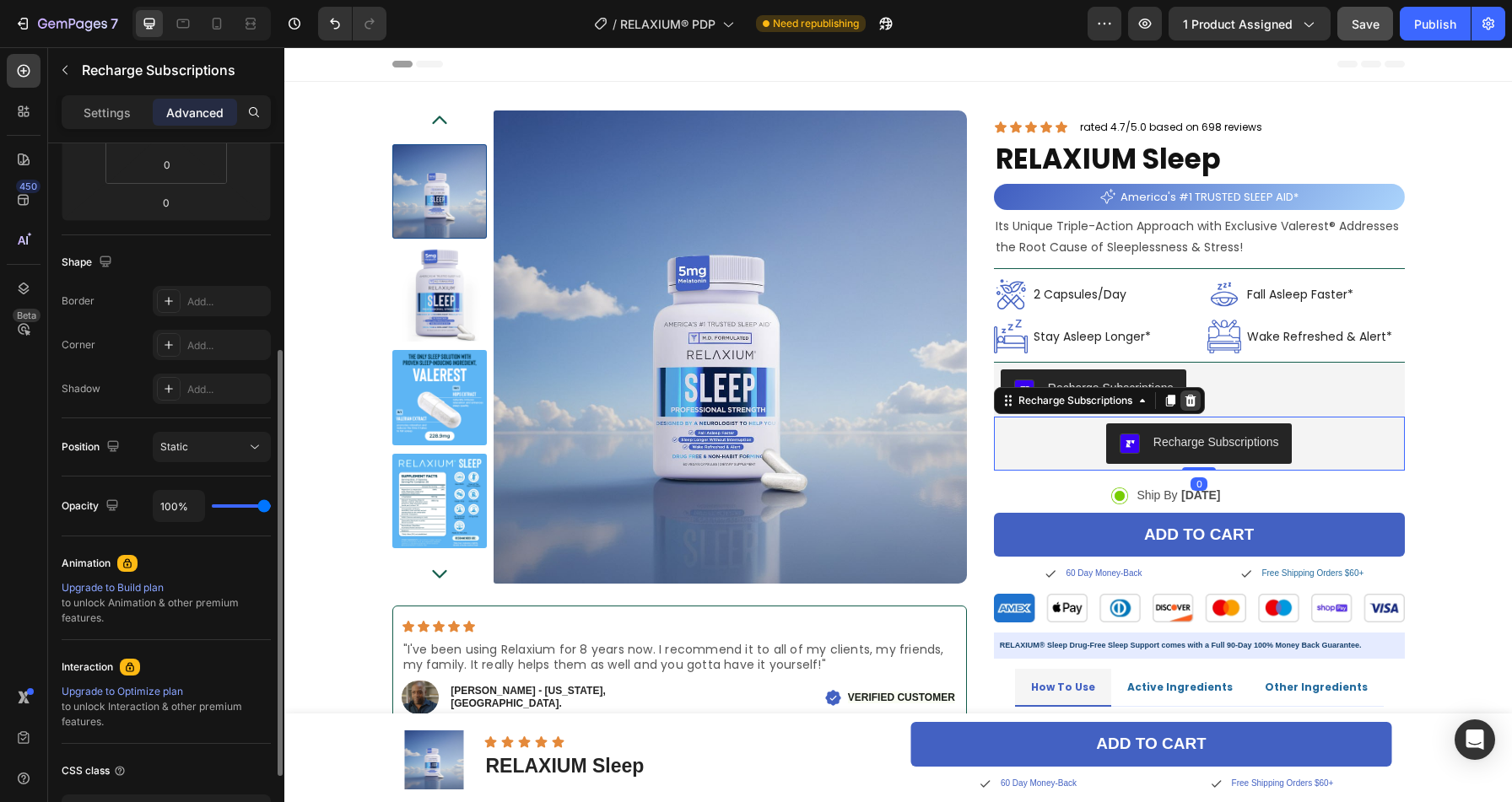
click at [1185, 402] on icon at bounding box center [1190, 401] width 11 height 12
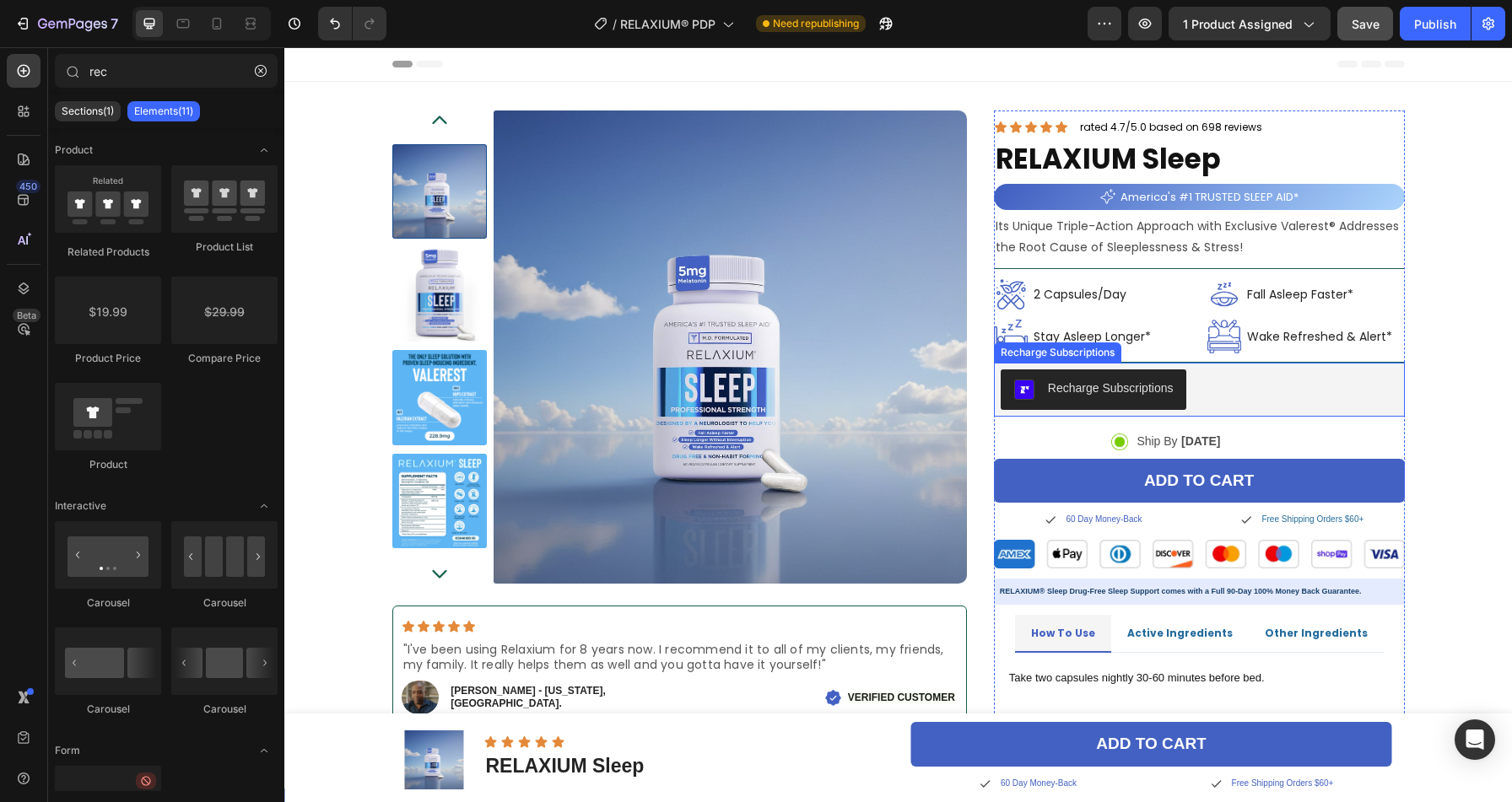
click at [1216, 379] on div "Recharge Subscriptions" at bounding box center [1199, 390] width 398 height 41
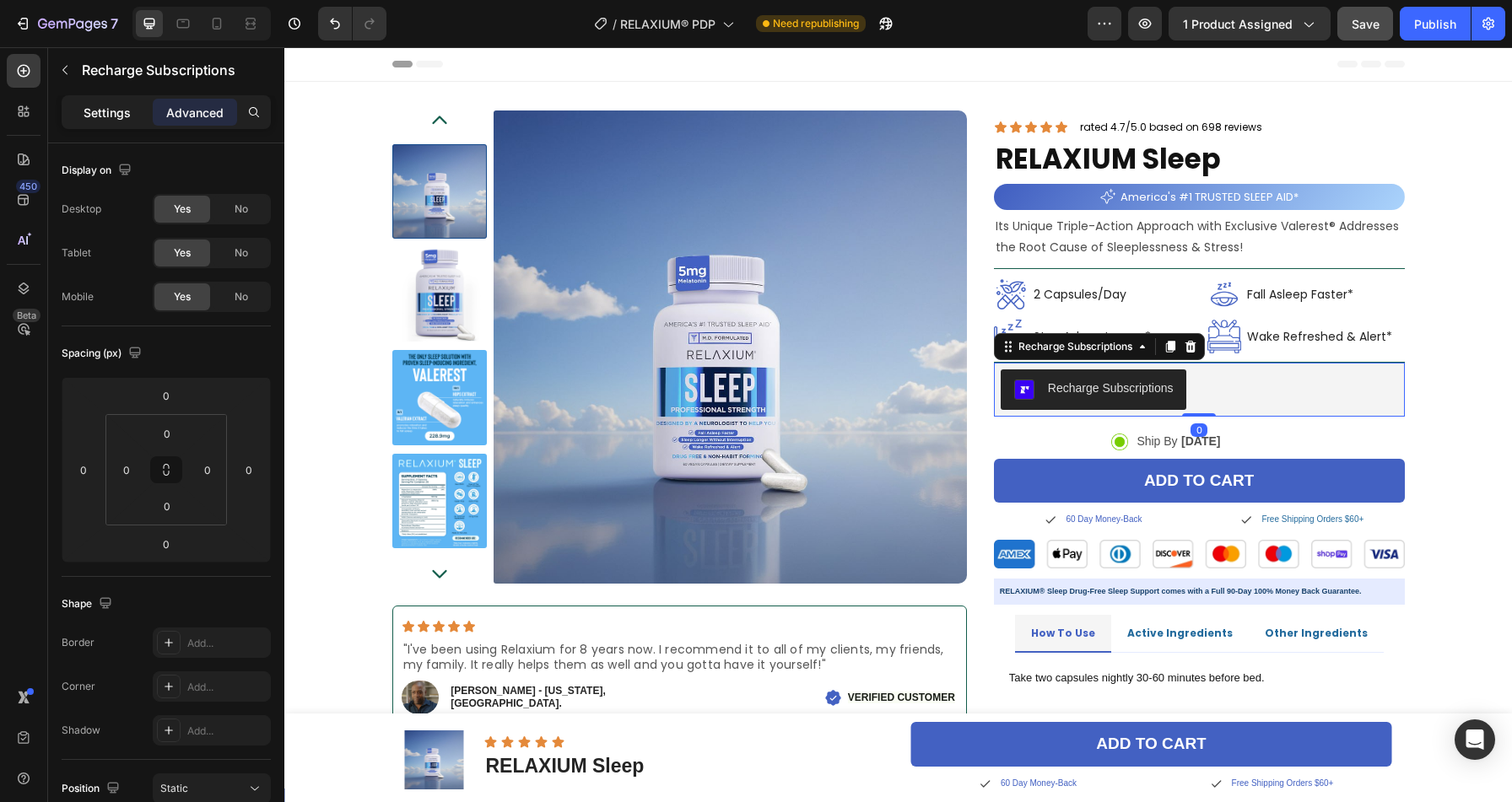
click at [112, 99] on div "Settings" at bounding box center [107, 112] width 84 height 27
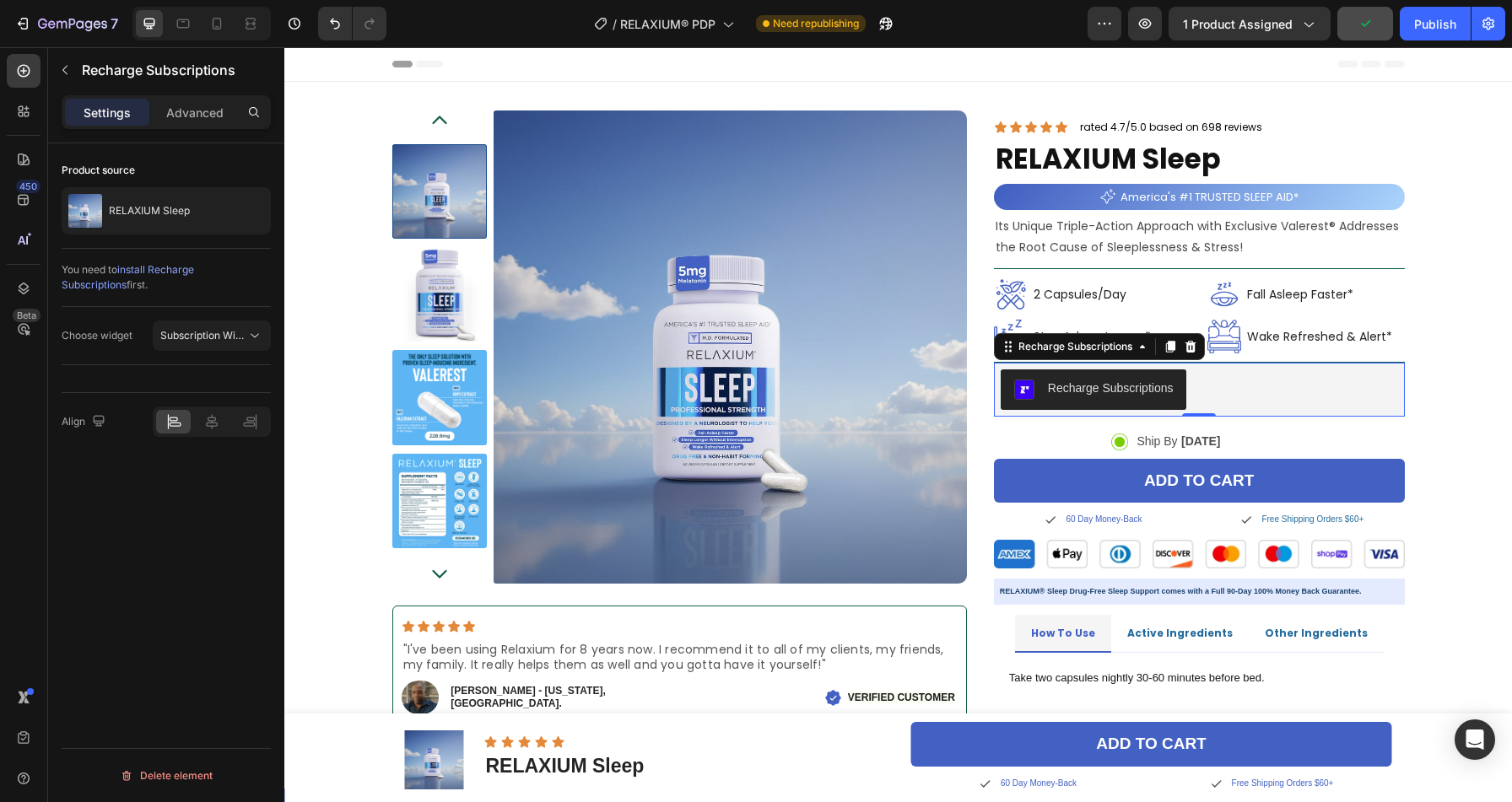
click at [148, 270] on span "install Recharge Subscriptions" at bounding box center [128, 277] width 133 height 28
click at [203, 424] on icon at bounding box center [211, 421] width 17 height 16
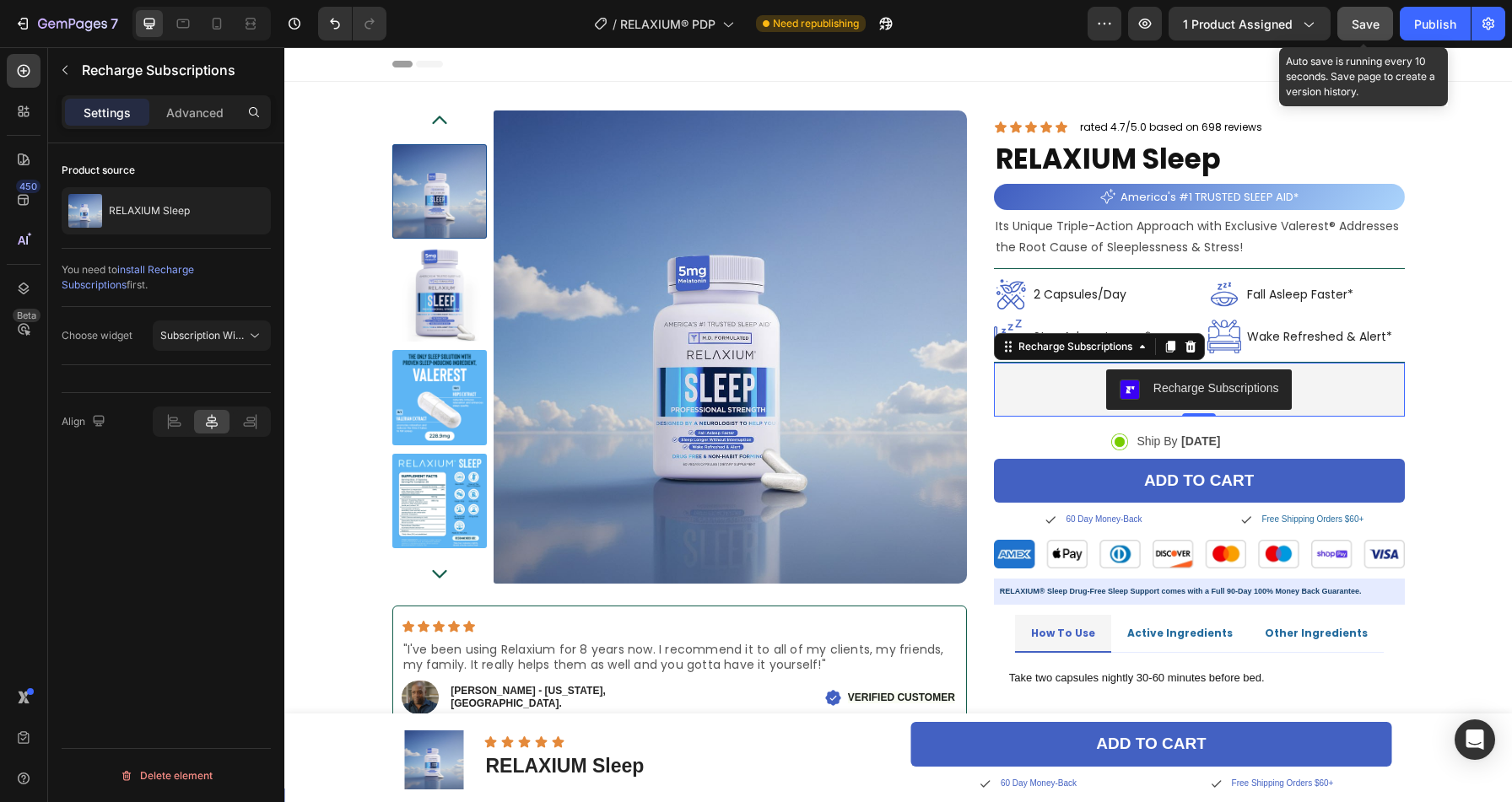
click at [1371, 28] on span "Save" at bounding box center [1365, 23] width 28 height 15
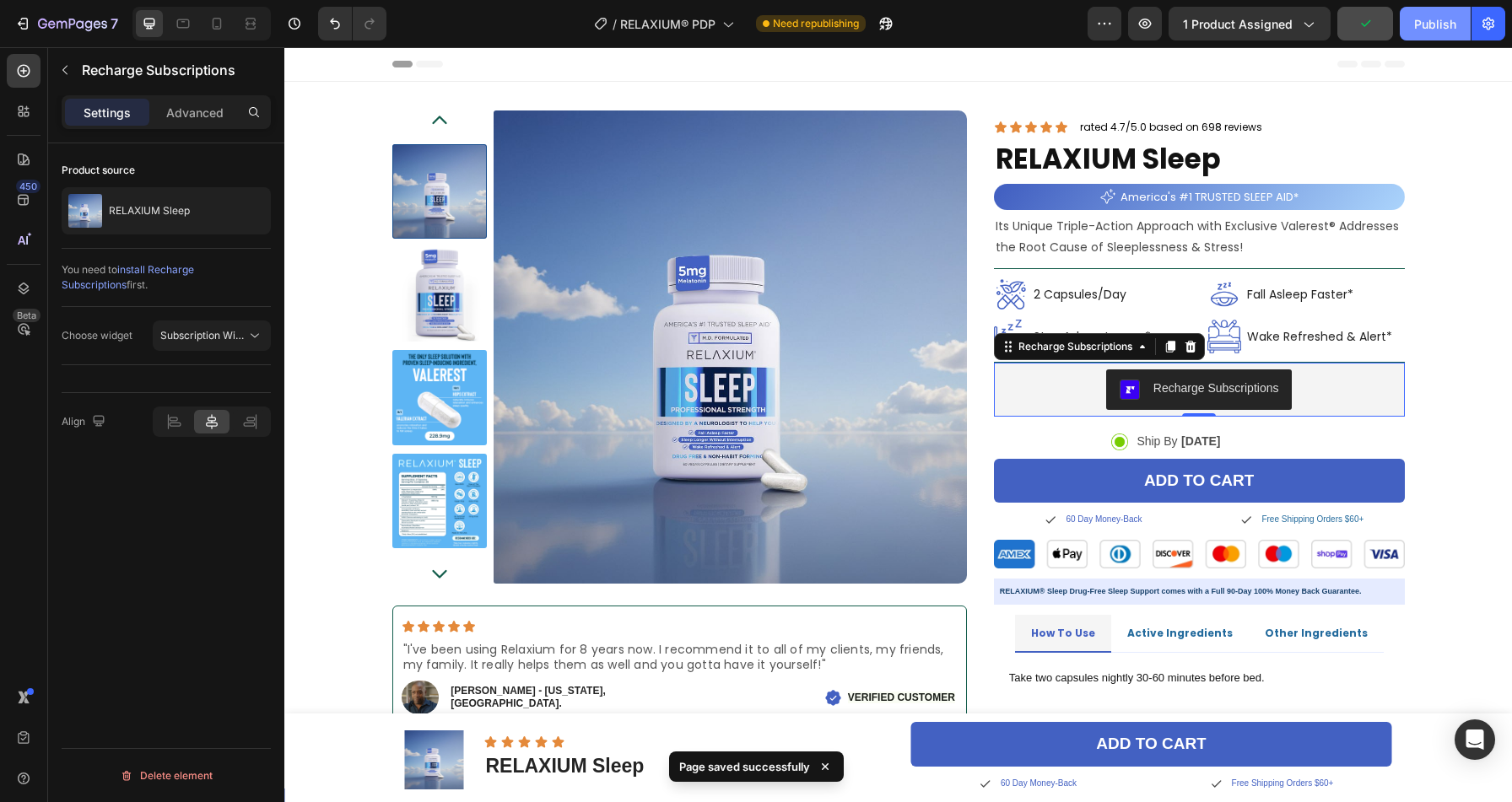
click at [1429, 28] on div "Publish" at bounding box center [1435, 23] width 43 height 17
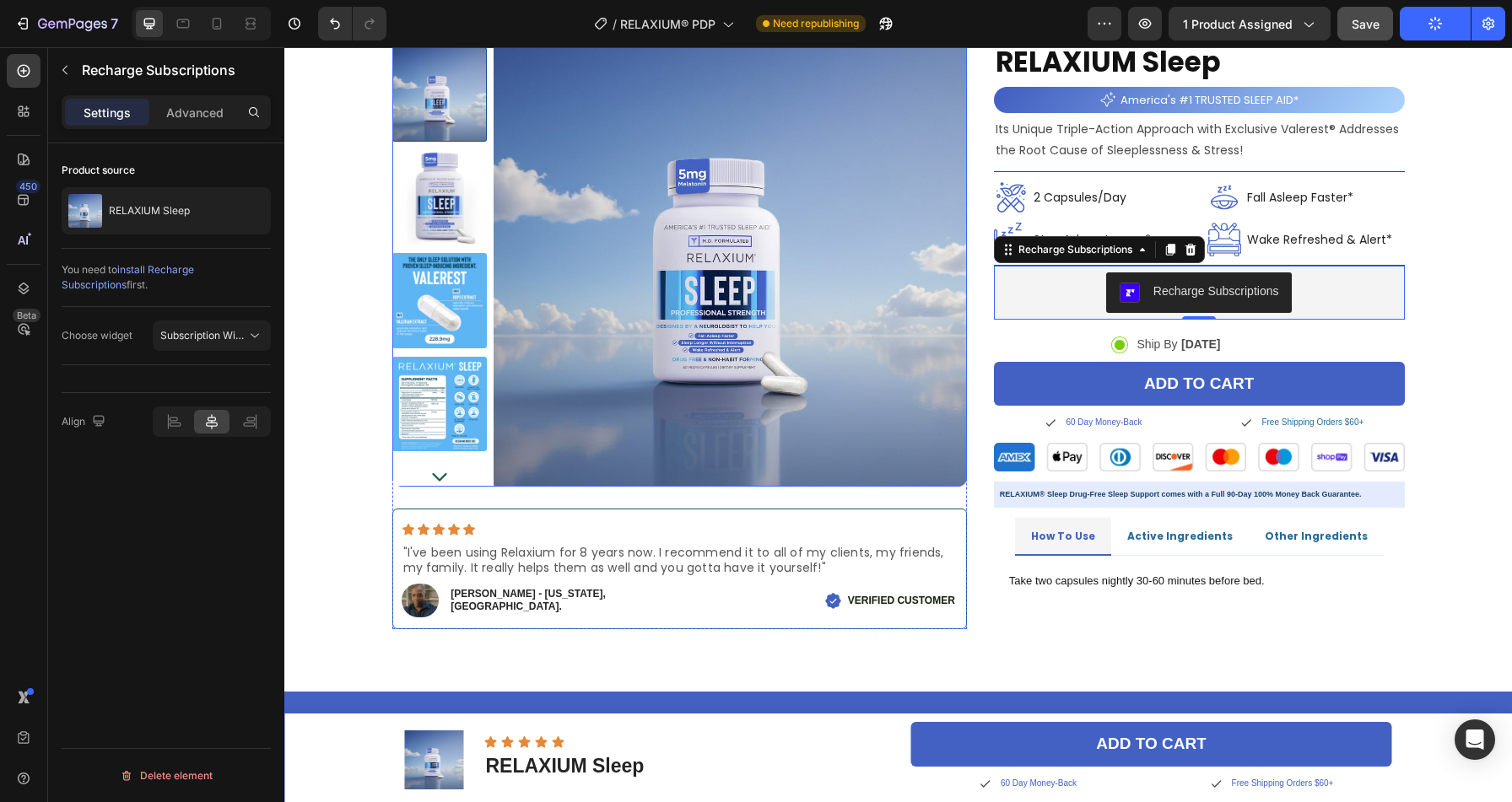
scroll to position [176, 0]
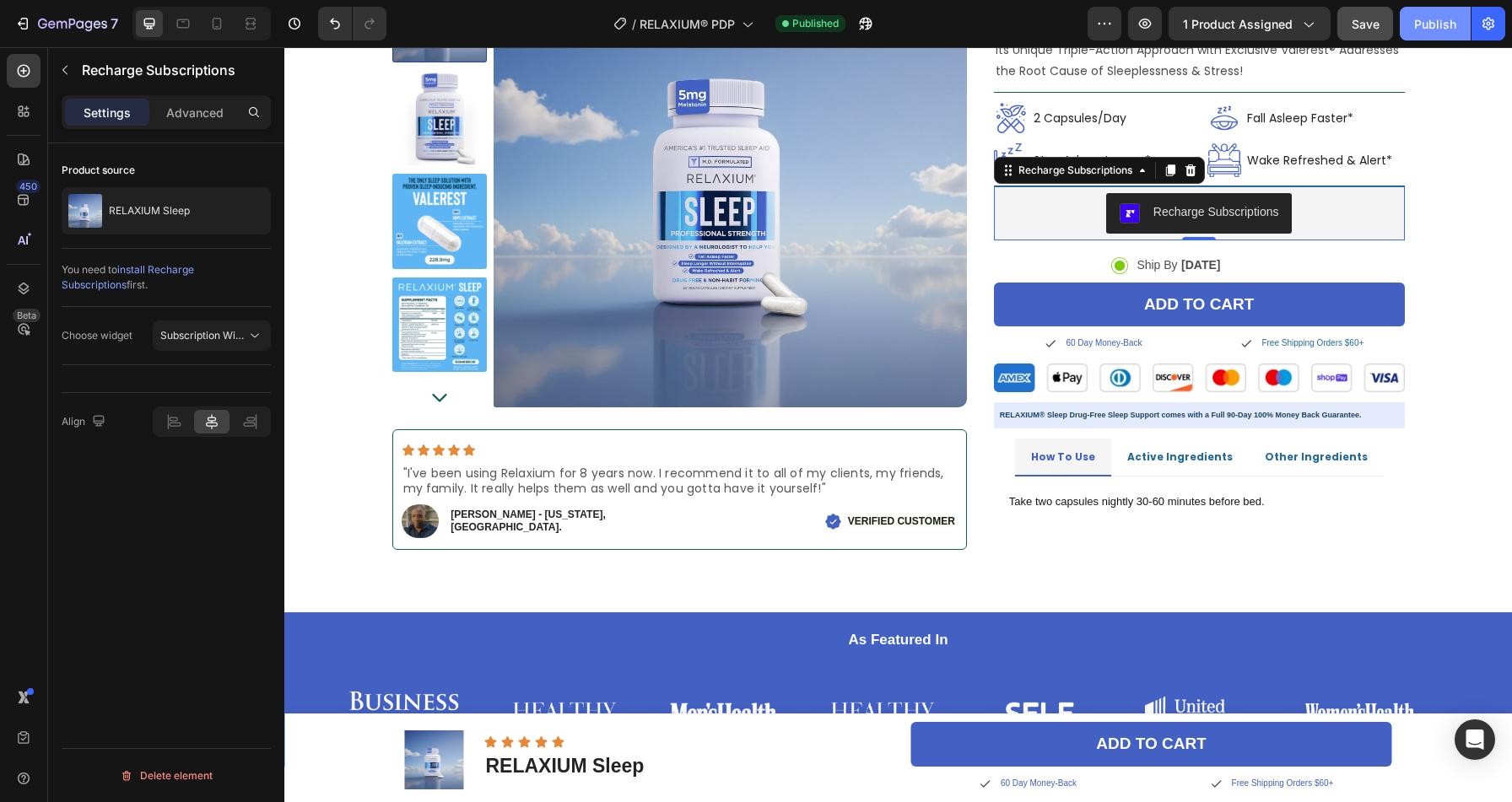
click at [1456, 19] on button "Publish" at bounding box center [1436, 23] width 71 height 34
